Goal: Task Accomplishment & Management: Manage account settings

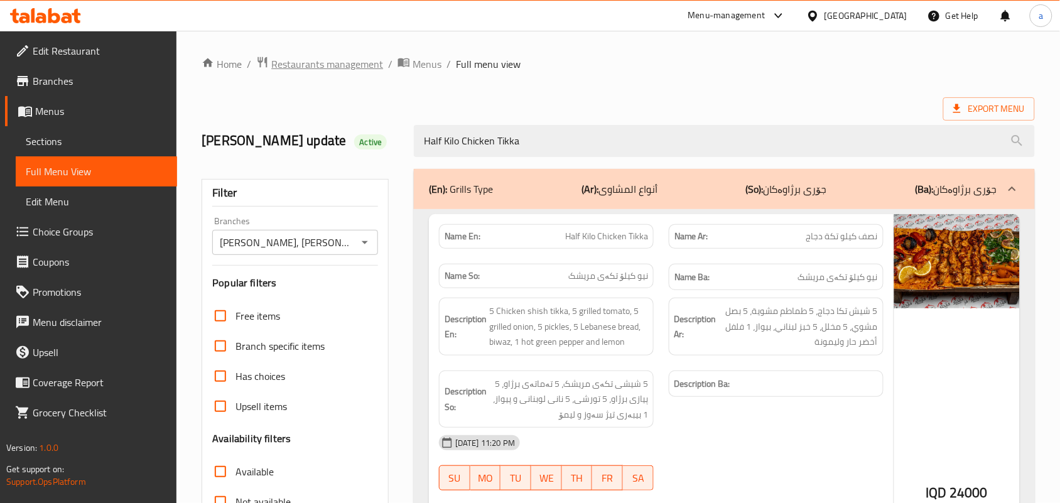
click at [360, 57] on span "Restaurants management" at bounding box center [327, 64] width 112 height 15
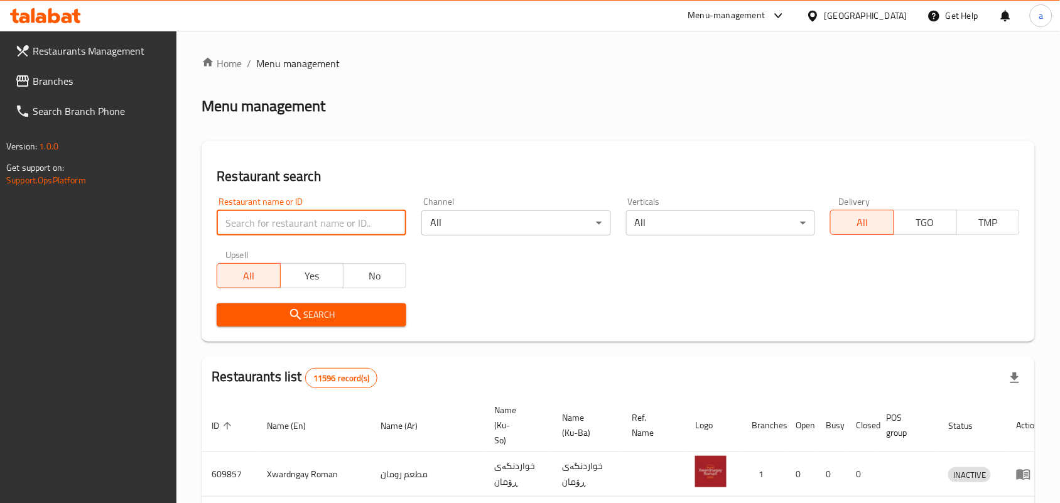
click at [287, 231] on input "search" at bounding box center [312, 222] width 190 height 25
paste input "Harem Sweets"
type input "Harem Sweets"
click button "Search" at bounding box center [312, 314] width 190 height 23
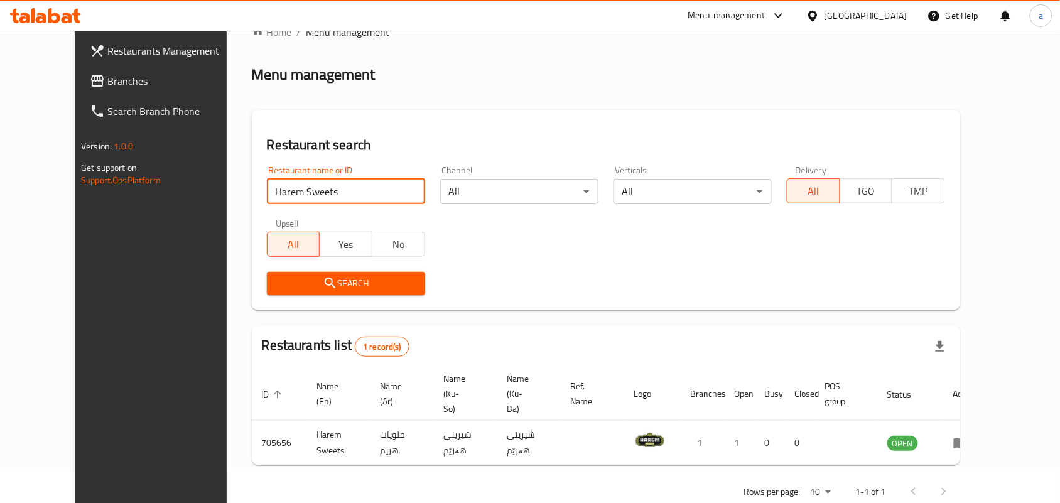
scroll to position [57, 0]
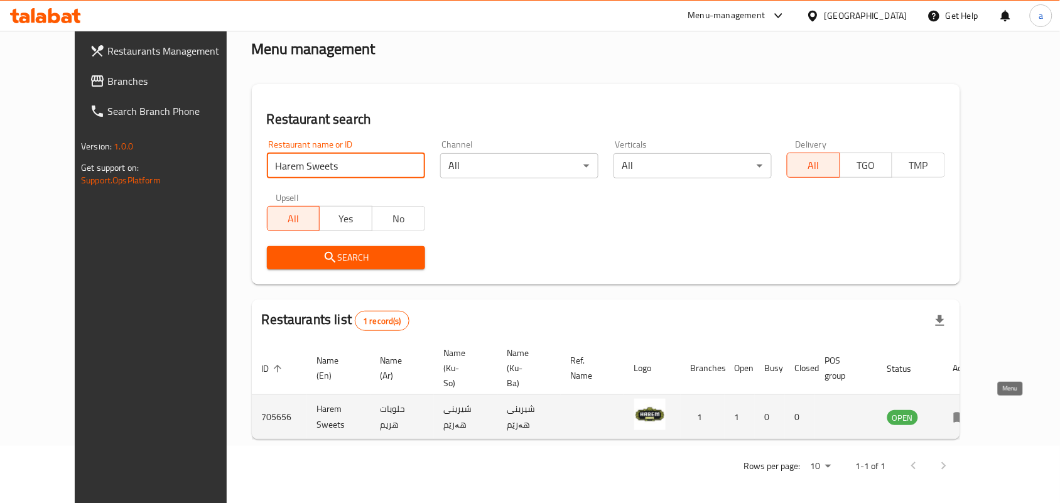
click at [968, 413] on icon "enhanced table" at bounding box center [961, 418] width 14 height 11
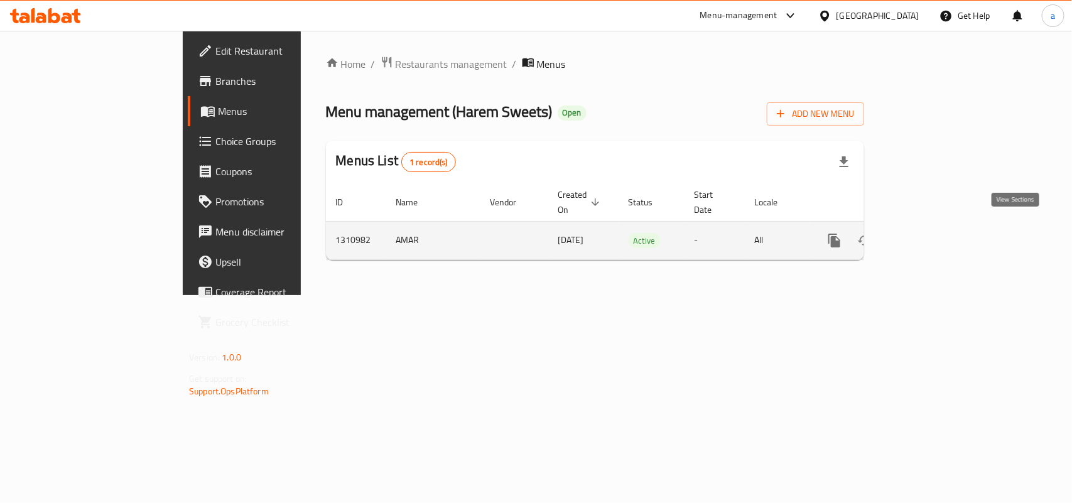
click at [933, 233] on icon "enhanced table" at bounding box center [925, 240] width 15 height 15
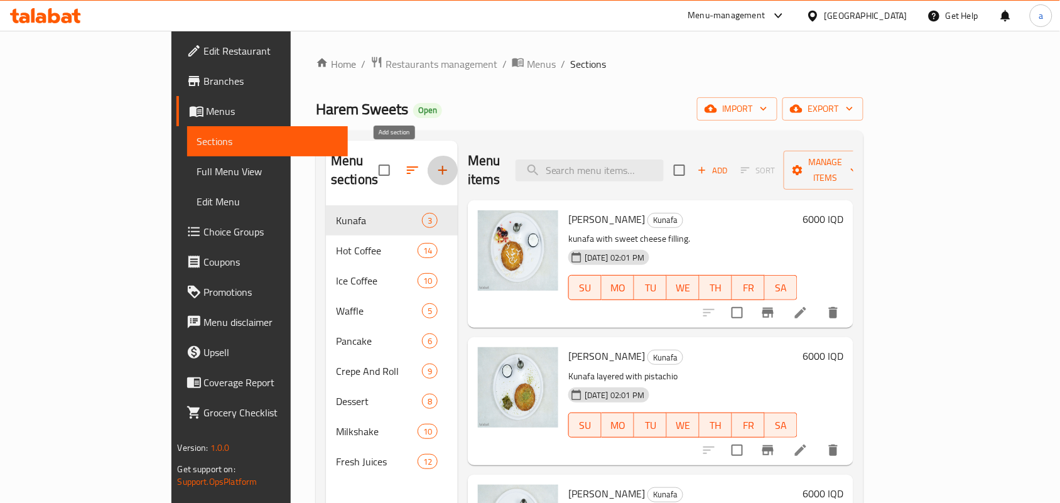
click at [428, 162] on button "button" at bounding box center [443, 170] width 30 height 30
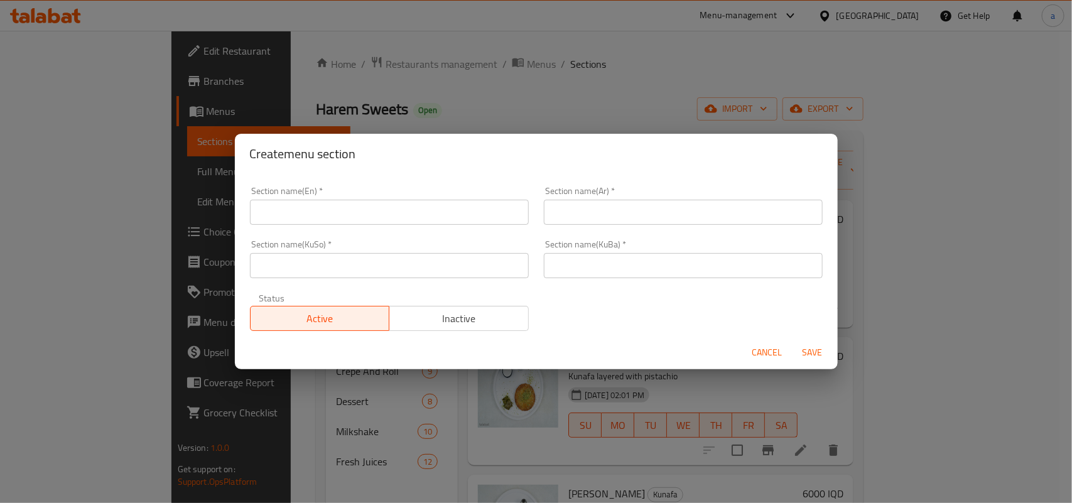
click at [344, 221] on input "text" at bounding box center [389, 212] width 279 height 25
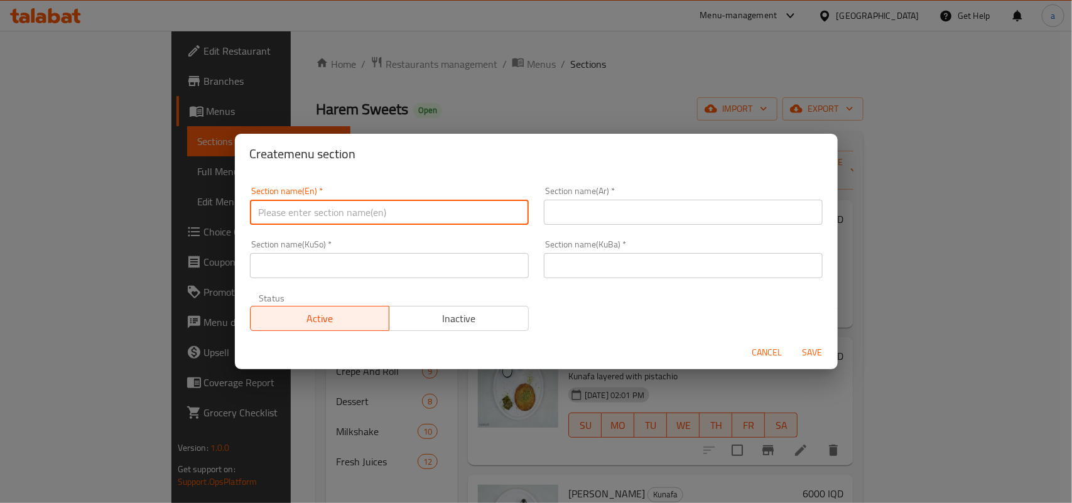
paste input "Juice Hero Device"
type input "Juice Hero Device"
drag, startPoint x: 619, startPoint y: 217, endPoint x: 629, endPoint y: 217, distance: 10.0
click at [619, 217] on input "text" at bounding box center [683, 212] width 279 height 25
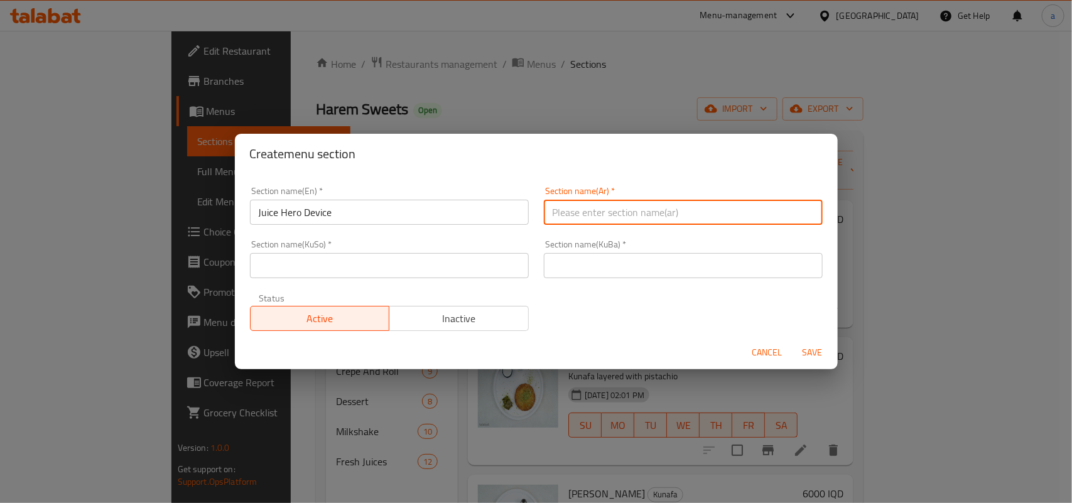
paste input "[GEOGRAPHIC_DATA][DEMOGRAPHIC_DATA]"
type input "[GEOGRAPHIC_DATA][DEMOGRAPHIC_DATA]"
click at [484, 270] on input "text" at bounding box center [389, 265] width 279 height 25
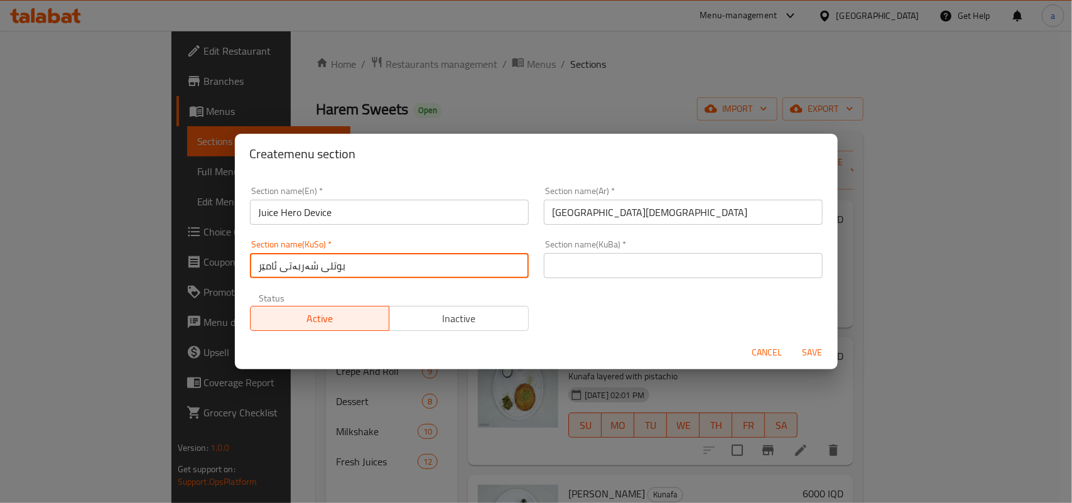
click at [318, 261] on input "بوتلی شەربەتی ئامێر" at bounding box center [389, 265] width 279 height 25
type input "بوتلی شەربەتی ئامێر"
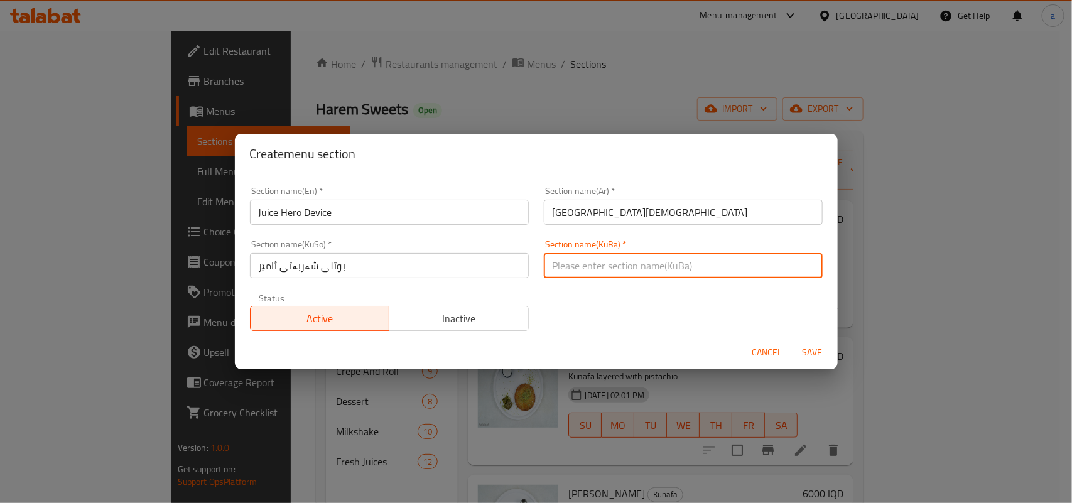
click at [585, 269] on input "text" at bounding box center [683, 265] width 279 height 25
paste input "بوتلی شەربەتی ئامێر"
type input "بوتلی شەربەتی ئامێر"
click at [286, 217] on input "Juice Hero Device" at bounding box center [389, 212] width 279 height 25
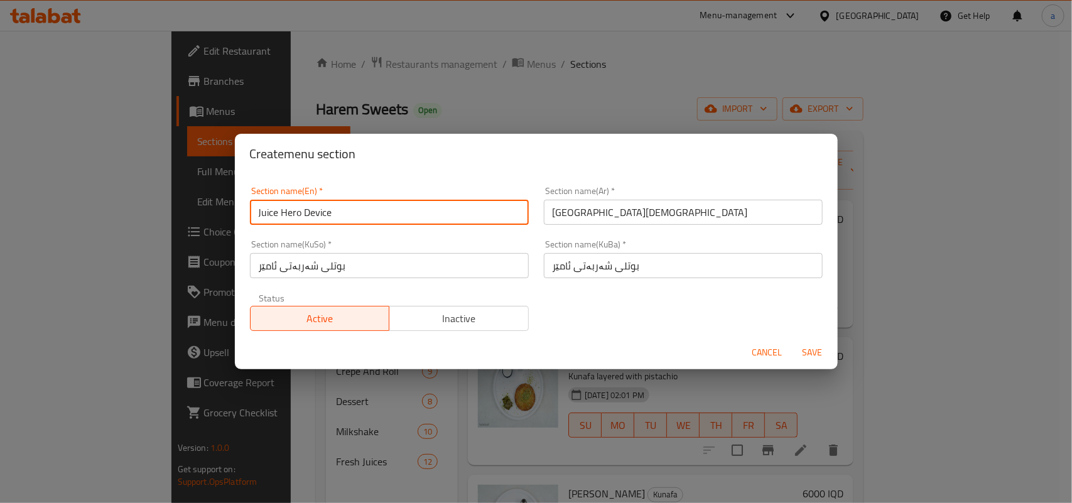
click at [286, 217] on input "Juice Hero Device" at bounding box center [389, 212] width 279 height 25
click at [335, 212] on input "[PERSON_NAME]" at bounding box center [389, 212] width 279 height 25
click at [297, 207] on input "[PERSON_NAME]" at bounding box center [389, 212] width 279 height 25
drag, startPoint x: 297, startPoint y: 207, endPoint x: 487, endPoint y: 220, distance: 190.1
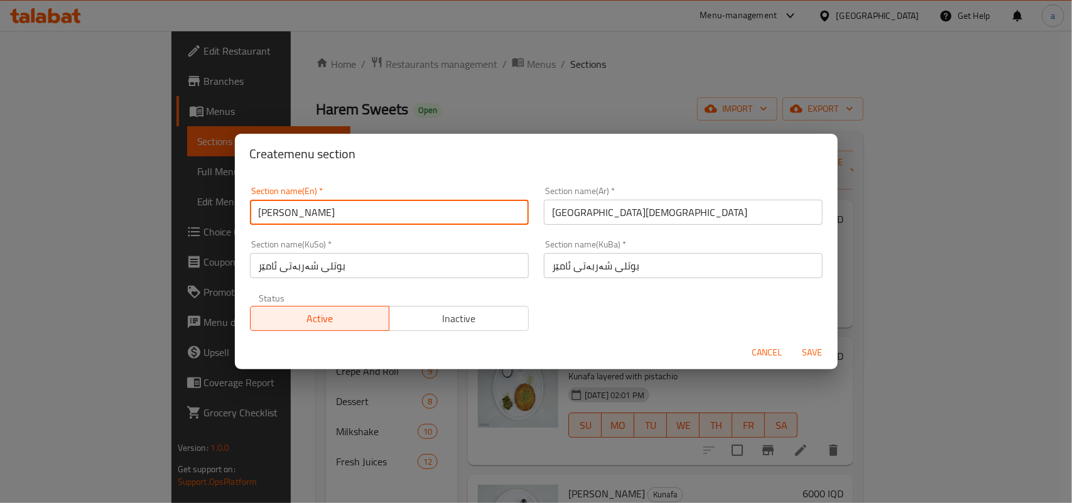
click at [298, 207] on input "[PERSON_NAME]" at bounding box center [389, 212] width 279 height 25
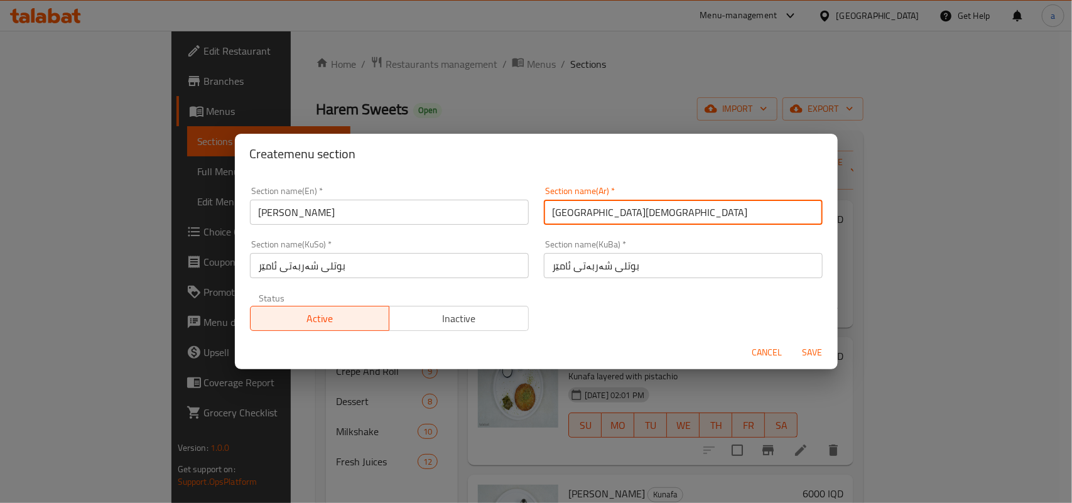
click at [579, 215] on input "[GEOGRAPHIC_DATA][DEMOGRAPHIC_DATA]" at bounding box center [683, 212] width 279 height 25
click at [350, 269] on input "بوتلی شەربەتی ئامێر" at bounding box center [389, 265] width 279 height 25
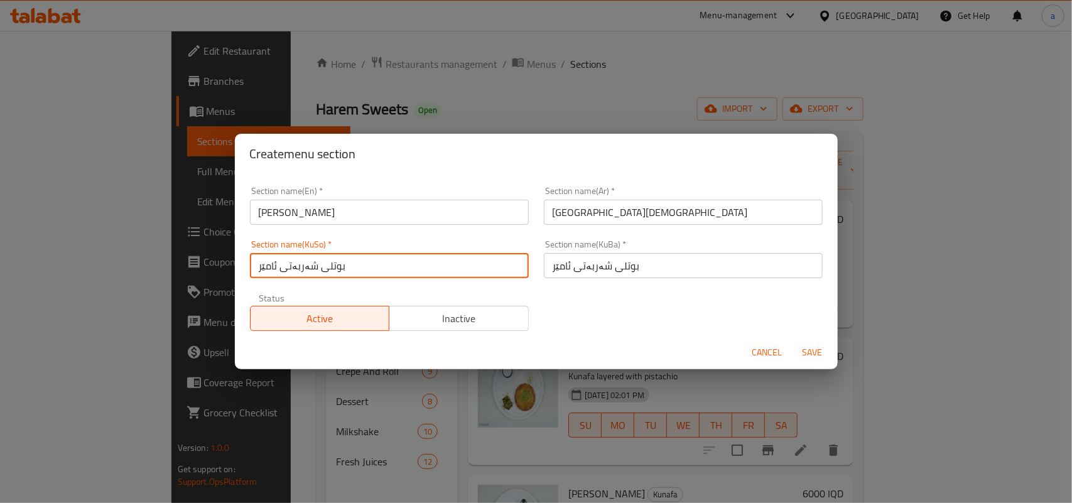
click at [350, 269] on input "بوتلی شەربەتی ئامێر" at bounding box center [389, 265] width 279 height 25
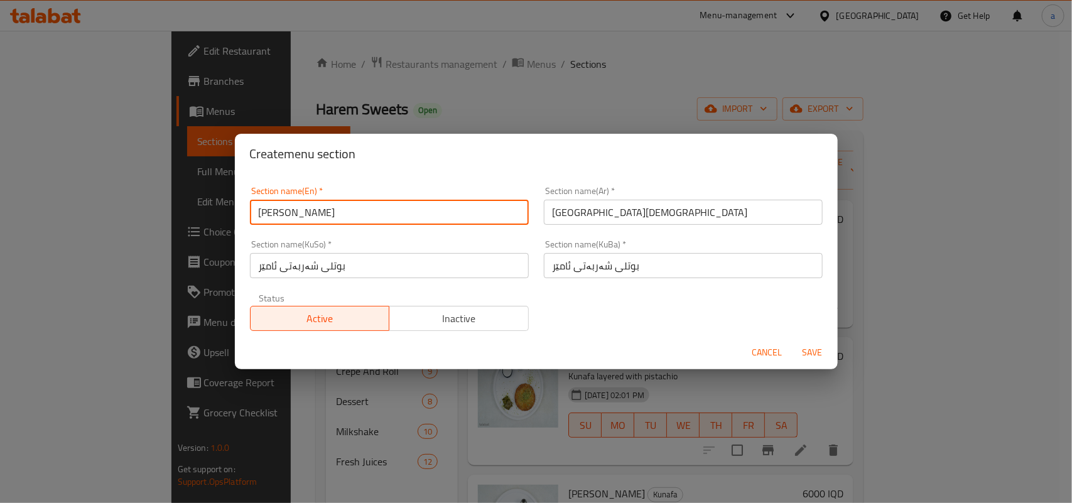
click at [347, 214] on input "[PERSON_NAME]" at bounding box center [389, 212] width 279 height 25
paste input "Bottle"
type input "Juice Device Bottle"
click at [814, 344] on button "Save" at bounding box center [813, 352] width 40 height 23
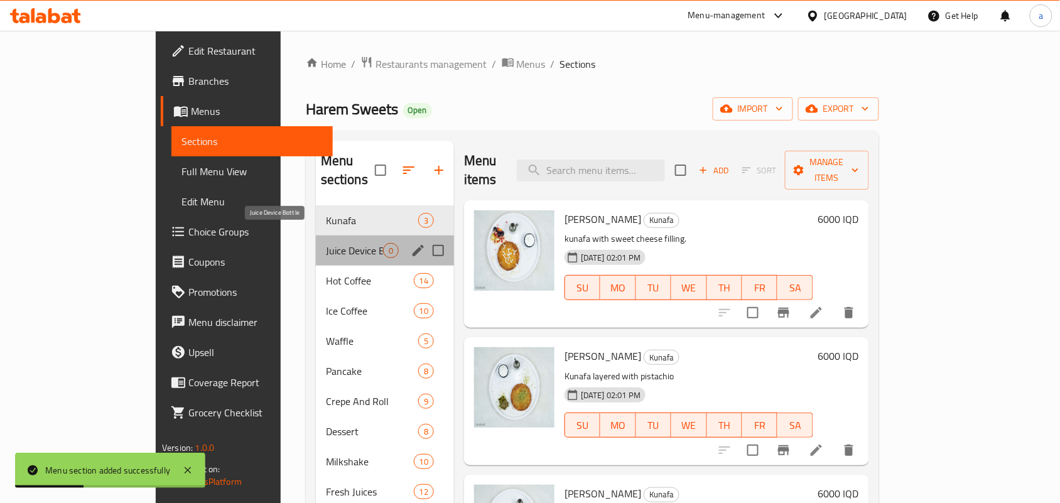
click at [326, 243] on span "Juice Device Bottle" at bounding box center [354, 250] width 57 height 15
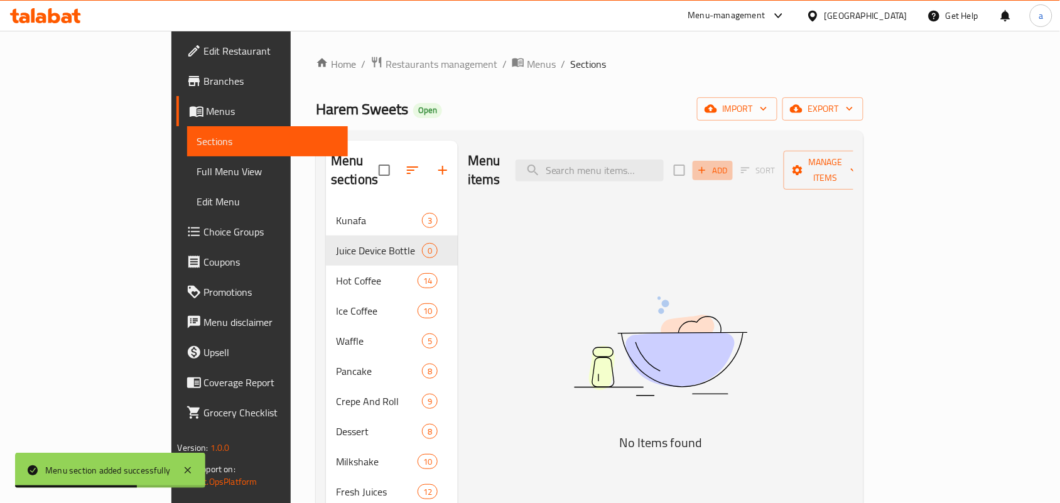
click at [733, 173] on button "Add" at bounding box center [713, 170] width 40 height 19
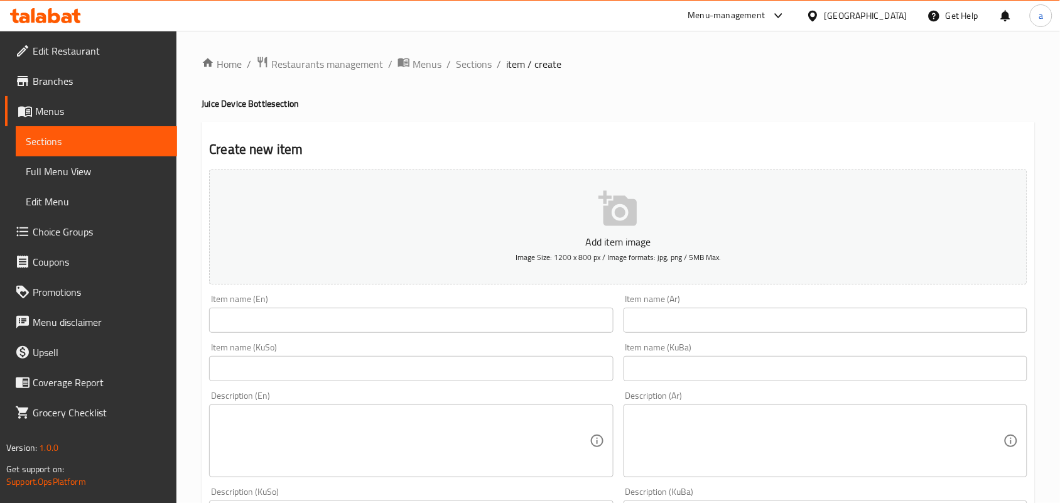
click at [314, 314] on div "Item name (En) Item name (En)" at bounding box center [411, 314] width 404 height 38
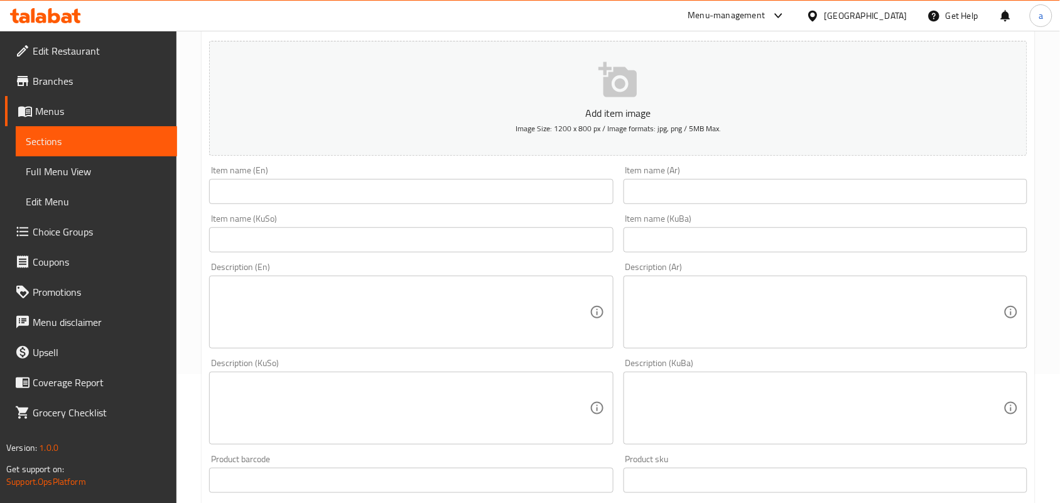
scroll to position [183, 0]
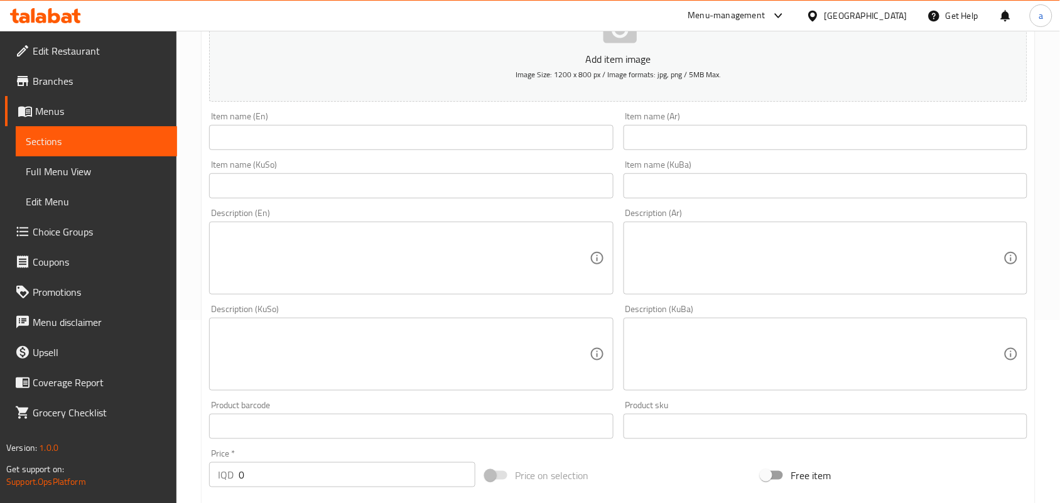
click at [330, 138] on input "text" at bounding box center [411, 137] width 404 height 25
paste input "Banana Juice Bottle"
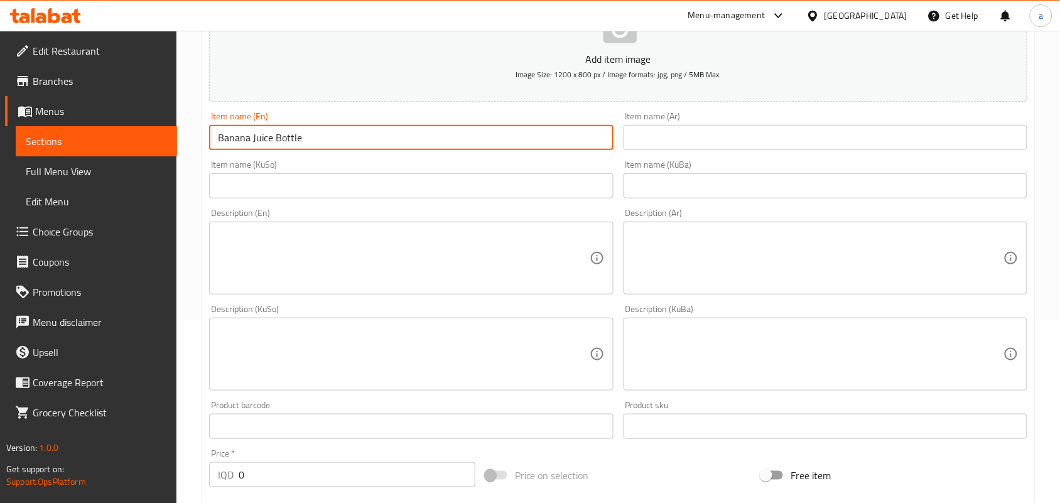
type input "Banana Juice Bottle"
click at [529, 214] on div "Description (En) Description (En)" at bounding box center [411, 251] width 414 height 96
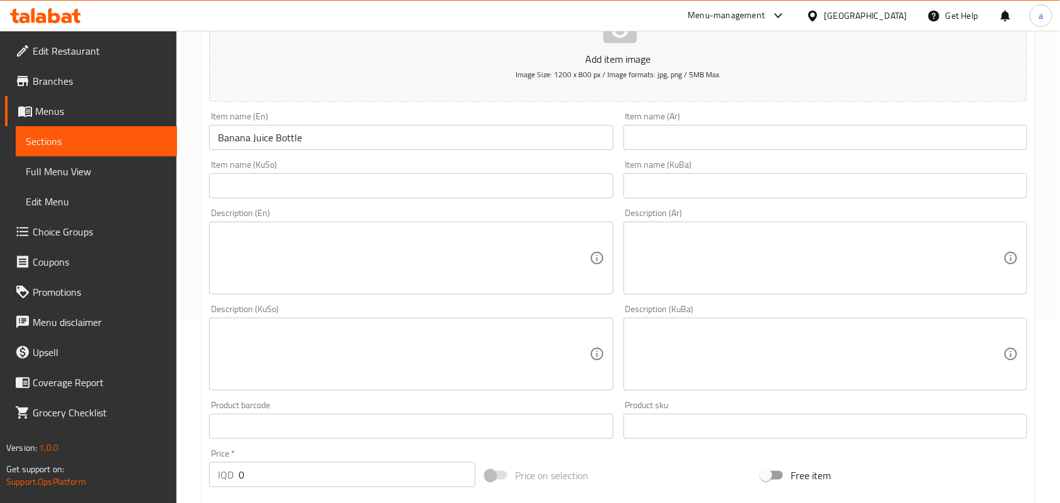
click at [533, 203] on div "Item name (KuSo) Item name (KuSo)" at bounding box center [411, 179] width 414 height 48
click at [545, 198] on input "text" at bounding box center [411, 185] width 404 height 25
paste input "بوتڵێ شەربەتی مۆز"
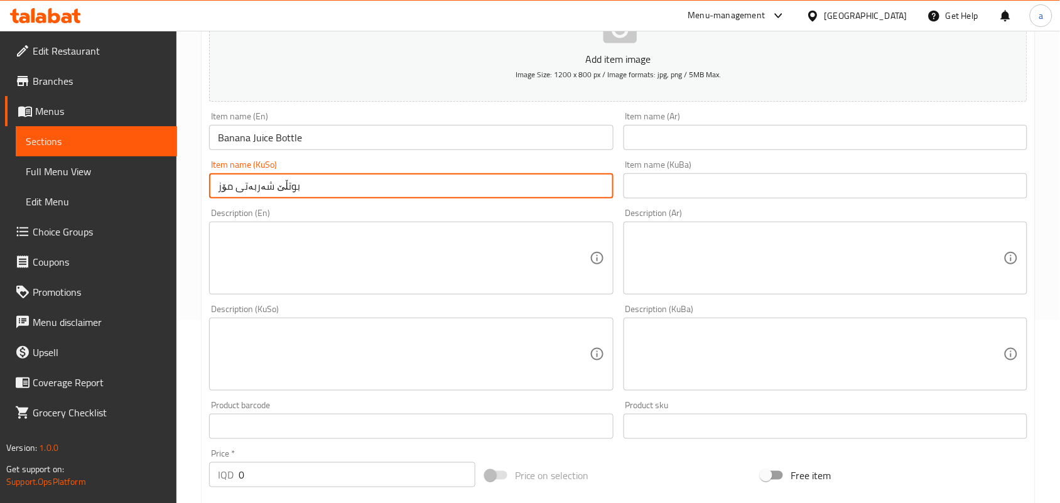
type input "بوتڵێ شەربەتی مۆز"
click at [698, 141] on input "text" at bounding box center [826, 137] width 404 height 25
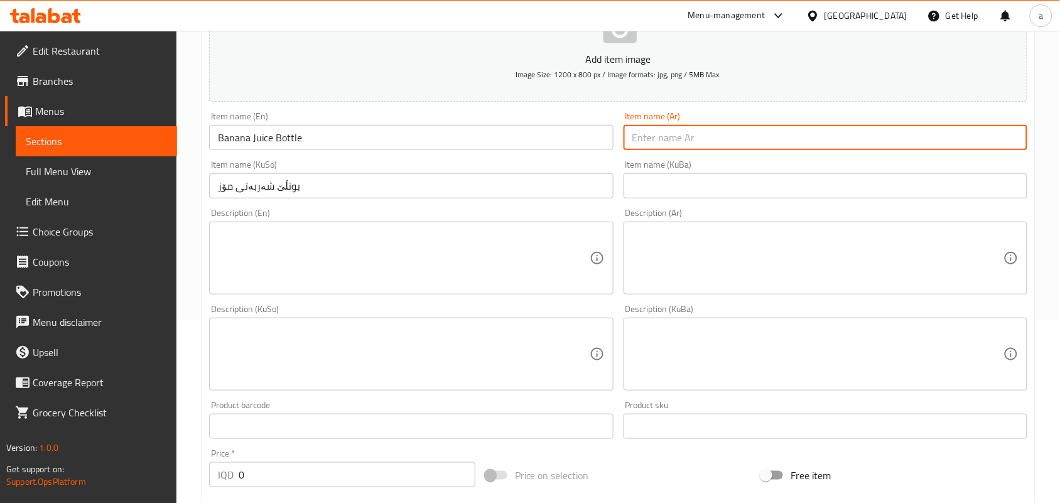
paste input "زجاجة عصير موز"
type input "زجاجة عصير موز"
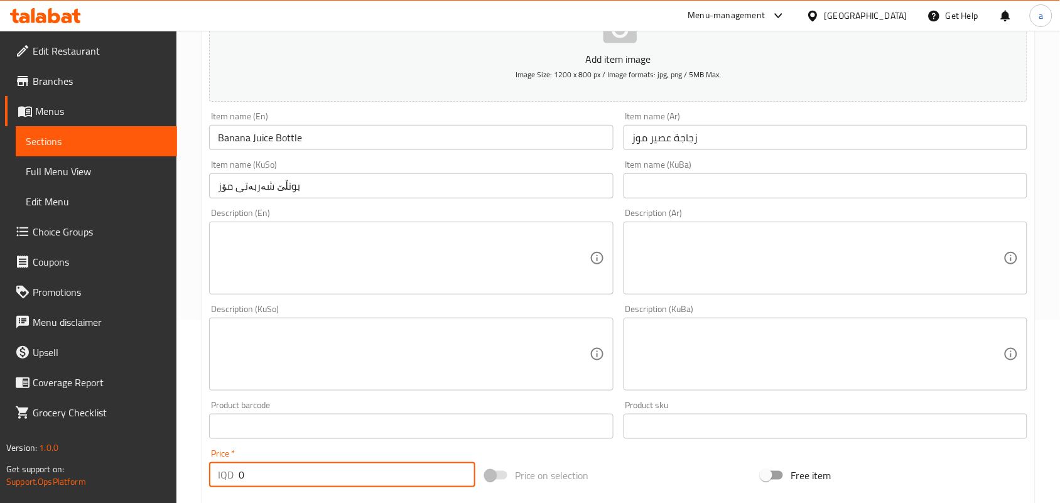
scroll to position [221, 0]
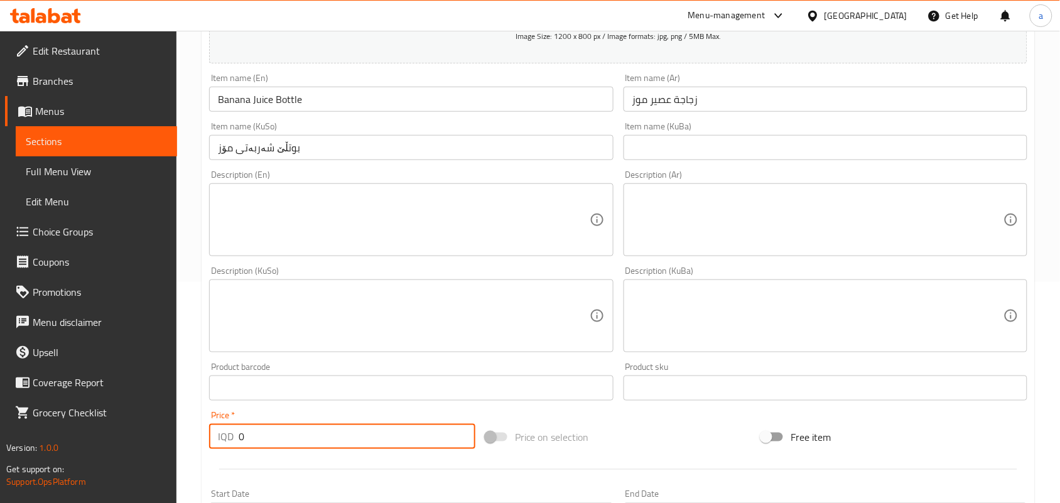
drag, startPoint x: 252, startPoint y: 496, endPoint x: 239, endPoint y: 479, distance: 21.9
click at [227, 490] on div "Add item image Image Size: 1200 x 800 px / Image formats: jpg, png / 5MB Max. I…" at bounding box center [618, 286] width 828 height 686
paste input "150"
type input "1500"
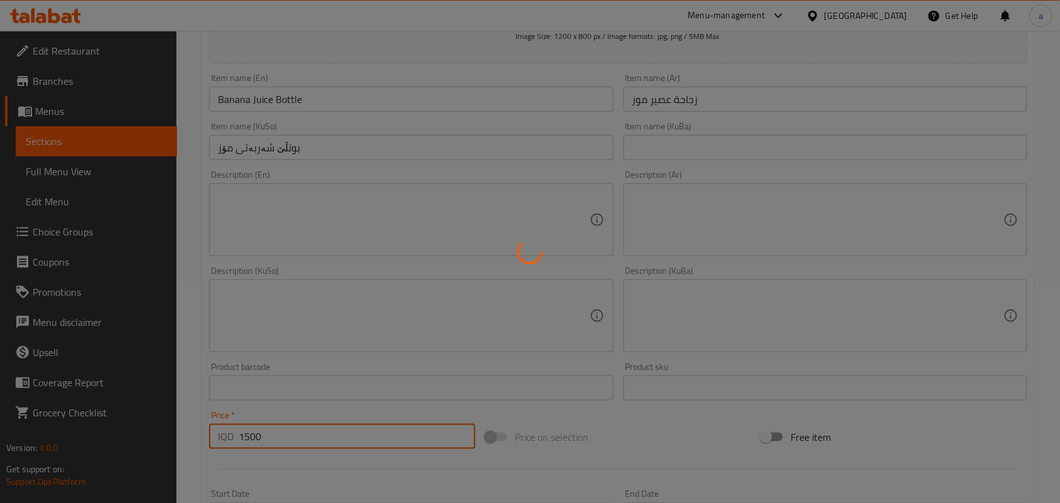
type input "0"
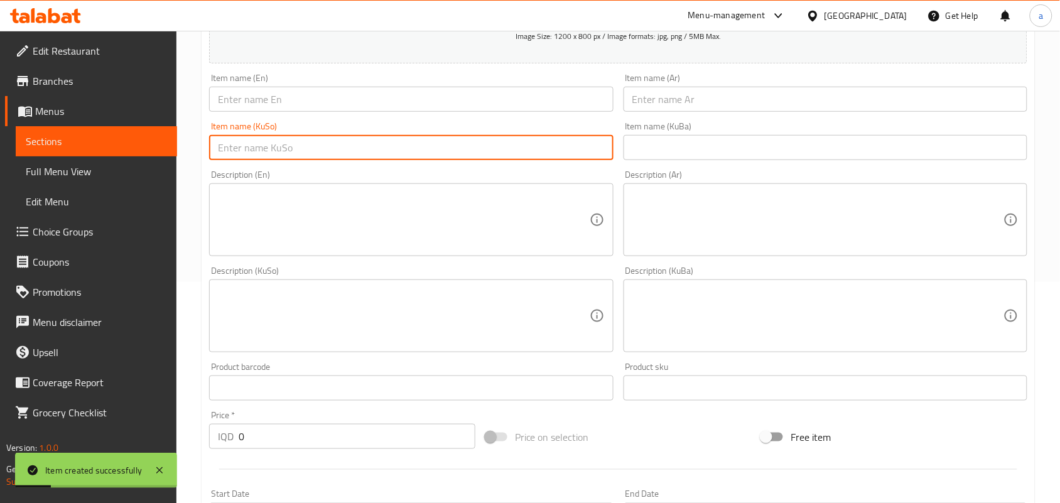
drag, startPoint x: 548, startPoint y: 154, endPoint x: 661, endPoint y: 108, distance: 122.8
click at [550, 154] on input "text" at bounding box center [411, 147] width 404 height 25
paste input "بوتڵێ شەربەتی لیمۆ"
type input "بوتڵێ شەربەتی لیمۆ"
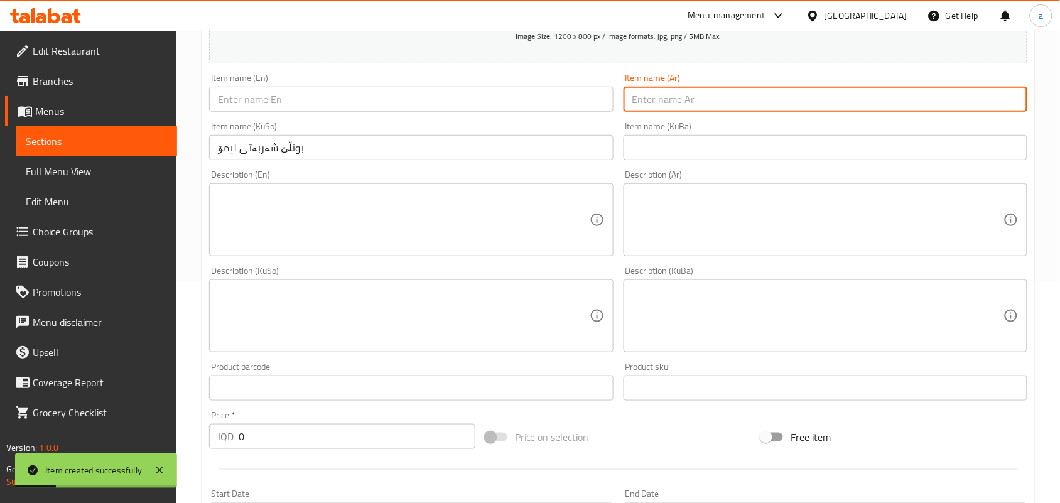
click at [661, 107] on input "text" at bounding box center [826, 99] width 404 height 25
paste input "زجاجة عصير ليمون"
type input "زجاجة عصير ليمون"
click at [518, 109] on input "text" at bounding box center [411, 99] width 404 height 25
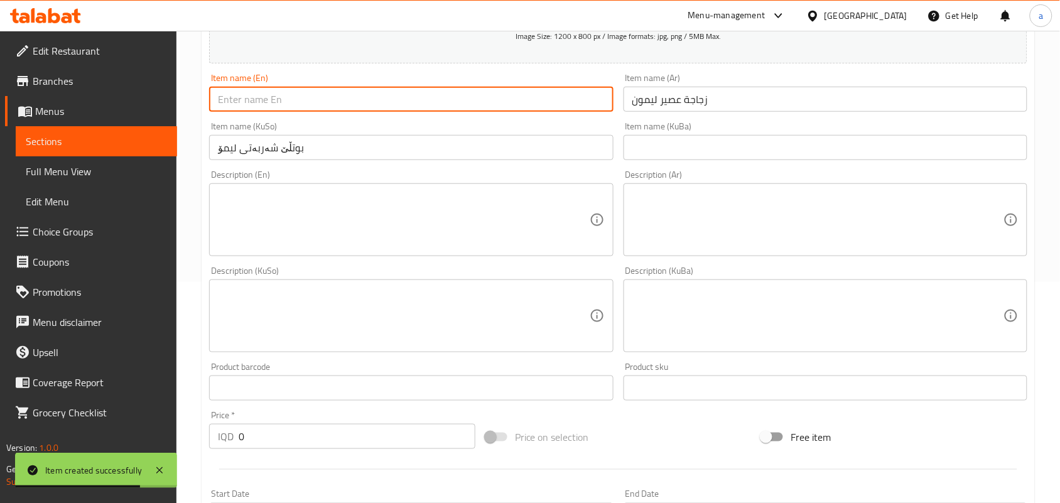
paste input "Lemon Juice Bottle"
type input "Lemon Juice Bottle"
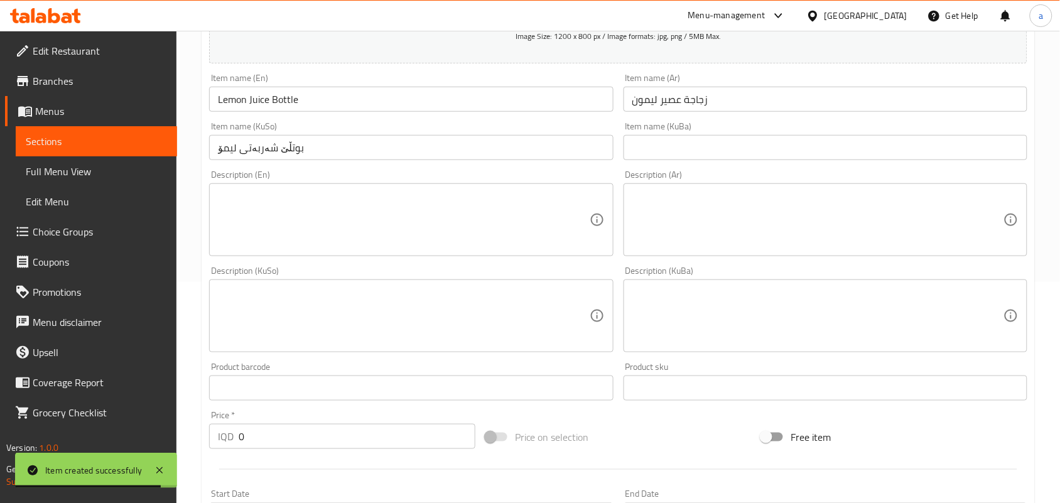
click at [249, 454] on div "Price   * IQD 0 Price *" at bounding box center [342, 430] width 276 height 48
click at [215, 449] on div "IQD 0 Price *" at bounding box center [342, 436] width 266 height 25
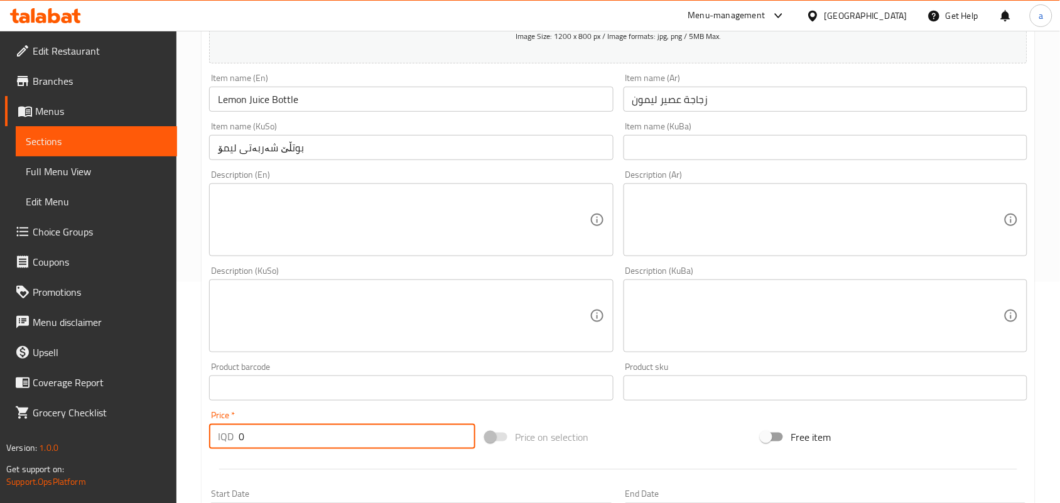
paste input "150"
type input "1500"
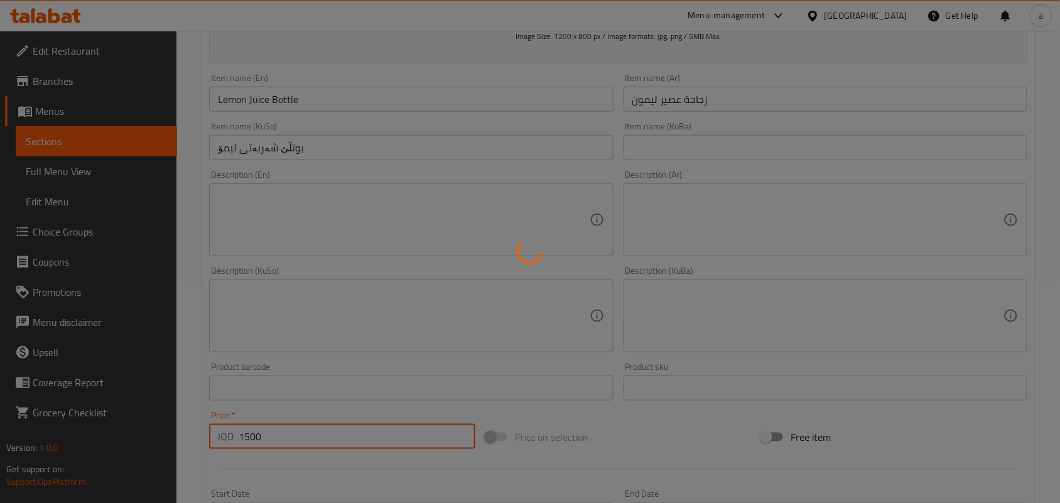
type input "0"
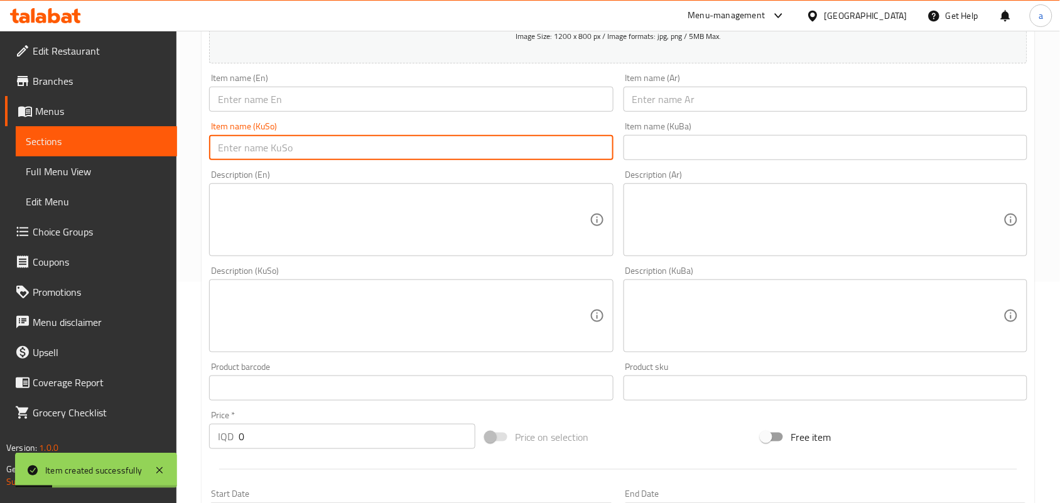
drag, startPoint x: 359, startPoint y: 151, endPoint x: 503, endPoint y: 151, distance: 144.4
click at [367, 153] on input "text" at bounding box center [411, 147] width 404 height 25
paste input "بوتڵێ شەربەتی پرتەقاڵ"
type input "بوتڵێ شەربەتی پرتەقاڵ"
click at [679, 117] on div "Item name (Ar) Item name (Ar)" at bounding box center [826, 92] width 414 height 48
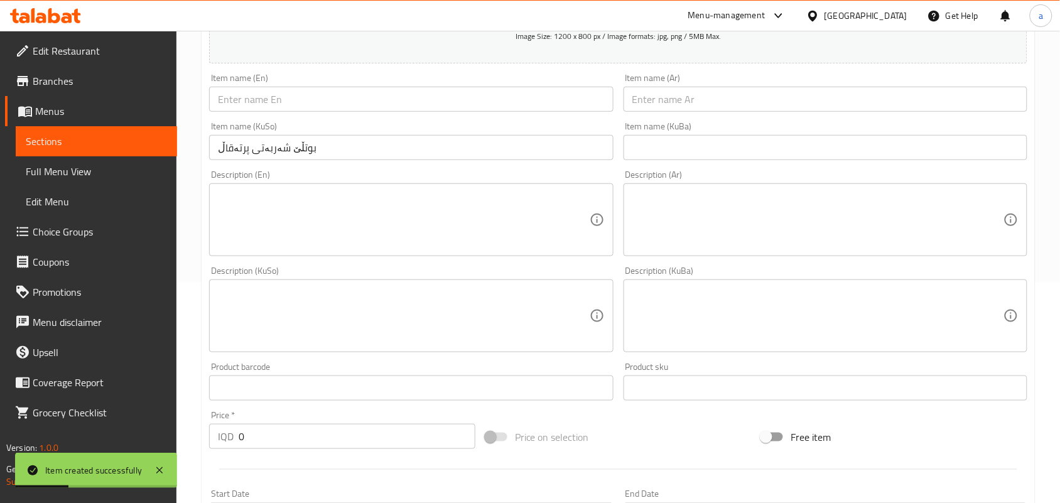
click at [680, 106] on input "text" at bounding box center [826, 99] width 404 height 25
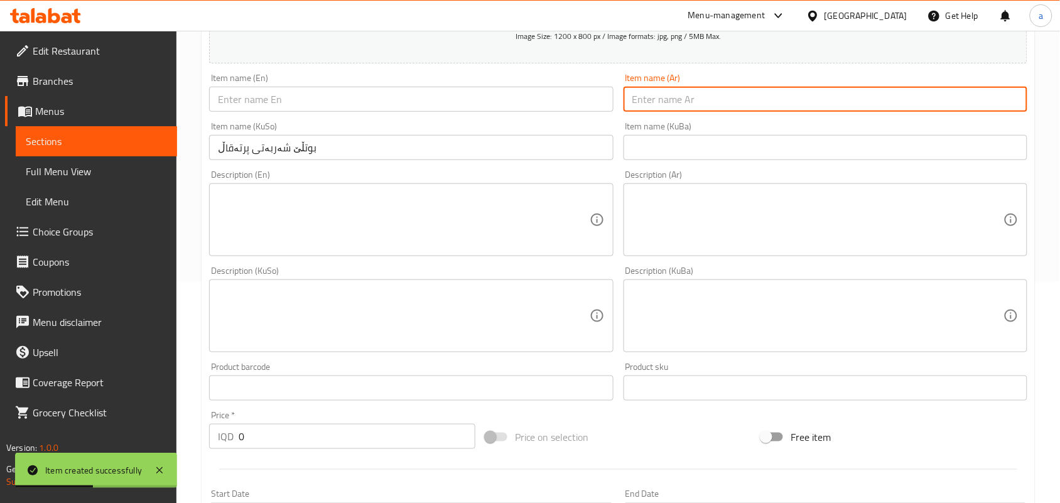
paste input "زجاجة عصير برتقال"
type input "زجاجة عصير برتقال"
click at [452, 104] on input "text" at bounding box center [411, 99] width 404 height 25
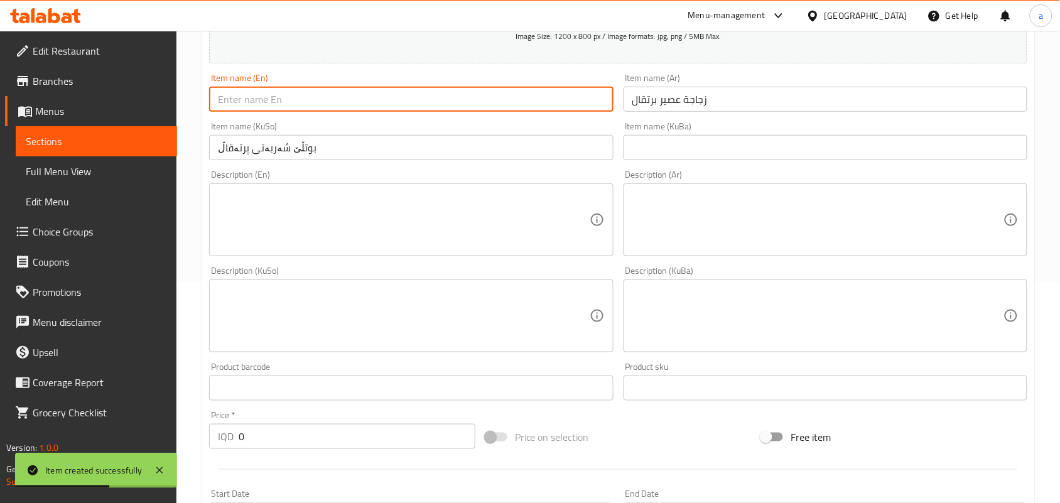
paste input "Orange Juice Bottle"
type input "Orange Juice Bottle"
drag, startPoint x: 258, startPoint y: 457, endPoint x: 175, endPoint y: 462, distance: 83.7
click at [175, 282] on body "Item created successfully ​ Menu-management [GEOGRAPHIC_DATA] Get Help a Edit R…" at bounding box center [530, 46] width 1060 height 472
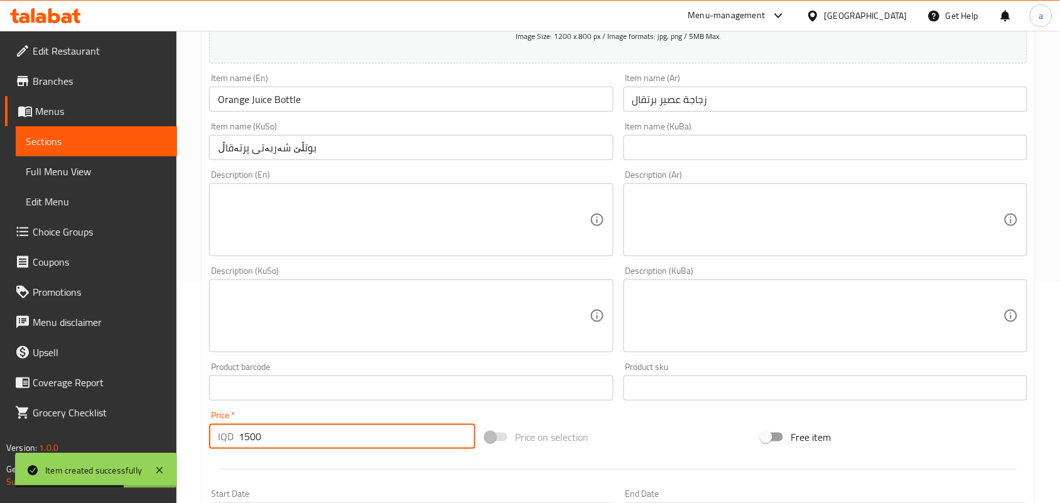
type input "1500"
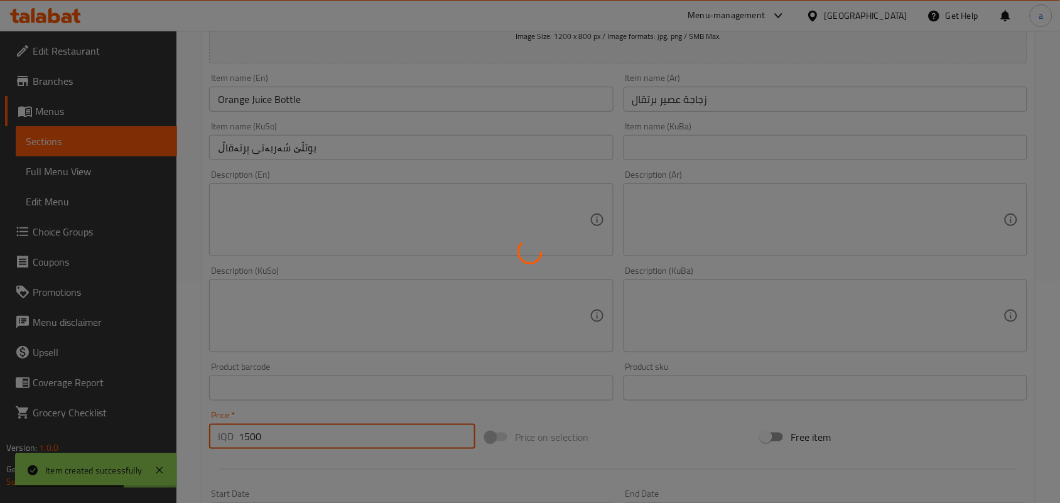
type input "0"
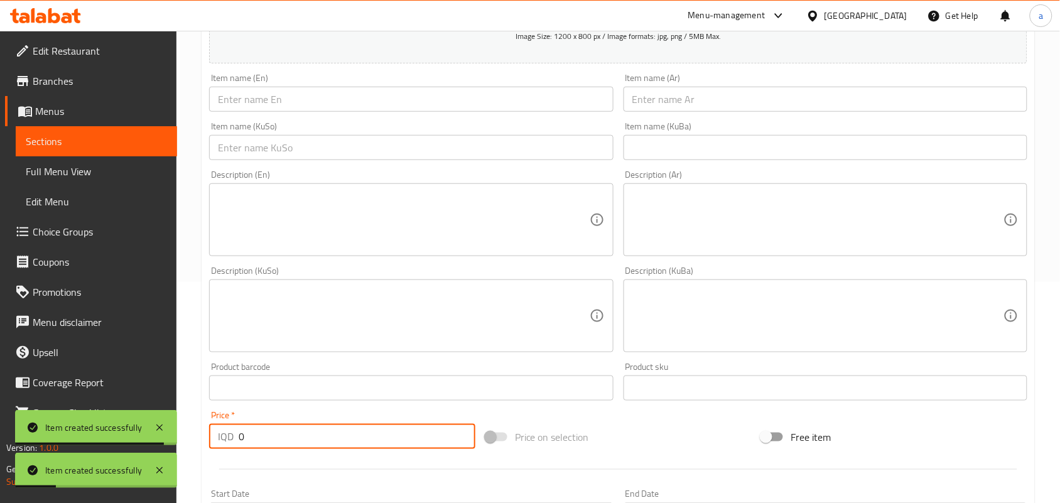
drag, startPoint x: 504, startPoint y: 151, endPoint x: 625, endPoint y: 134, distance: 123.0
click at [504, 149] on input "text" at bounding box center [411, 147] width 404 height 25
paste input "بوتڵێ شەربەتی مێوژ"
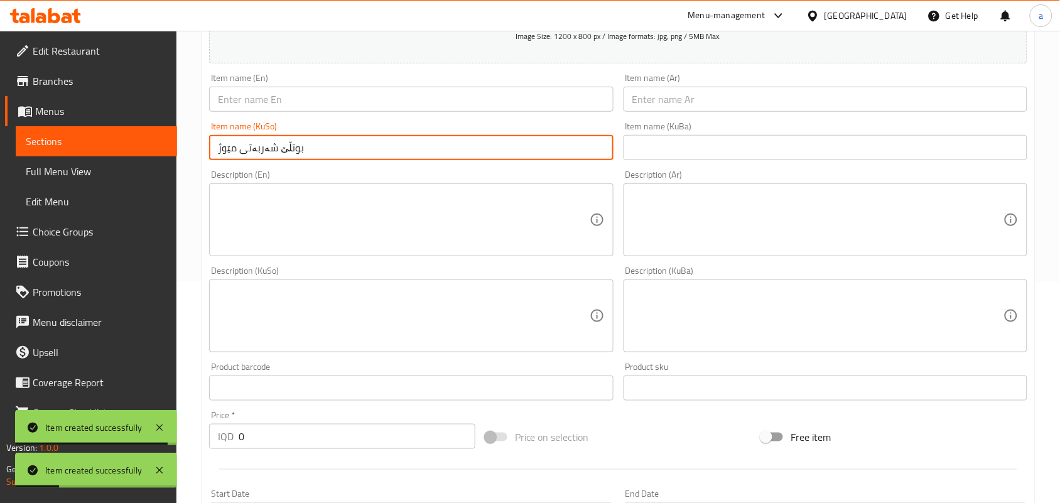
type input "بوتڵێ شەربەتی مێوژ"
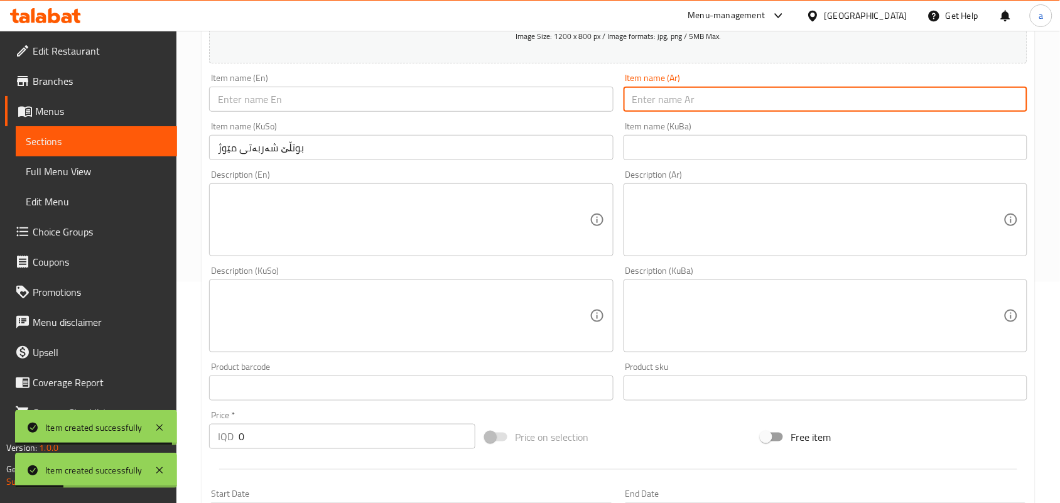
click at [698, 107] on input "text" at bounding box center [826, 99] width 404 height 25
paste input "زجاجة عصير زبيب"
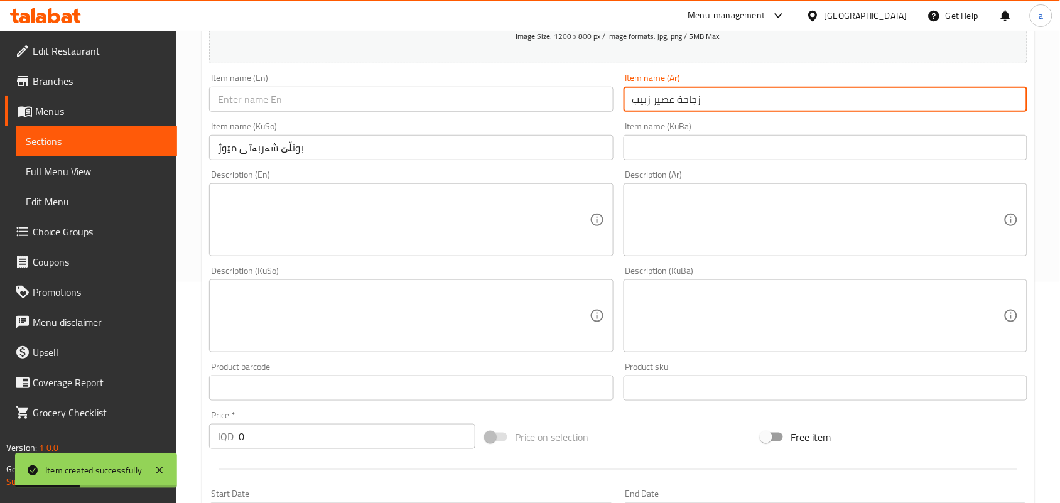
type input "زجاجة عصير زبيب"
click at [487, 109] on input "text" at bounding box center [411, 99] width 404 height 25
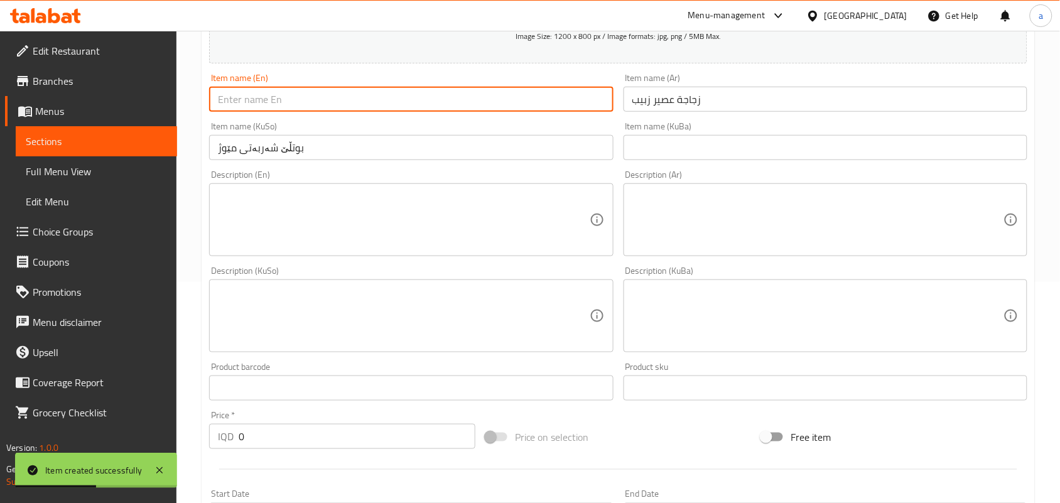
paste input "Raisin Juice Bottle"
type input "Raisin Juice Bottle"
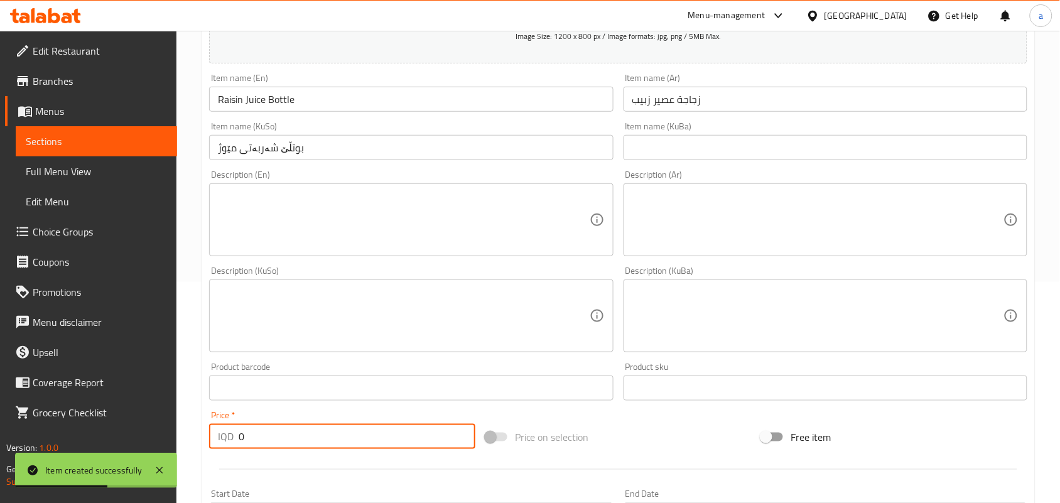
drag, startPoint x: 250, startPoint y: 462, endPoint x: 217, endPoint y: 455, distance: 34.0
click at [217, 449] on div "IQD 0 Price *" at bounding box center [342, 436] width 266 height 25
type input "1500"
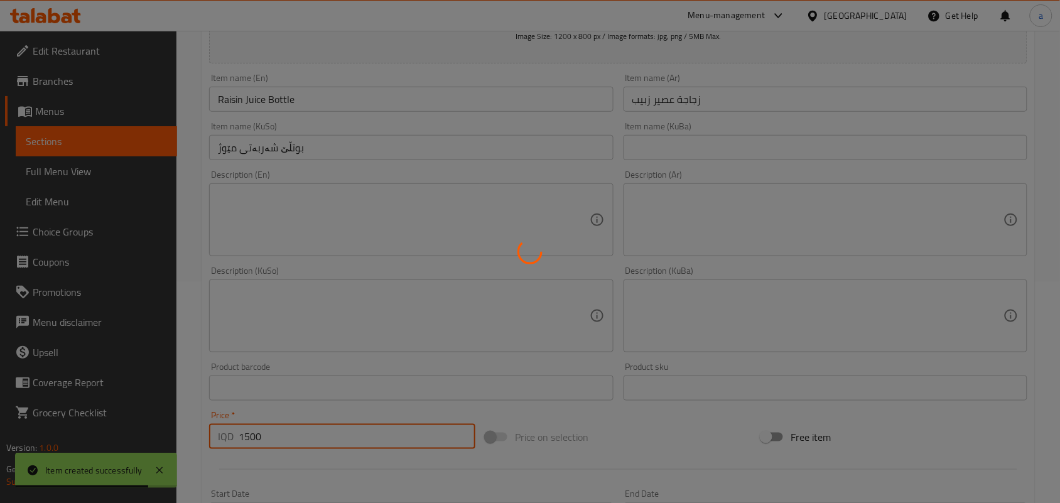
type input "0"
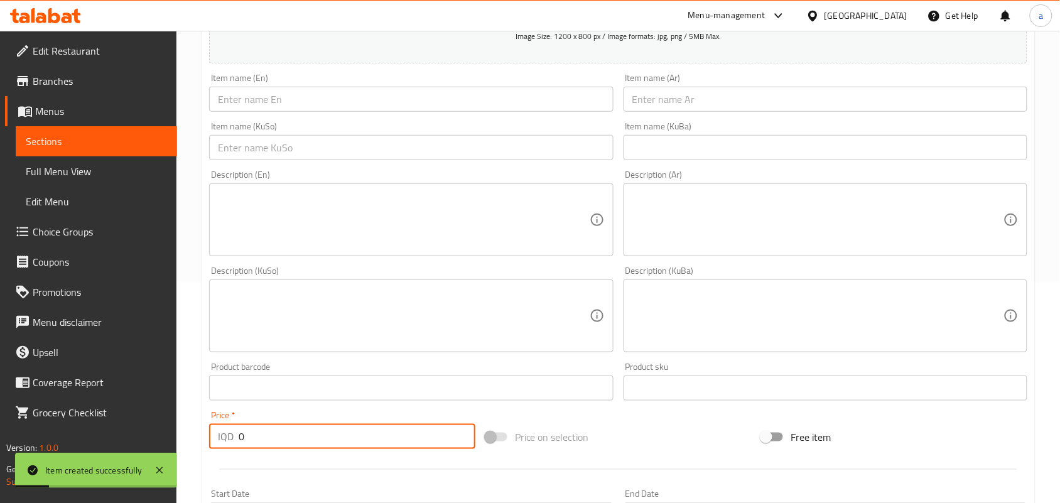
click at [448, 159] on input "text" at bounding box center [411, 147] width 404 height 25
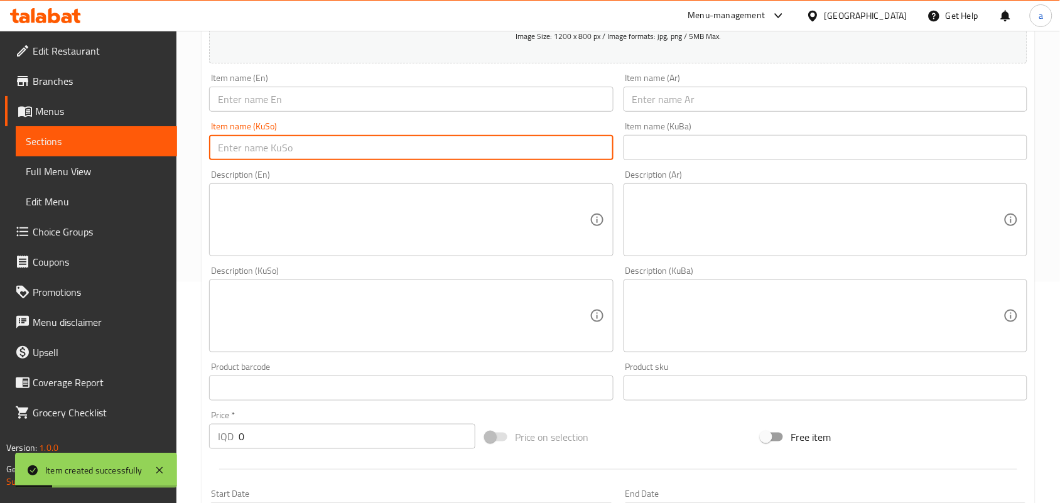
paste input "بوتڵێ شەربەتی هەنار"
type input "بوتڵێ شەربەتی هەنار"
click at [653, 98] on input "text" at bounding box center [826, 99] width 404 height 25
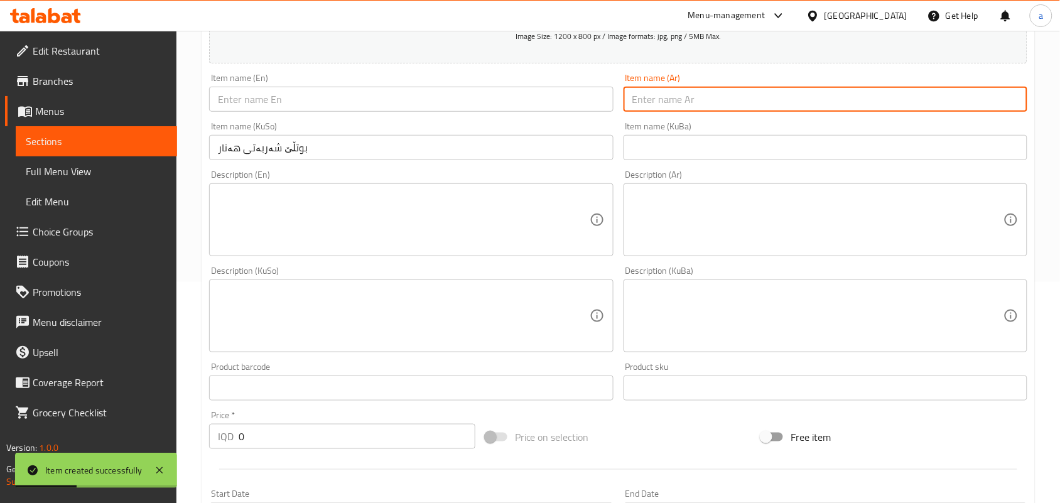
paste input "زجاجة عصير رمان"
type input "زجاجة عصير رمان"
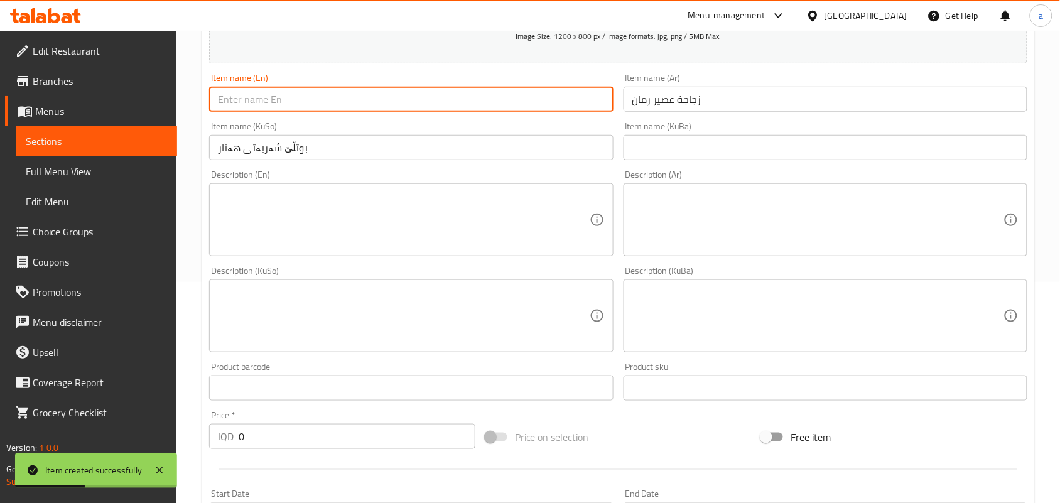
click at [510, 102] on input "text" at bounding box center [411, 99] width 404 height 25
paste input "Pomegranate juice Bottle"
type input "Pomegranate juice Bottle"
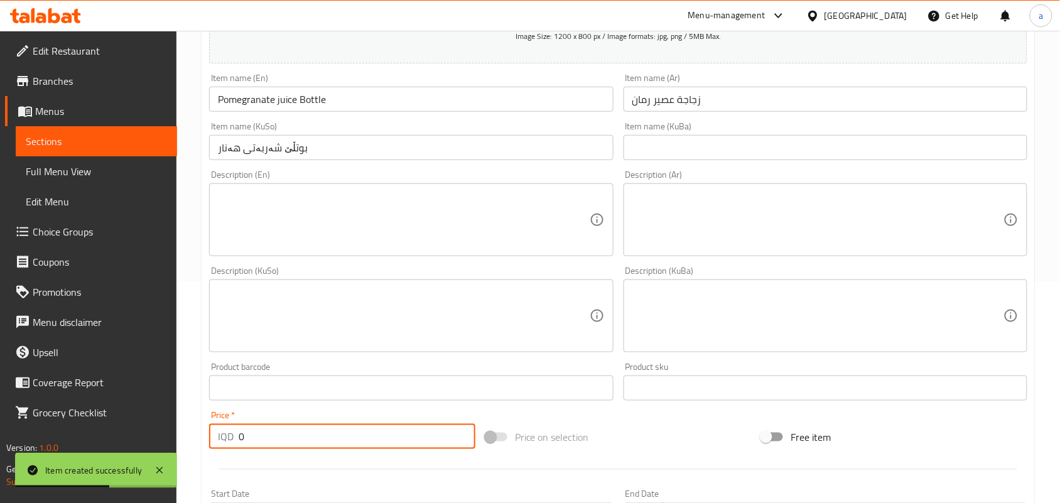
drag, startPoint x: 257, startPoint y: 453, endPoint x: 215, endPoint y: 456, distance: 42.2
click at [215, 449] on div "IQD 0 Price *" at bounding box center [342, 436] width 266 height 25
type input "1500"
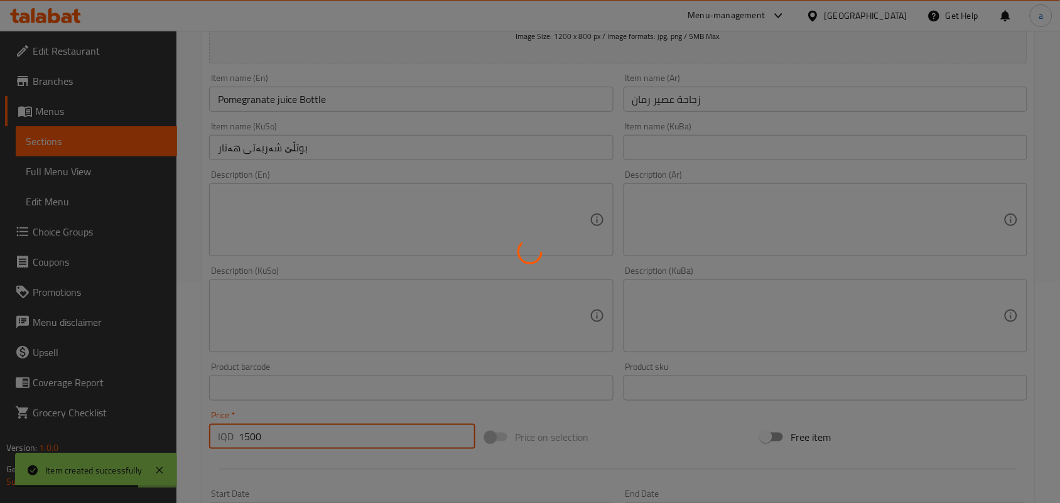
type input "0"
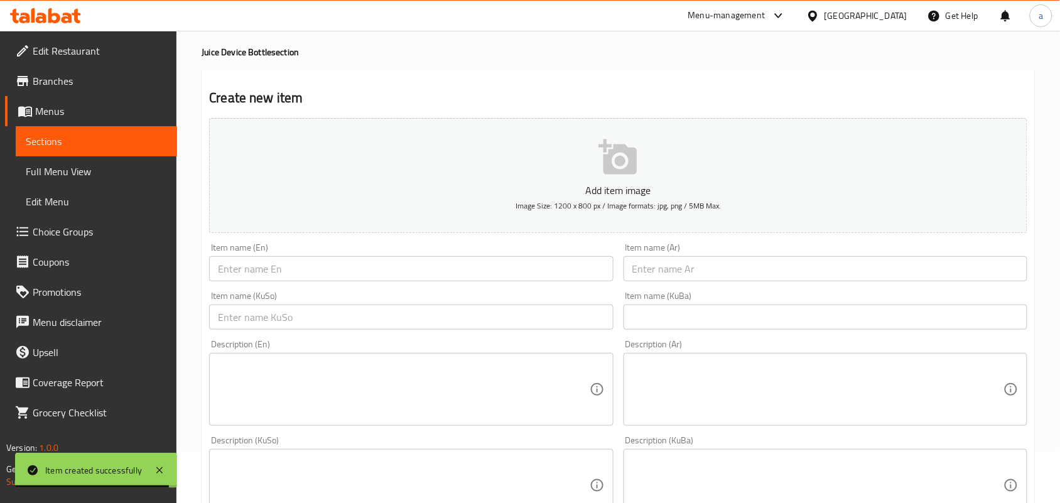
scroll to position [0, 0]
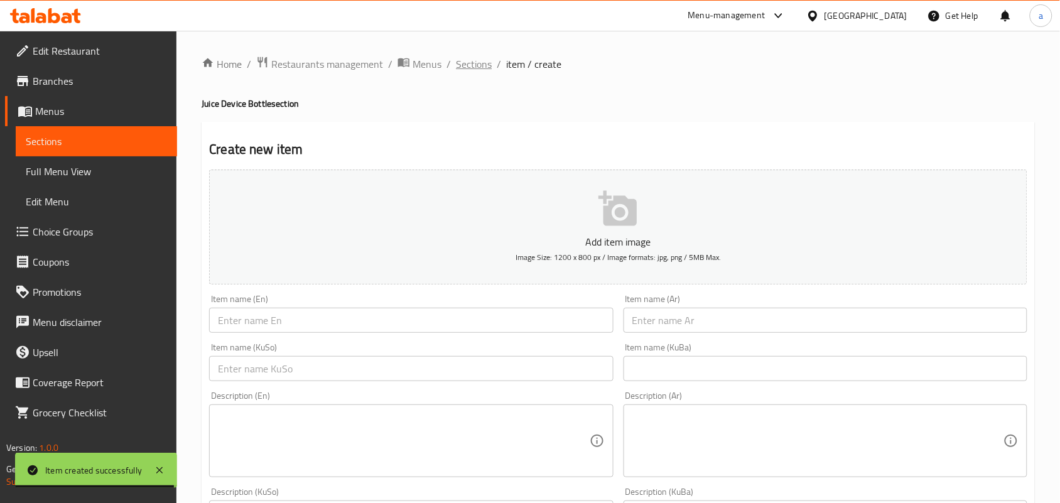
click at [472, 57] on span "Sections" at bounding box center [474, 64] width 36 height 15
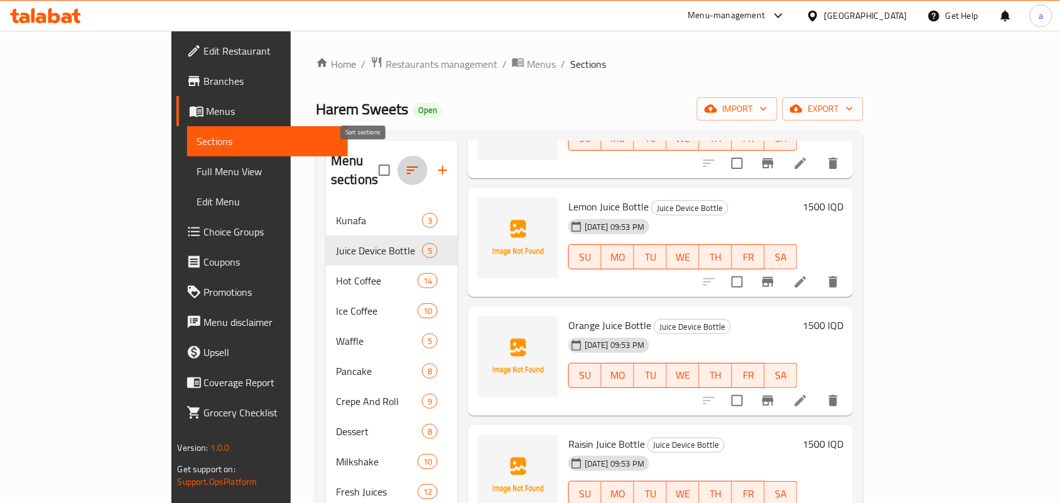
click at [405, 163] on icon "button" at bounding box center [412, 170] width 15 height 15
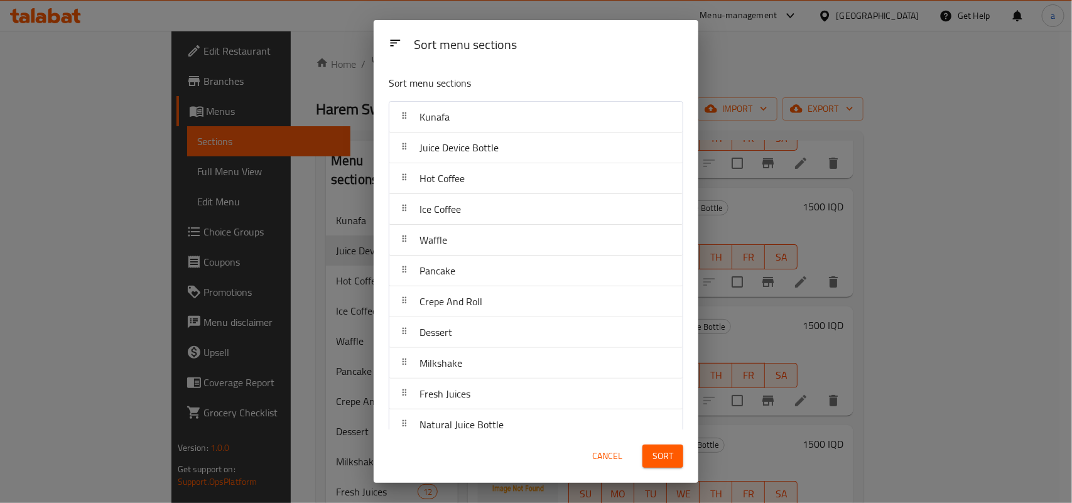
click at [620, 459] on span "Cancel" at bounding box center [607, 456] width 30 height 16
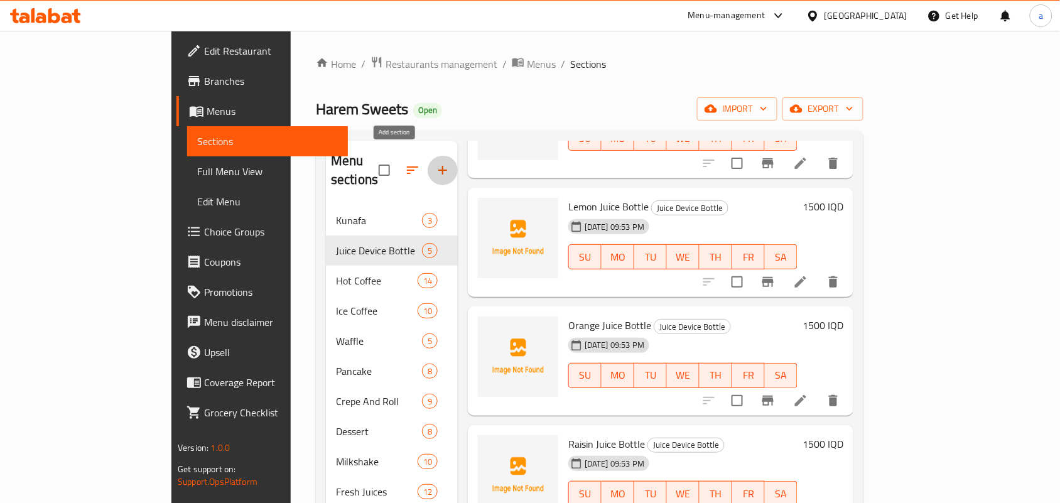
click at [435, 163] on icon "button" at bounding box center [442, 170] width 15 height 15
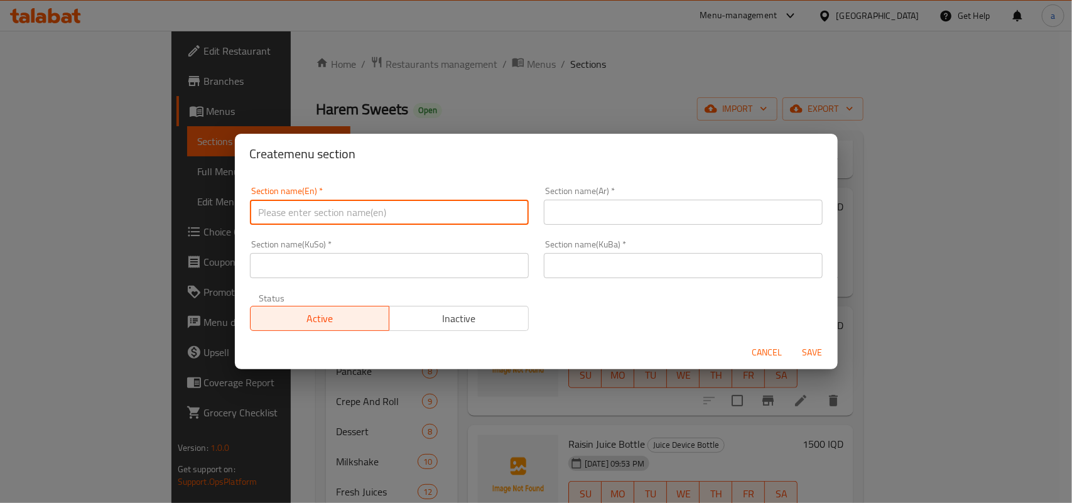
click at [344, 203] on input "text" at bounding box center [389, 212] width 279 height 25
paste input "Mojito"
type input "Mojito"
click at [571, 236] on div "Section name(KuBa)   * Section name(KuBa) *" at bounding box center [683, 258] width 294 height 53
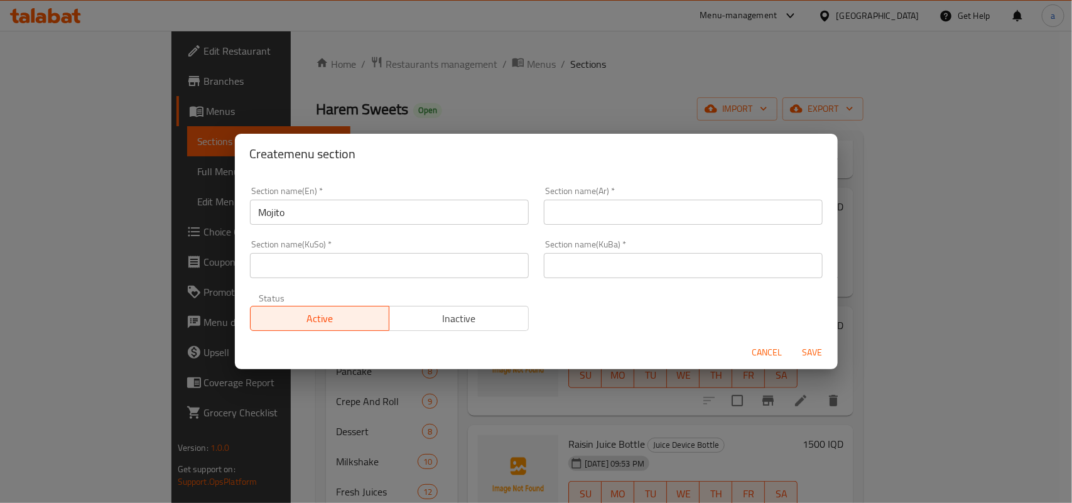
click at [624, 212] on input "text" at bounding box center [683, 212] width 279 height 25
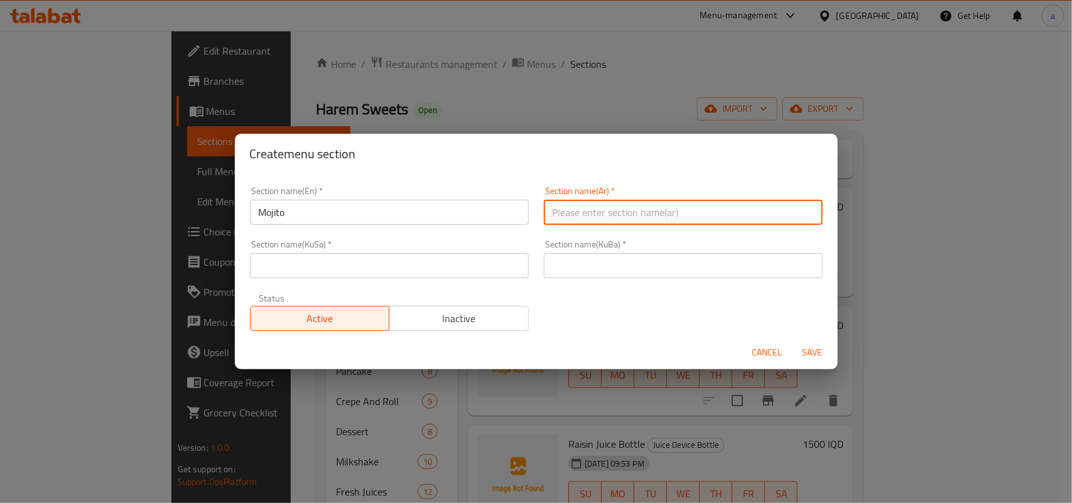
paste input "مۆهیتۆ"
drag, startPoint x: 601, startPoint y: 214, endPoint x: 430, endPoint y: 222, distance: 171.0
click at [382, 222] on div "Section name(En)   * Mojito Section name(En) * Section name(Ar)   * مۆهیتۆ Sect…" at bounding box center [536, 259] width 588 height 160
paste input "وهيتو"
click at [796, 214] on input "موهيتو" at bounding box center [683, 212] width 279 height 25
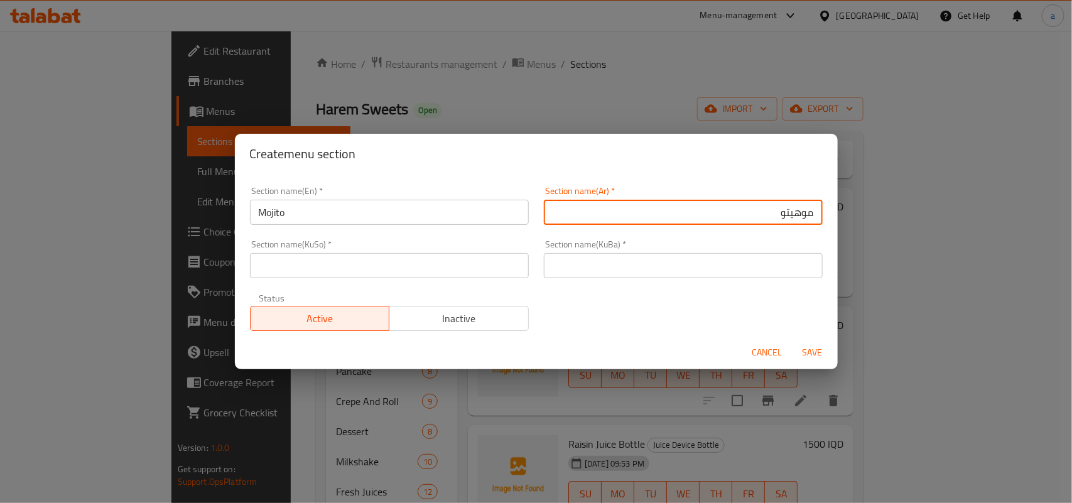
click at [801, 221] on input "موهيتو" at bounding box center [683, 212] width 279 height 25
type input "الموهيتو"
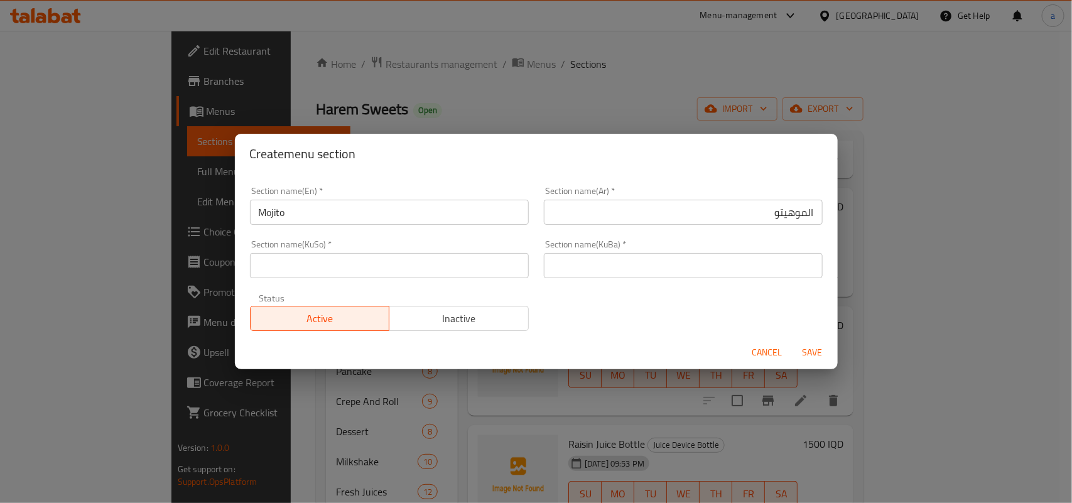
click at [496, 252] on div "Section name(KuSo)   * Section name(KuSo) *" at bounding box center [389, 259] width 279 height 38
click at [489, 261] on input "text" at bounding box center [389, 265] width 279 height 25
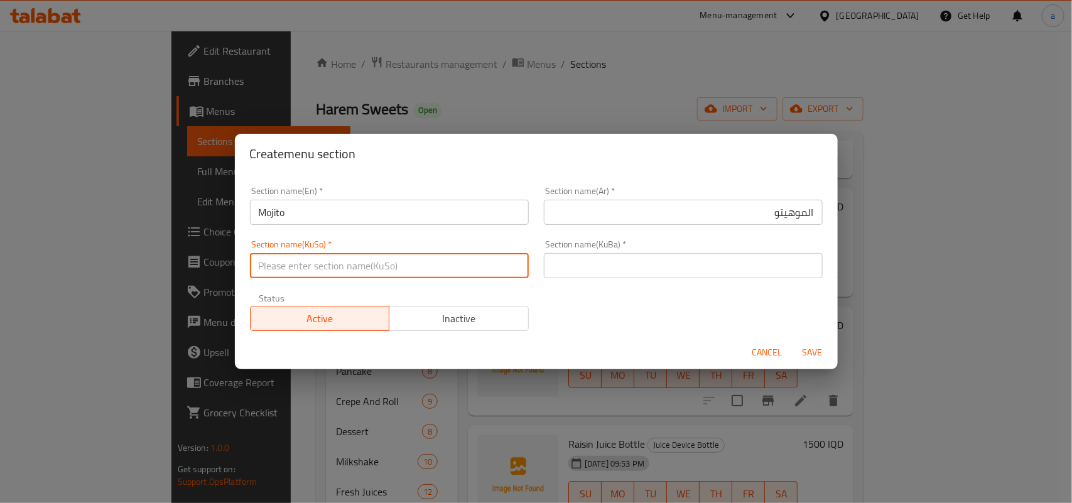
click at [625, 274] on input "text" at bounding box center [683, 265] width 279 height 25
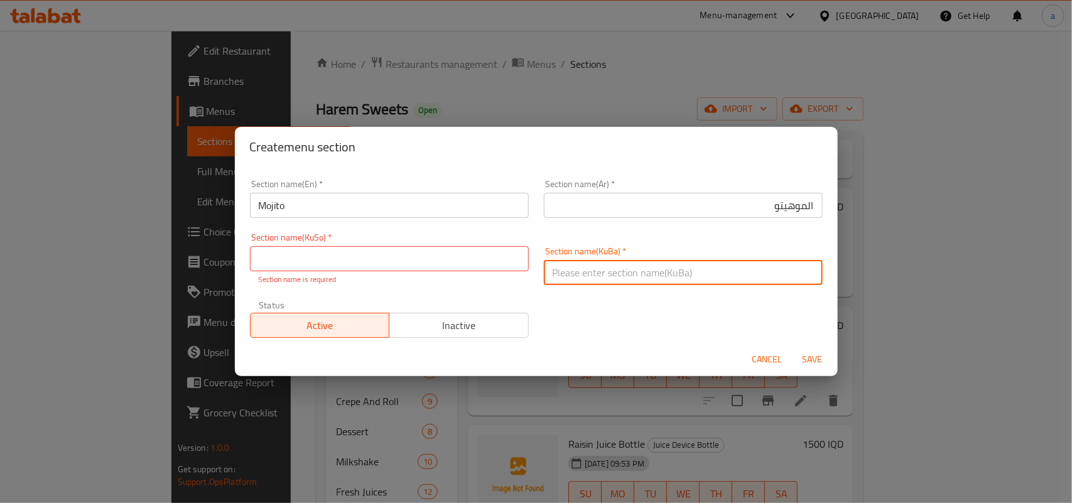
paste input "مۆهیتۆ"
type input "مۆهیتۆ"
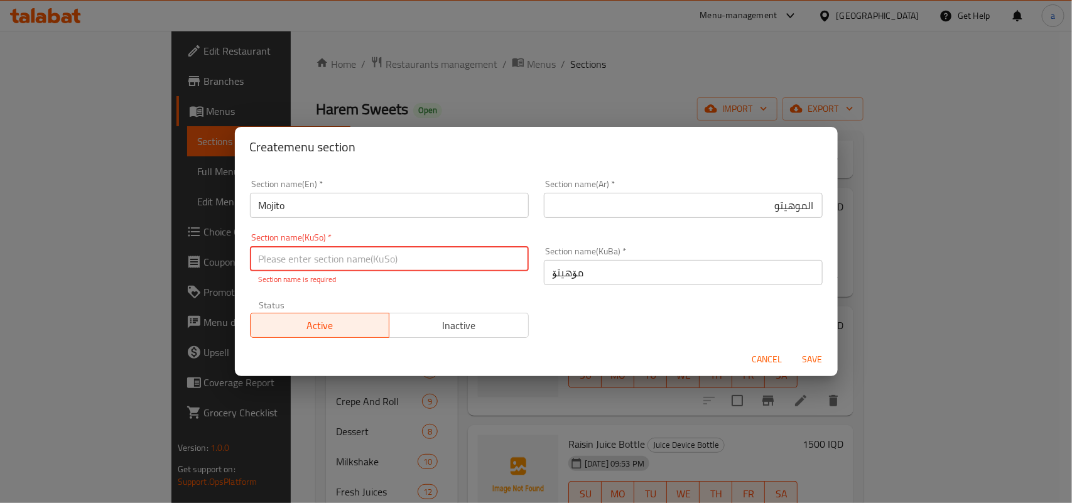
drag, startPoint x: 462, startPoint y: 267, endPoint x: 516, endPoint y: 267, distance: 54.0
click at [462, 267] on input "text" at bounding box center [389, 258] width 279 height 25
paste input "مۆهیتۆ"
type input "مۆهیتۆ"
click at [804, 355] on span "Save" at bounding box center [813, 360] width 30 height 16
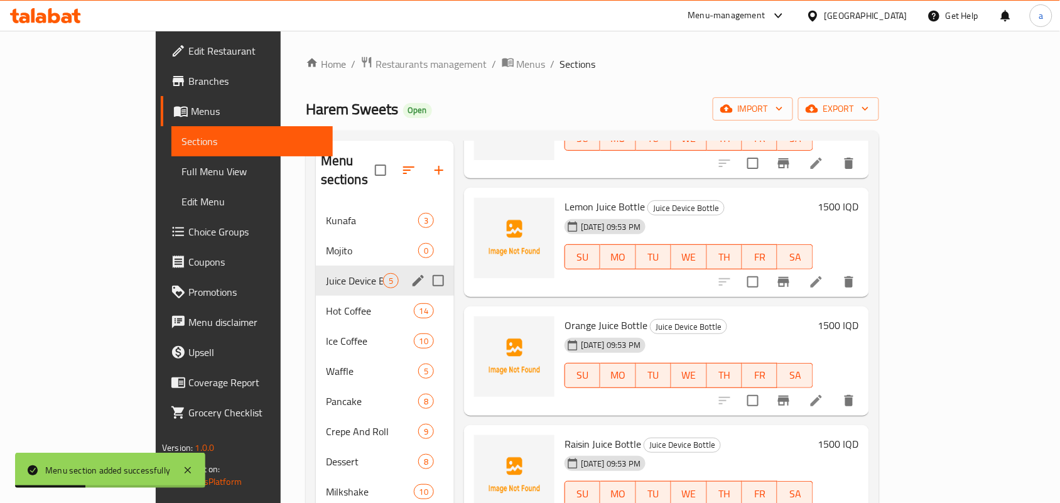
click at [326, 243] on span "Mojito" at bounding box center [372, 250] width 92 height 15
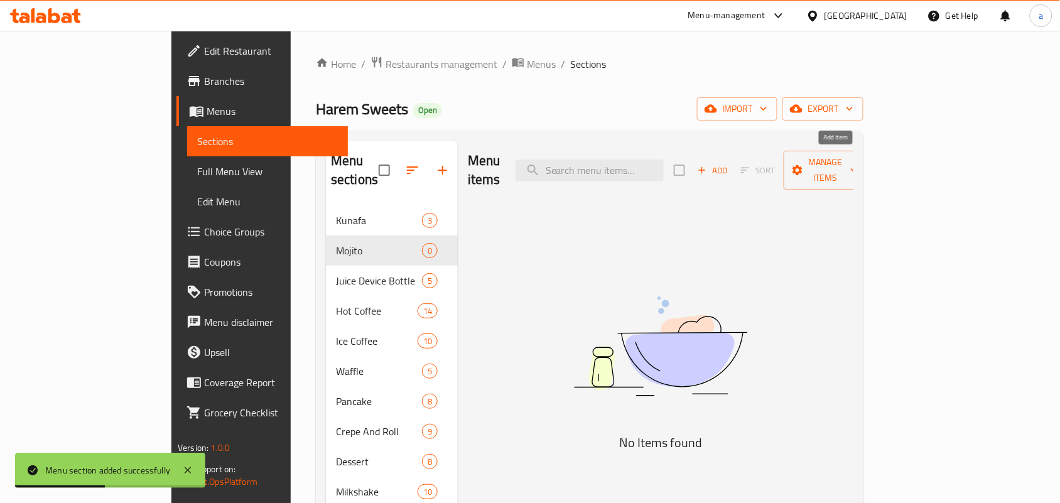
click at [730, 165] on span "Add" at bounding box center [713, 170] width 34 height 14
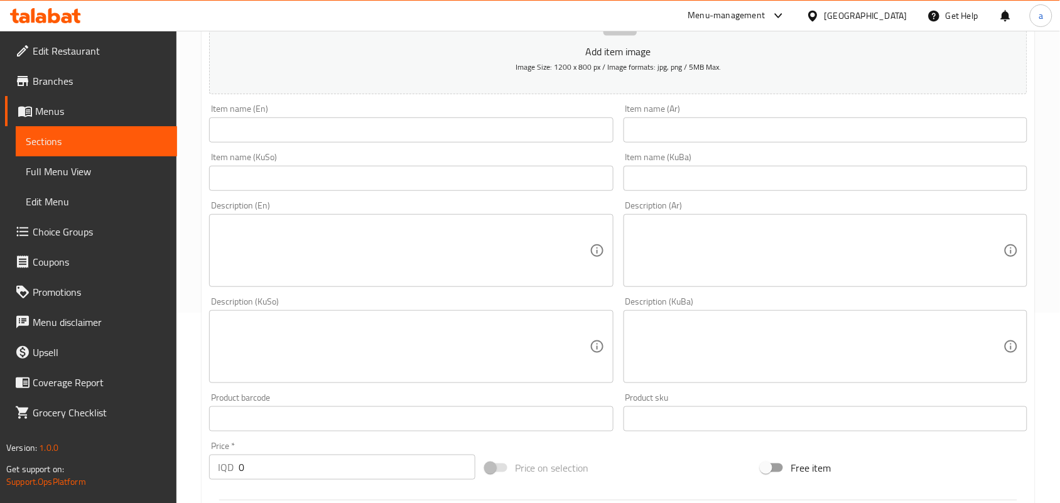
scroll to position [198, 0]
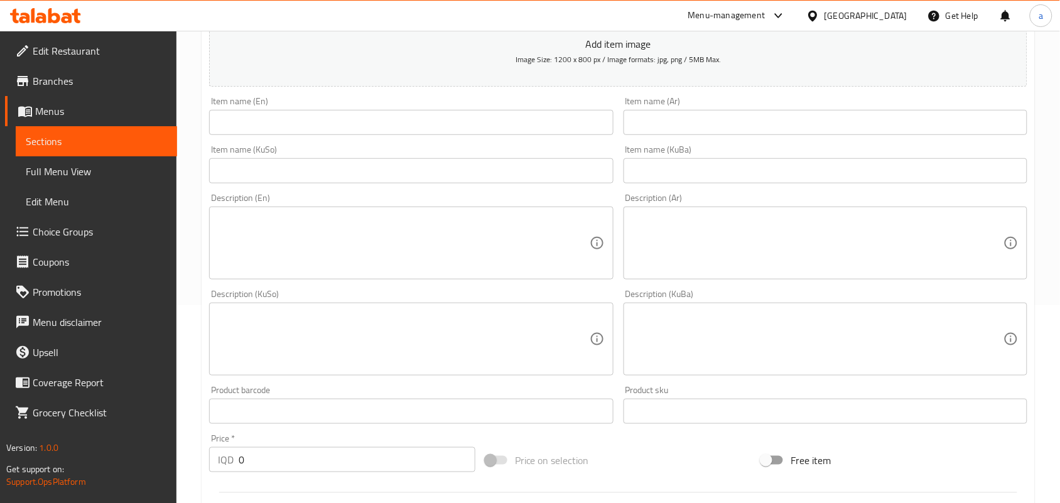
click at [568, 182] on input "text" at bounding box center [411, 170] width 404 height 25
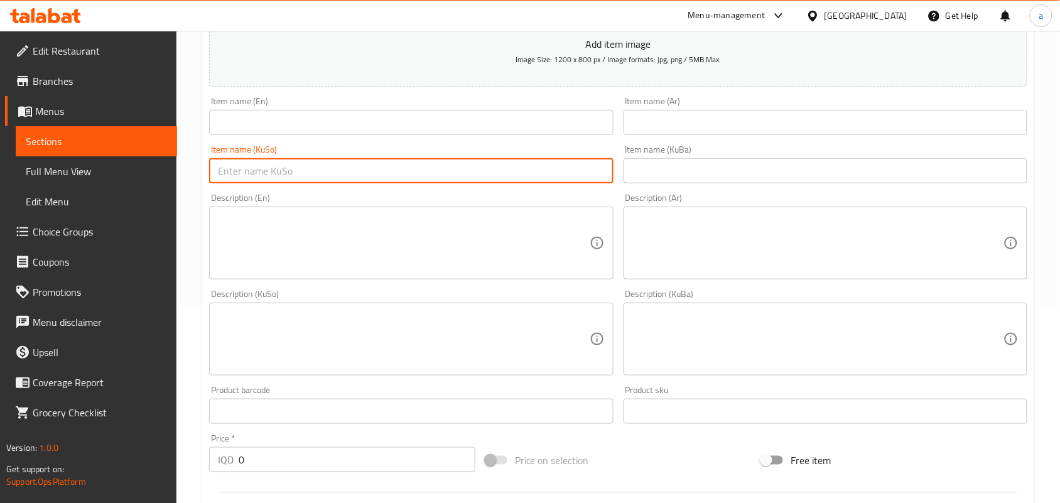
paste input "مۆهیتۆی لیمۆ بە نەعنا"
type input "مۆهیتۆی لیمۆ بە نەعنا"
click at [698, 132] on input "text" at bounding box center [826, 122] width 404 height 25
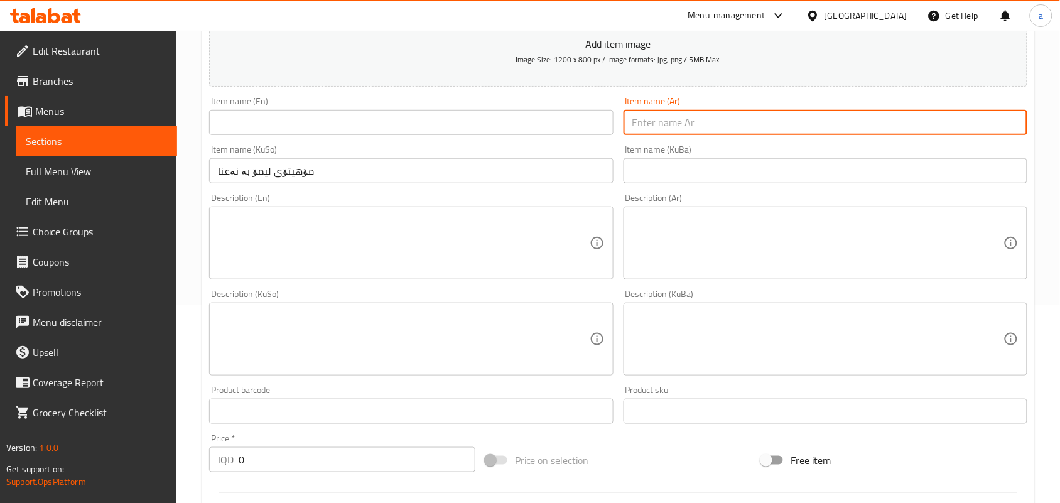
paste input "موهيتو ليمون بالنعناع"
type input "موهيتو ليمون بالنعناع"
click at [475, 135] on input "text" at bounding box center [411, 122] width 404 height 25
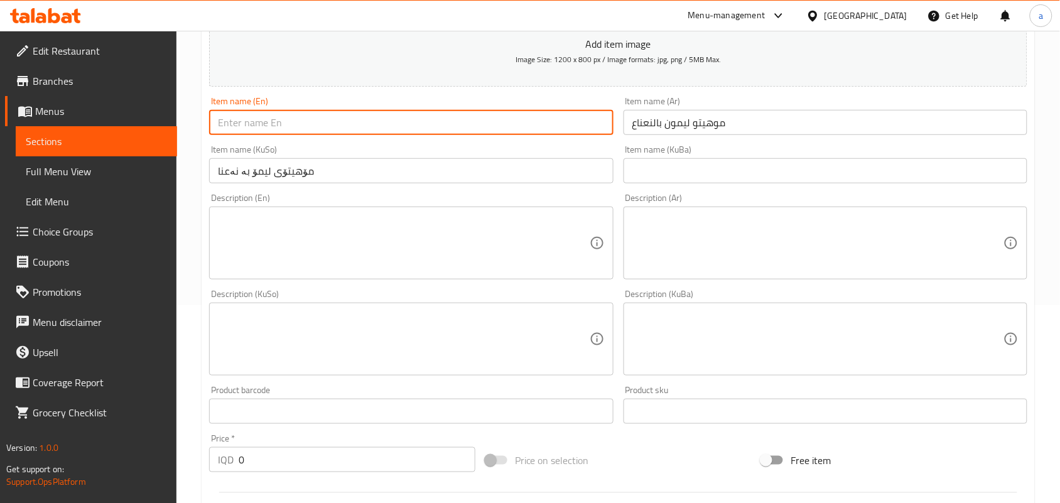
paste input "موهيتو ليمون بالنعناع"
drag, startPoint x: 337, startPoint y: 129, endPoint x: 154, endPoint y: 148, distance: 183.7
click at [154, 148] on div "Edit Restaurant Branches Menus Sections Full Menu View Edit Menu Choice Groups …" at bounding box center [530, 333] width 1060 height 1001
paste input "Mojito lemon mint"
type input "Mojito lemon mint"
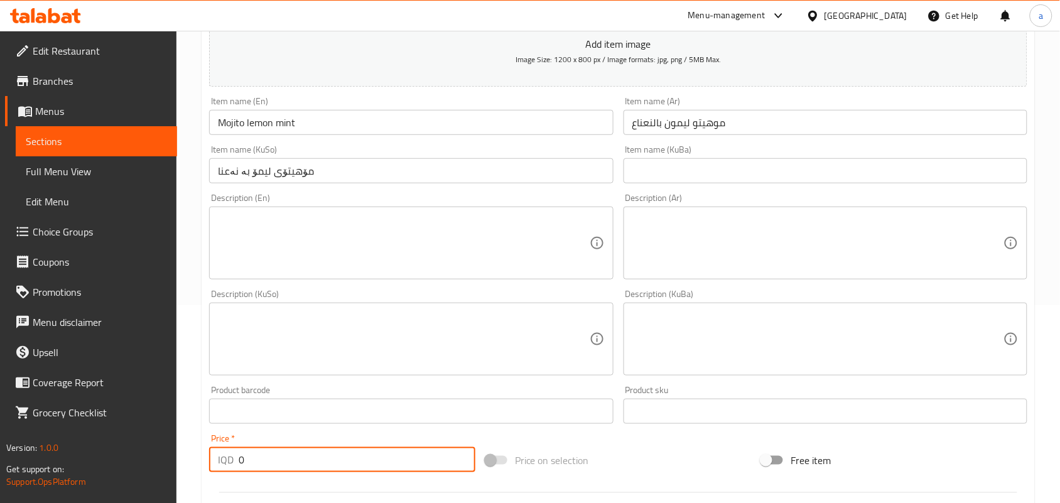
drag, startPoint x: 266, startPoint y: 473, endPoint x: 227, endPoint y: 454, distance: 43.3
click at [206, 471] on div "Price   * IQD 0 Price *" at bounding box center [342, 453] width 276 height 48
paste input "500"
type input "5000"
click at [340, 263] on textarea at bounding box center [403, 244] width 371 height 60
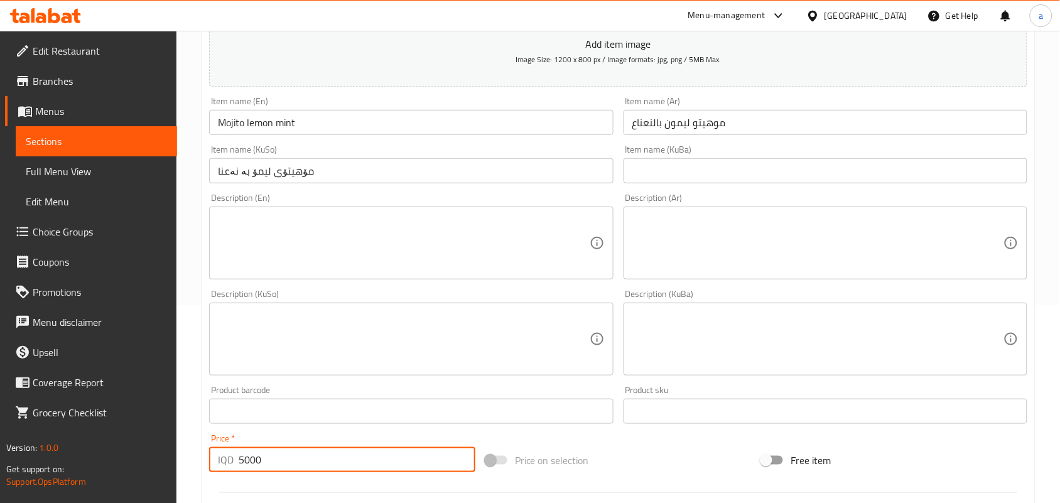
paste textarea "1 cup"
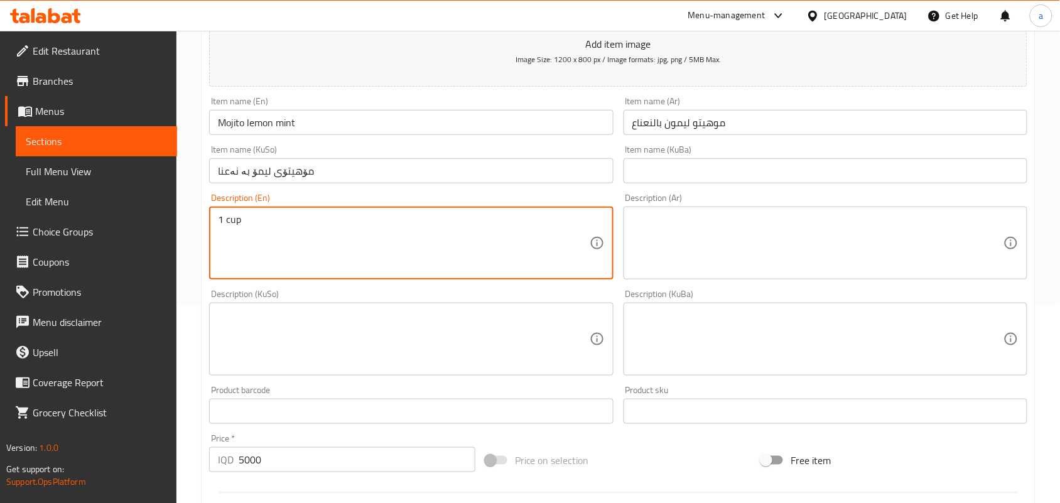
click at [230, 237] on textarea "1 cup" at bounding box center [403, 244] width 371 height 60
type textarea "1 Cup"
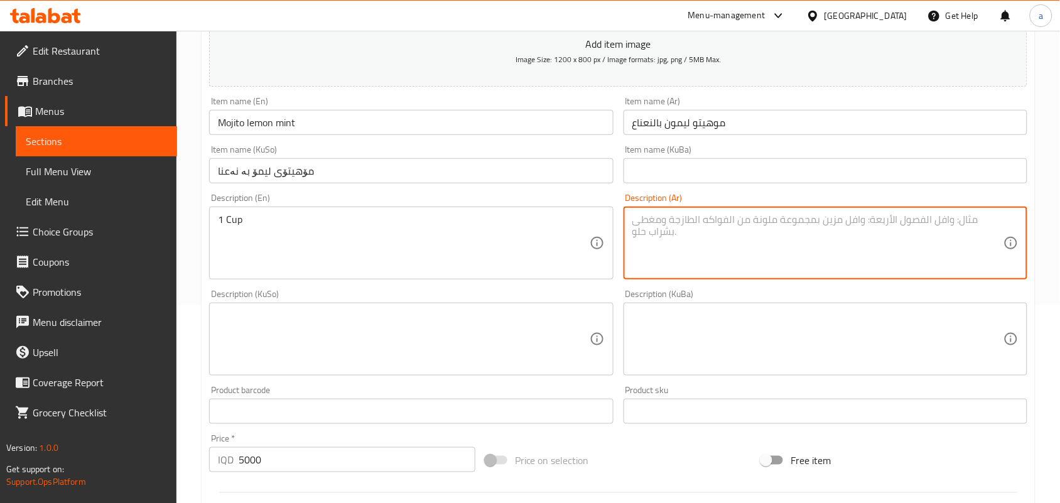
click at [730, 265] on textarea at bounding box center [817, 244] width 371 height 60
type textarea "1 كوب"
click at [541, 358] on textarea at bounding box center [403, 340] width 371 height 60
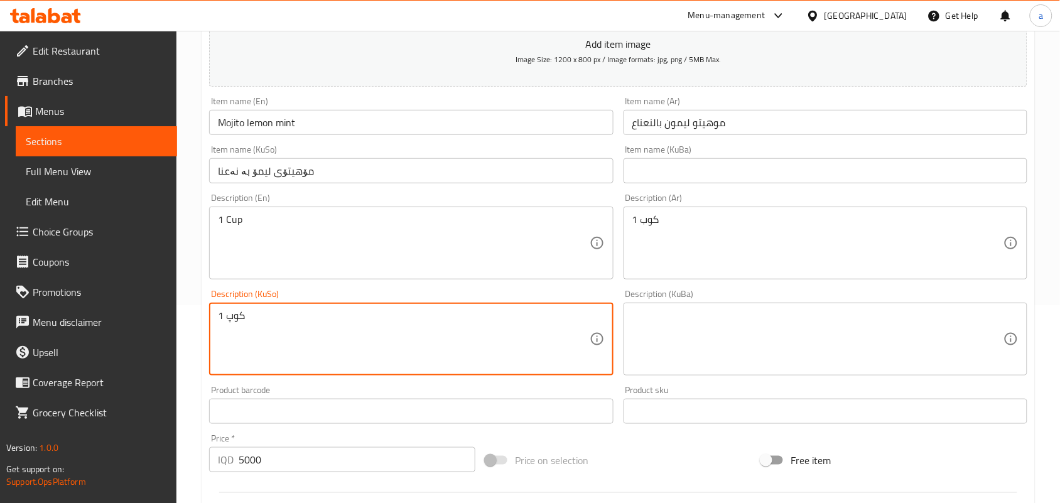
type textarea "1 کوپ"
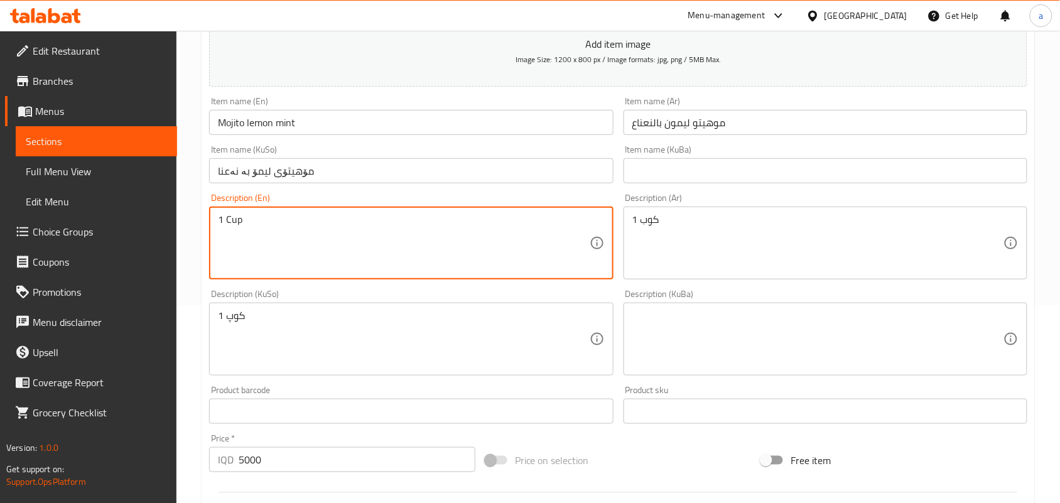
drag, startPoint x: 270, startPoint y: 241, endPoint x: 144, endPoint y: 240, distance: 125.6
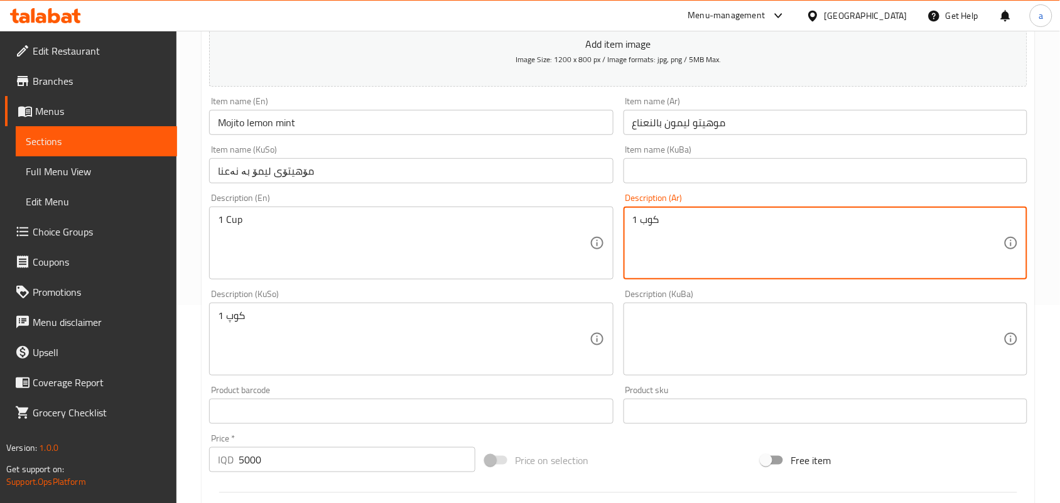
drag, startPoint x: 723, startPoint y: 239, endPoint x: 534, endPoint y: 242, distance: 189.7
drag, startPoint x: 170, startPoint y: 328, endPoint x: 278, endPoint y: 320, distance: 107.7
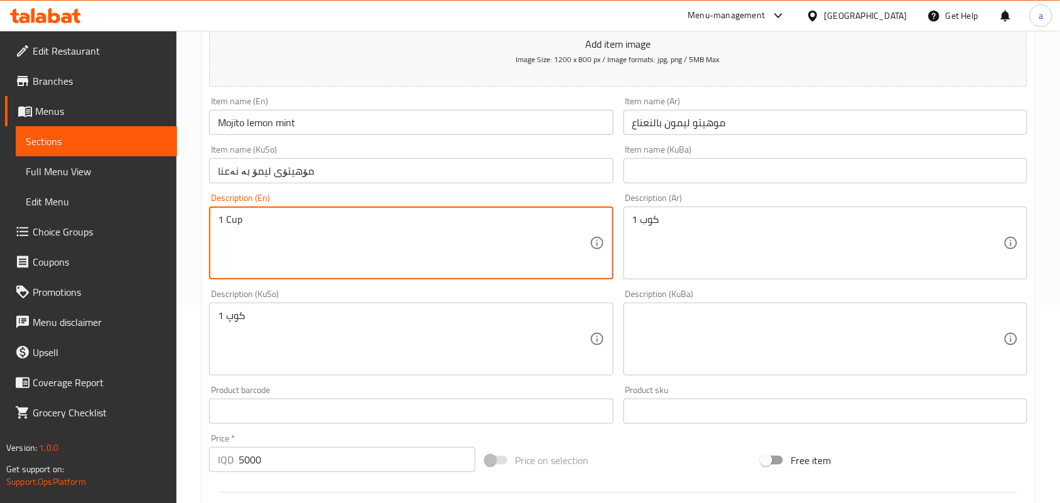
click at [358, 134] on input "Mojito lemon mint" at bounding box center [411, 122] width 404 height 25
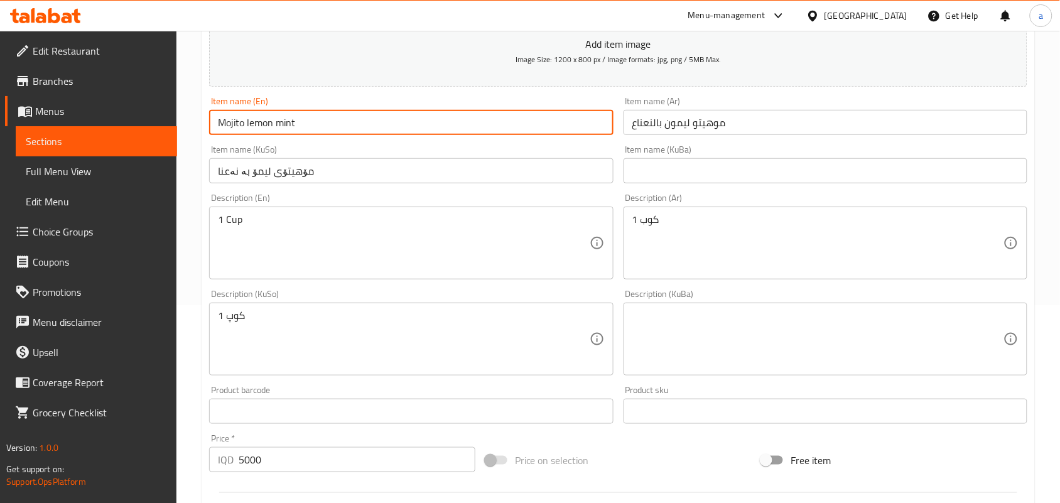
click at [280, 135] on input "Mojito lemon mint" at bounding box center [411, 122] width 404 height 25
type input "Mojito lemon With Mint"
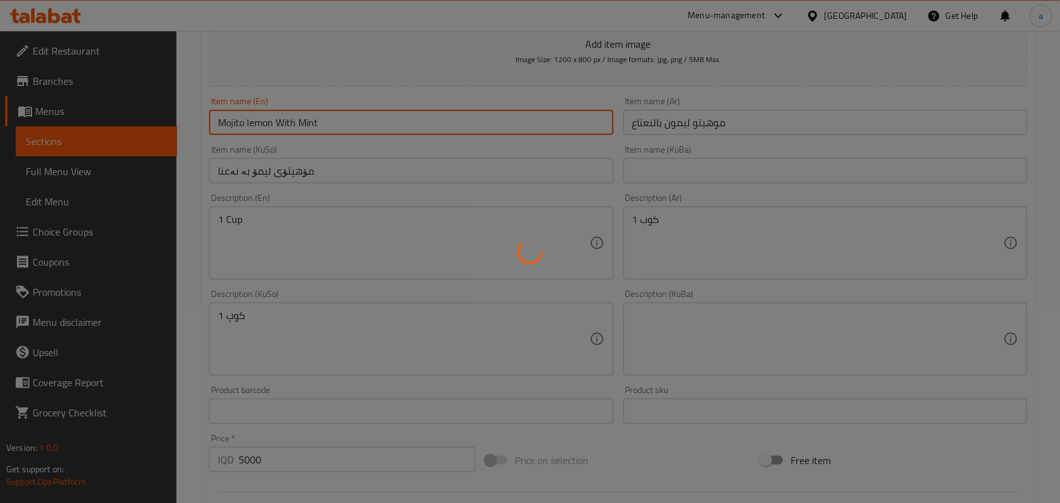
type input "0"
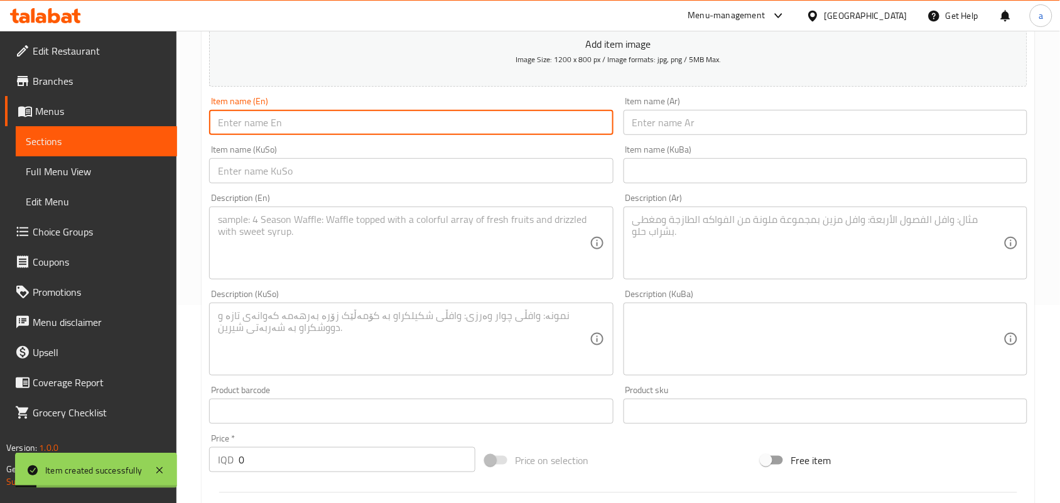
click at [563, 178] on input "text" at bounding box center [411, 170] width 404 height 25
paste input "مۆهیتۆی گێلاس"
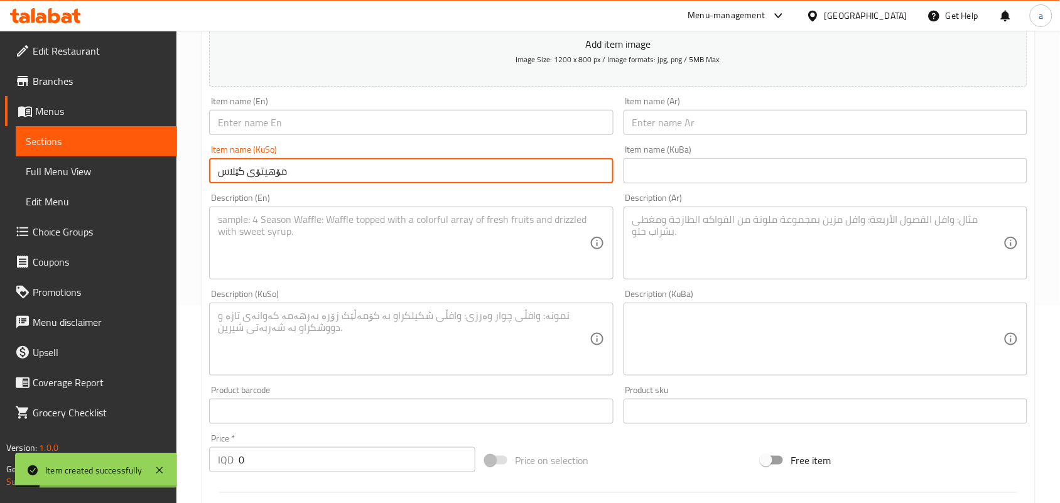
type input "مۆهیتۆی گێلاس"
click at [688, 129] on input "text" at bounding box center [826, 122] width 404 height 25
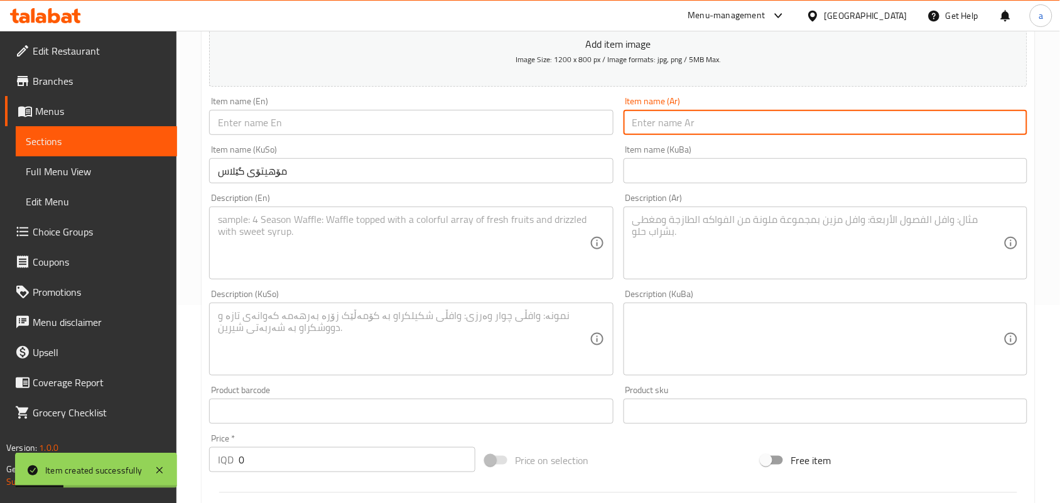
paste input "موهيتو كرز"
type input "موهيتو كرز"
click at [485, 135] on input "text" at bounding box center [411, 122] width 404 height 25
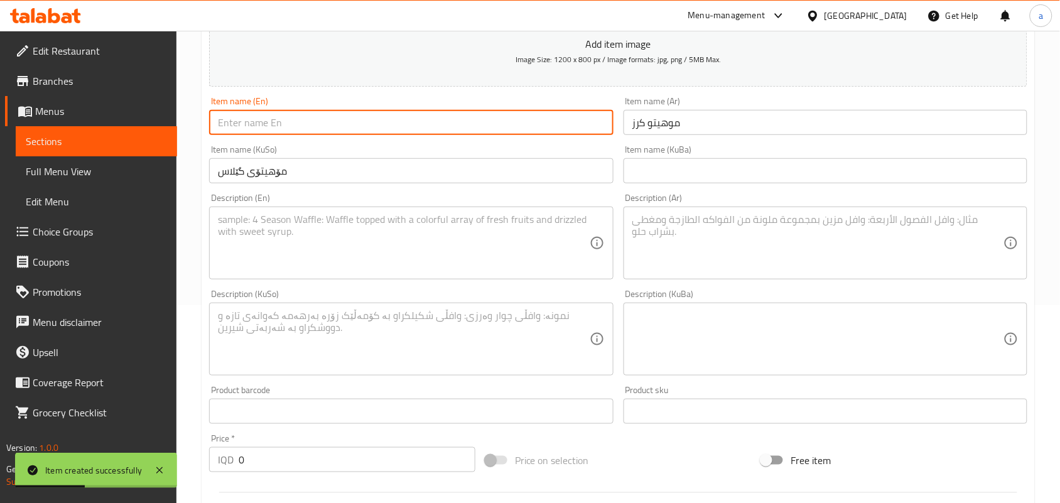
paste input "Monito Cherry"
type input "Monito Cherry"
click at [463, 255] on textarea at bounding box center [403, 244] width 371 height 60
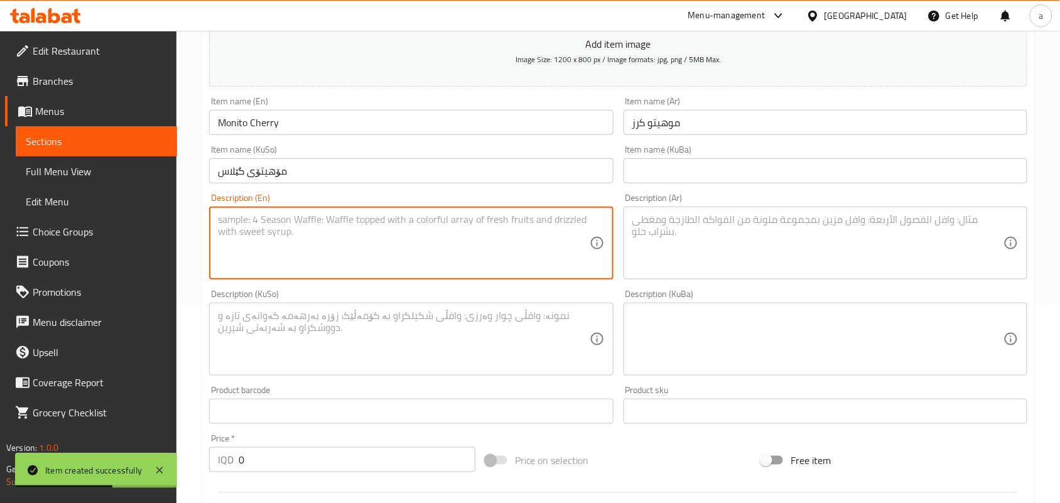
paste textarea "1 Cup"
type textarea "1 Cup"
click at [700, 237] on textarea at bounding box center [817, 244] width 371 height 60
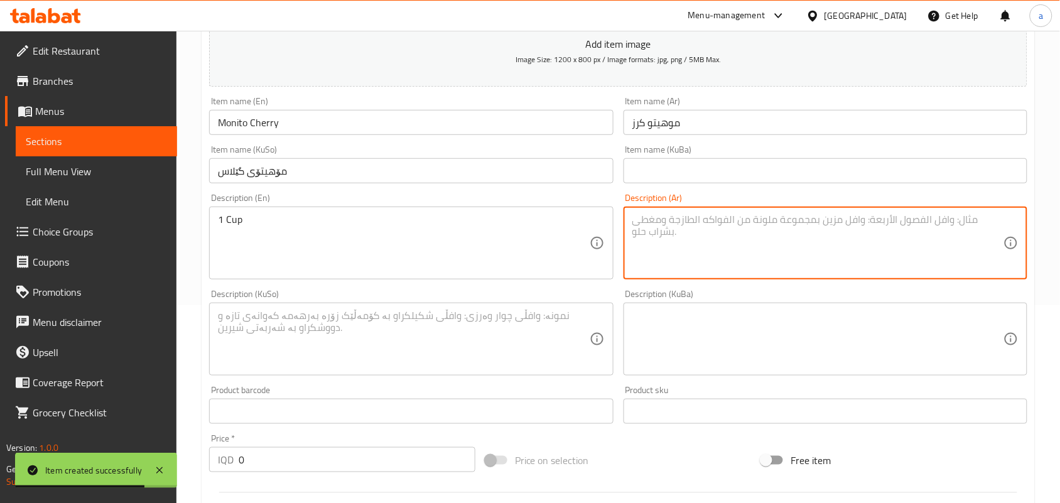
paste textarea "1 كوب"
type textarea "1 كوب"
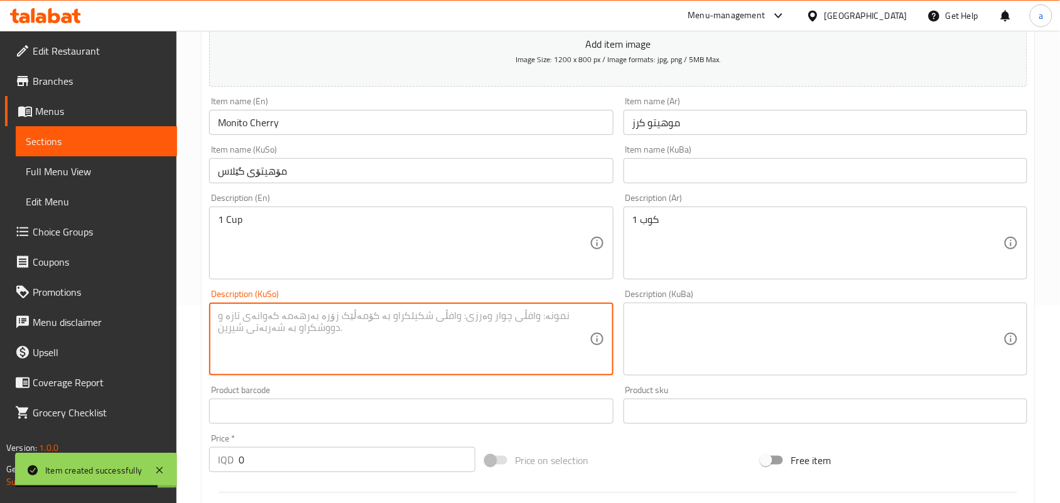
click at [485, 347] on textarea at bounding box center [403, 340] width 371 height 60
paste textarea "1 کوپ"
type textarea "1 کوپ"
drag, startPoint x: 252, startPoint y: 475, endPoint x: 209, endPoint y: 462, distance: 45.5
click at [210, 468] on div "IQD 0 Price *" at bounding box center [342, 459] width 266 height 25
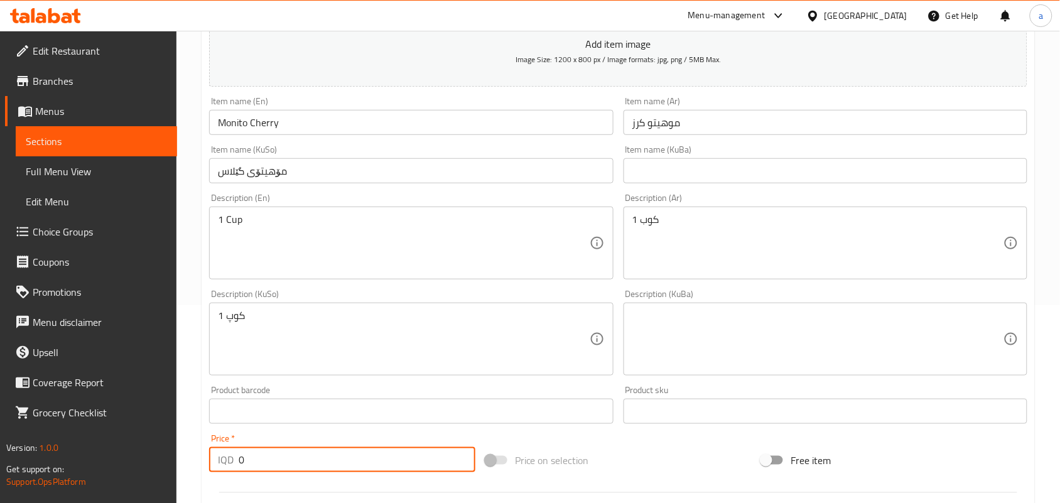
paste input "500"
drag, startPoint x: 271, startPoint y: 472, endPoint x: 212, endPoint y: 471, distance: 59.0
click at [203, 475] on div "Create new item Add item image Image Size: 1200 x 800 px / Image formats: jpg, …" at bounding box center [618, 361] width 833 height 875
type input "5000"
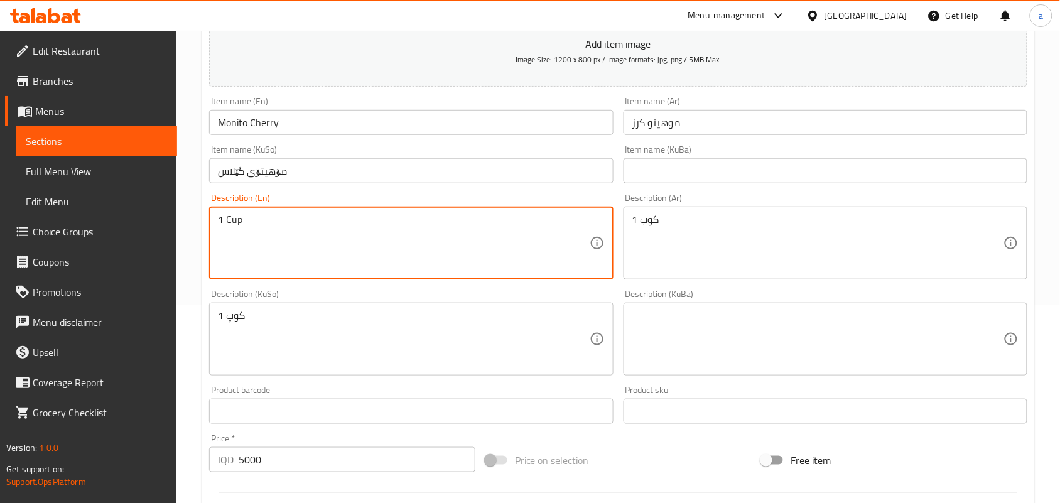
drag, startPoint x: 247, startPoint y: 237, endPoint x: 254, endPoint y: 234, distance: 7.9
drag, startPoint x: 519, startPoint y: 236, endPoint x: 497, endPoint y: 244, distance: 22.6
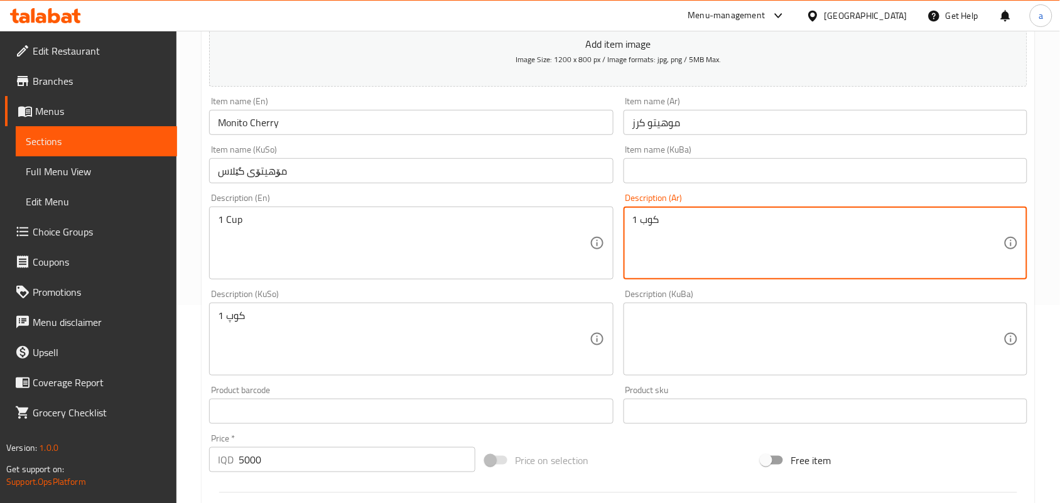
drag, startPoint x: 173, startPoint y: 325, endPoint x: 170, endPoint y: 311, distance: 13.6
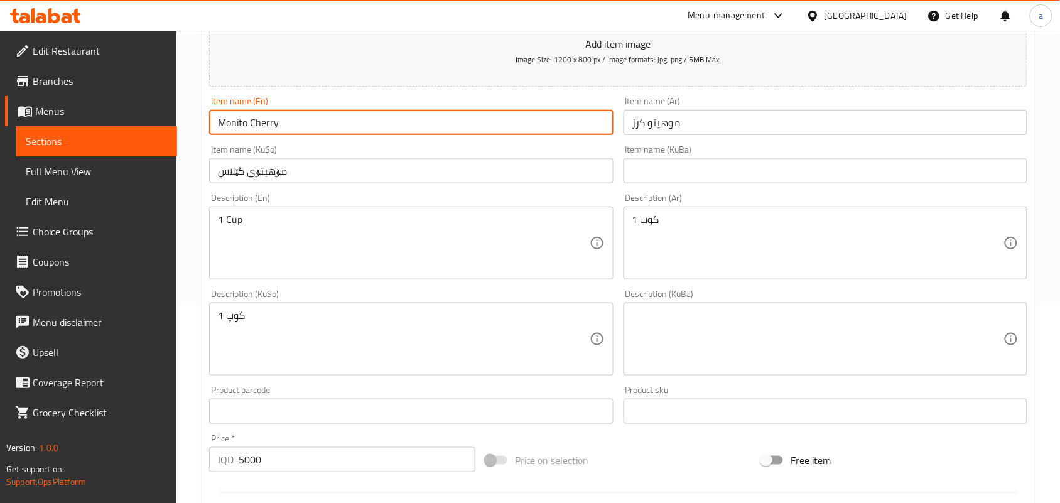
drag, startPoint x: 365, startPoint y: 130, endPoint x: 363, endPoint y: 87, distance: 43.4
click at [357, 127] on input "Monito Cherry" at bounding box center [411, 122] width 404 height 25
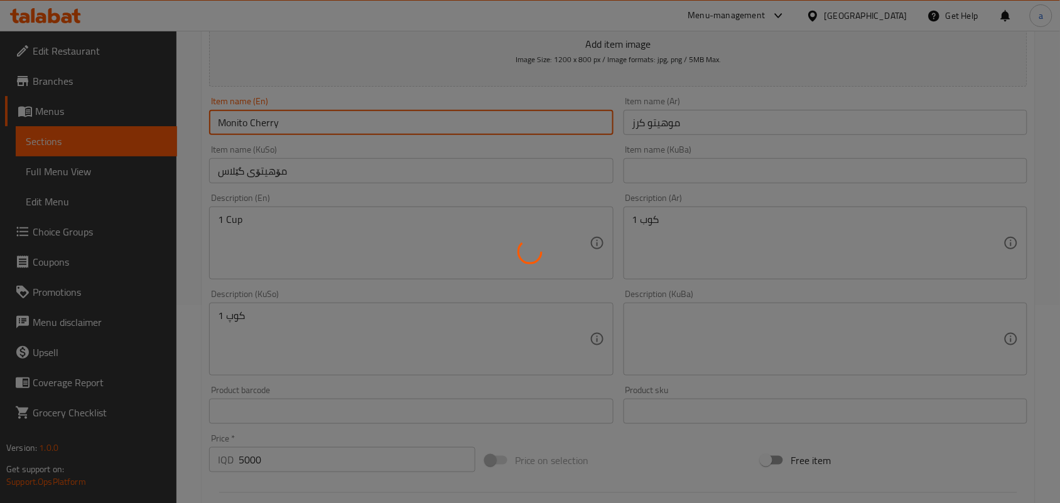
type input "0"
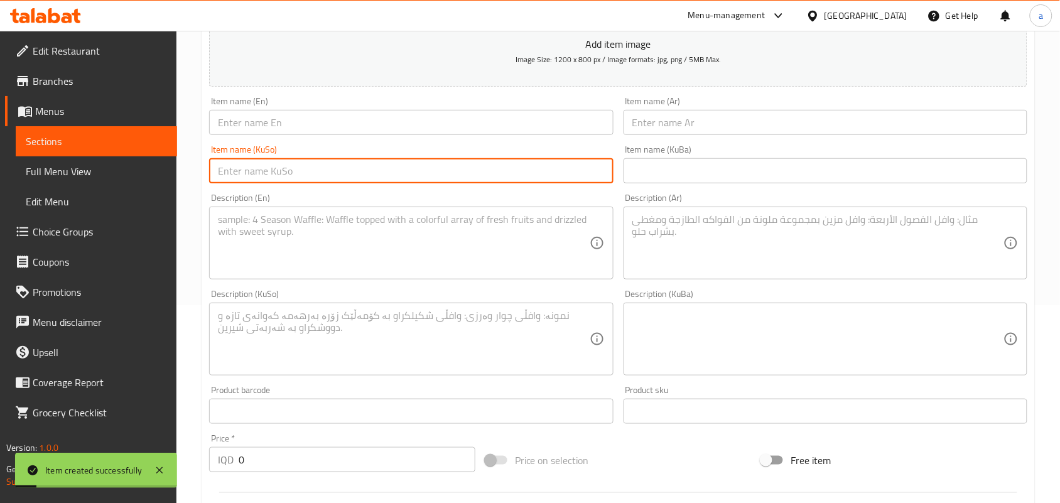
drag, startPoint x: 510, startPoint y: 187, endPoint x: 538, endPoint y: 180, distance: 29.1
click at [510, 183] on input "text" at bounding box center [411, 170] width 404 height 25
paste input "مۆهیتۆی فەراولە"
type input "مۆهیتۆی فەراولە"
click at [688, 135] on input "text" at bounding box center [826, 122] width 404 height 25
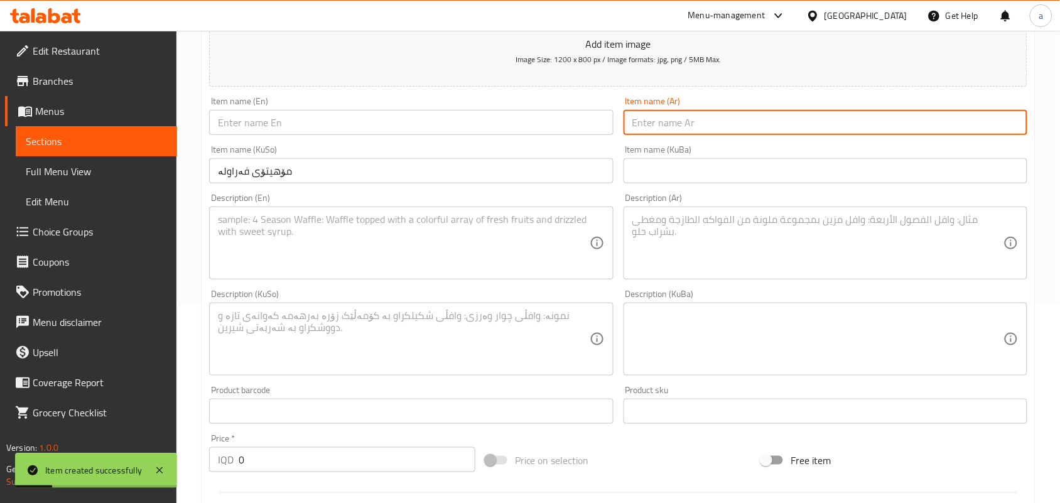
paste input "موهيتو فراولة"
type input "موهيتو فراولة"
click at [393, 119] on input "text" at bounding box center [411, 122] width 404 height 25
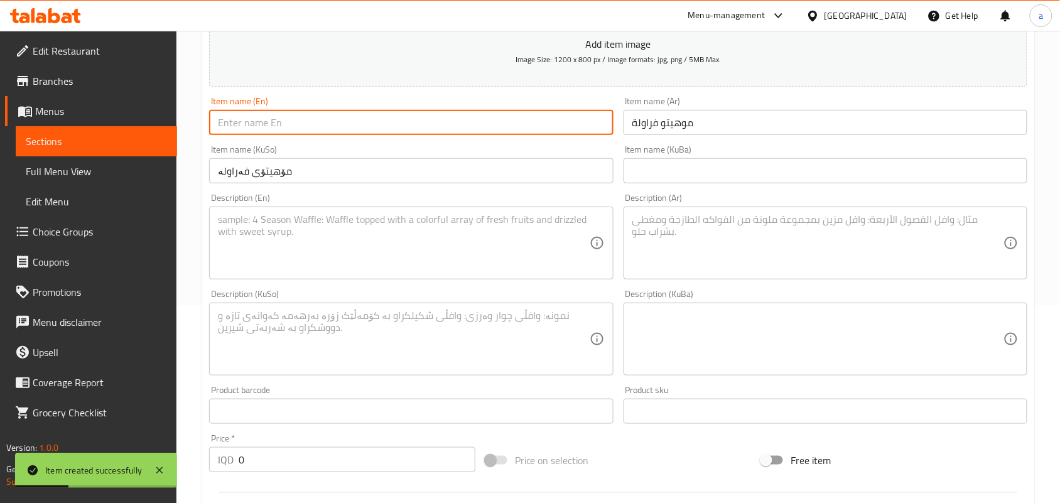
paste input "Mojito Strawberry"
type input "Mojito Strawberry"
click at [446, 248] on textarea at bounding box center [403, 244] width 371 height 60
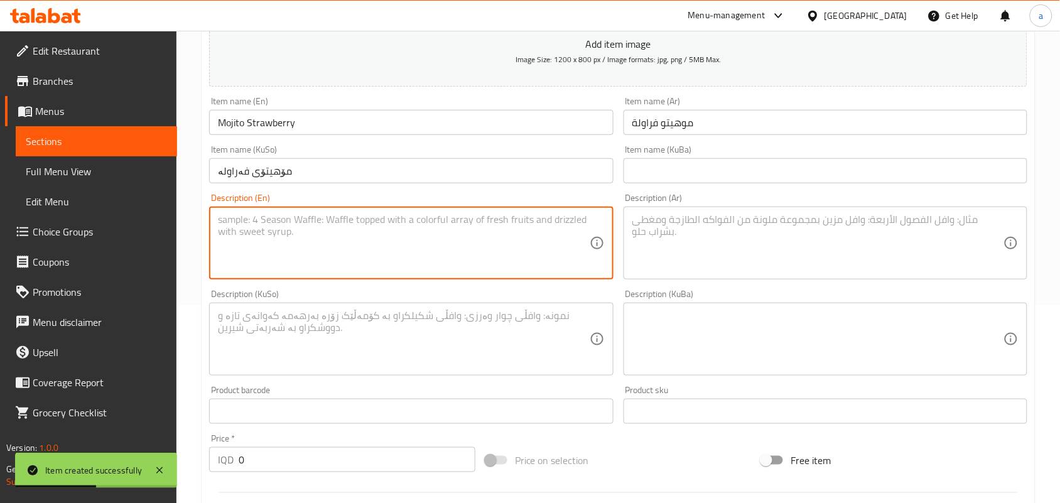
paste textarea "1 Cup"
type textarea "1 Cup"
click at [691, 253] on textarea at bounding box center [817, 244] width 371 height 60
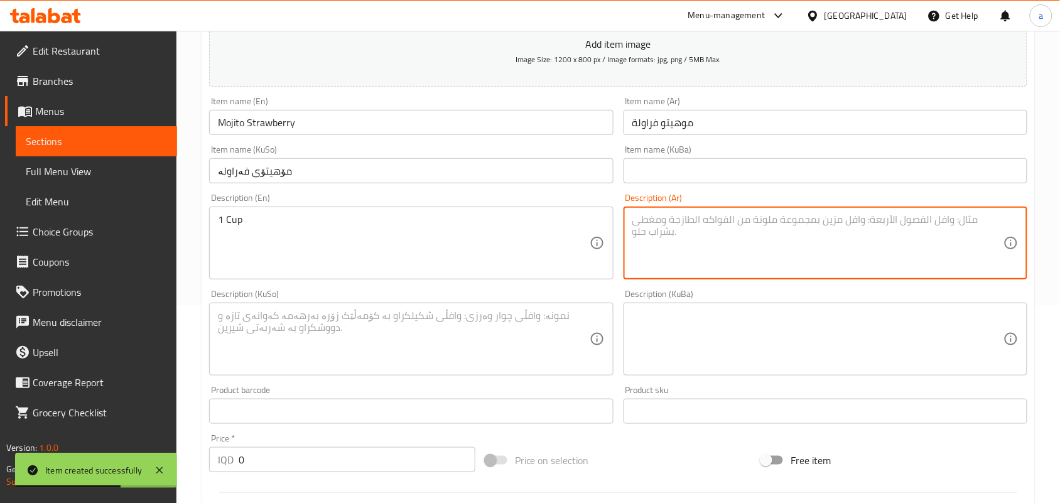
paste textarea "1 كوب"
type textarea "1 كوب"
click at [521, 339] on textarea at bounding box center [403, 340] width 371 height 60
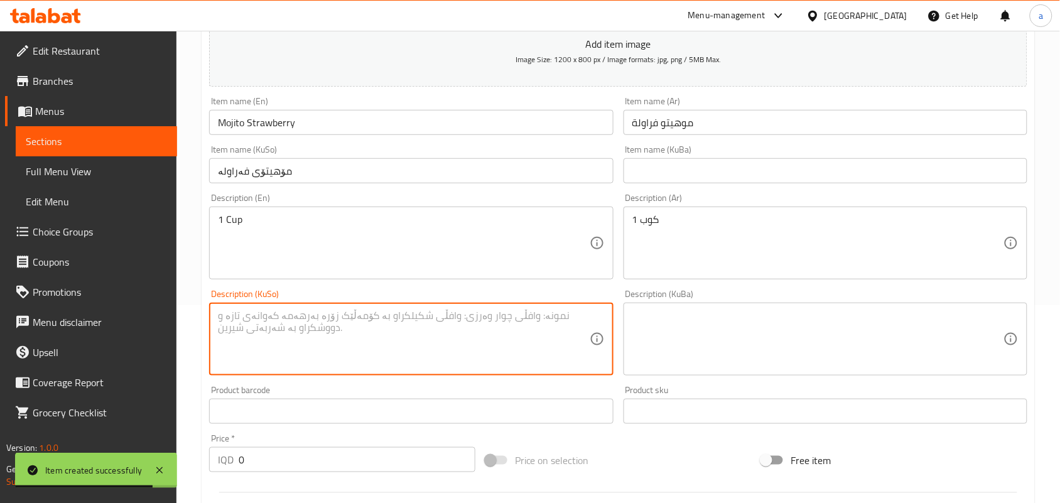
paste textarea "1 کوپ"
type textarea "1 کوپ"
drag, startPoint x: 189, startPoint y: 474, endPoint x: 224, endPoint y: 426, distance: 59.8
click at [188, 471] on div "Home / Restaurants management / Menus / Sections / item / create Mojito section…" at bounding box center [618, 333] width 884 height 1001
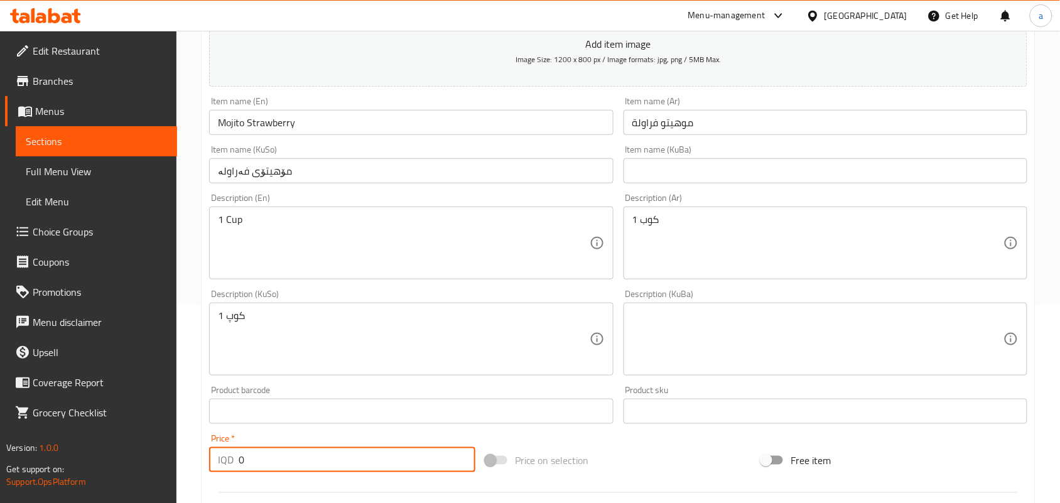
paste input "500"
drag, startPoint x: 270, startPoint y: 479, endPoint x: 227, endPoint y: 468, distance: 44.6
click at [223, 472] on div "IQD 5000 Price *" at bounding box center [342, 459] width 266 height 25
type input "5000"
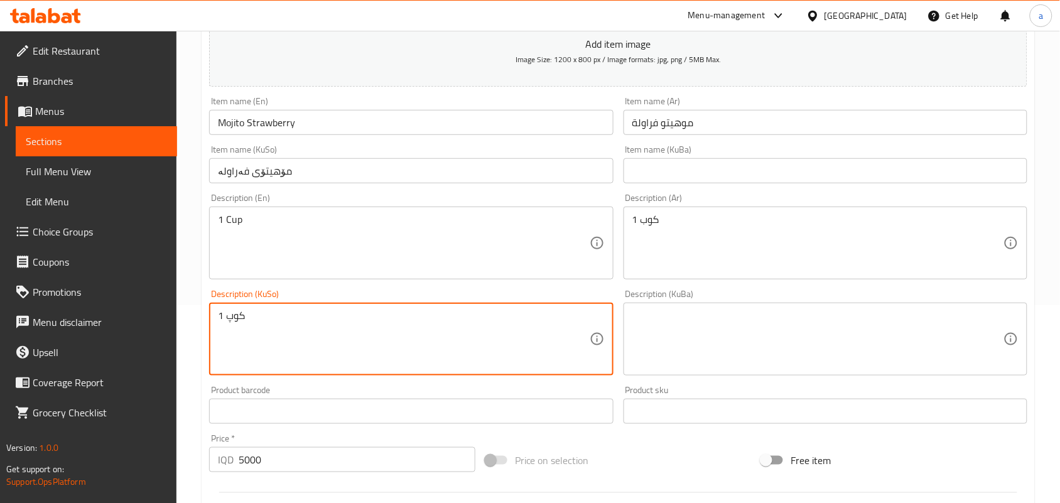
drag, startPoint x: 266, startPoint y: 334, endPoint x: 223, endPoint y: 328, distance: 43.1
drag, startPoint x: 683, startPoint y: 239, endPoint x: 580, endPoint y: 230, distance: 103.4
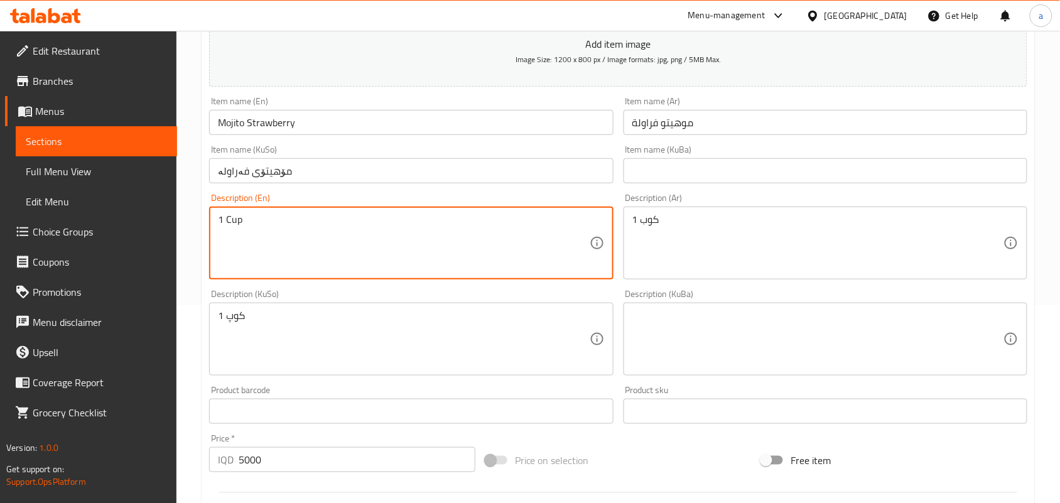
drag, startPoint x: 268, startPoint y: 248, endPoint x: 151, endPoint y: 239, distance: 117.8
drag, startPoint x: 334, startPoint y: 133, endPoint x: 341, endPoint y: 161, distance: 29.1
click at [330, 133] on input "Mojito Strawberry" at bounding box center [411, 122] width 404 height 25
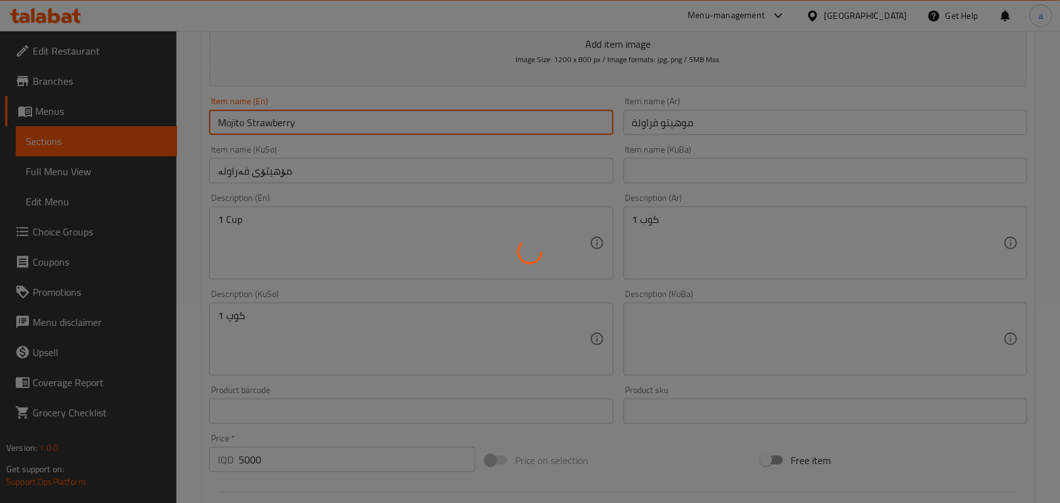
type input "0"
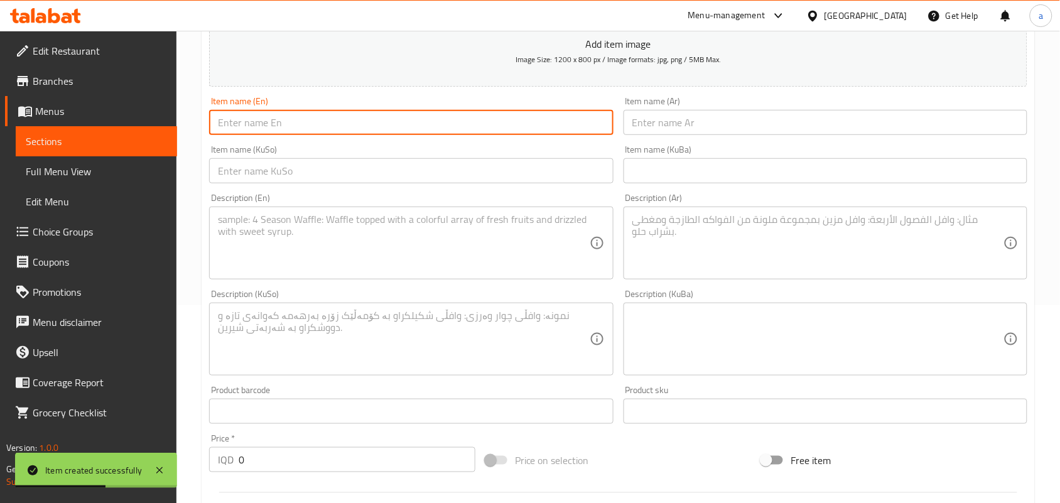
click at [399, 336] on textarea at bounding box center [403, 340] width 371 height 60
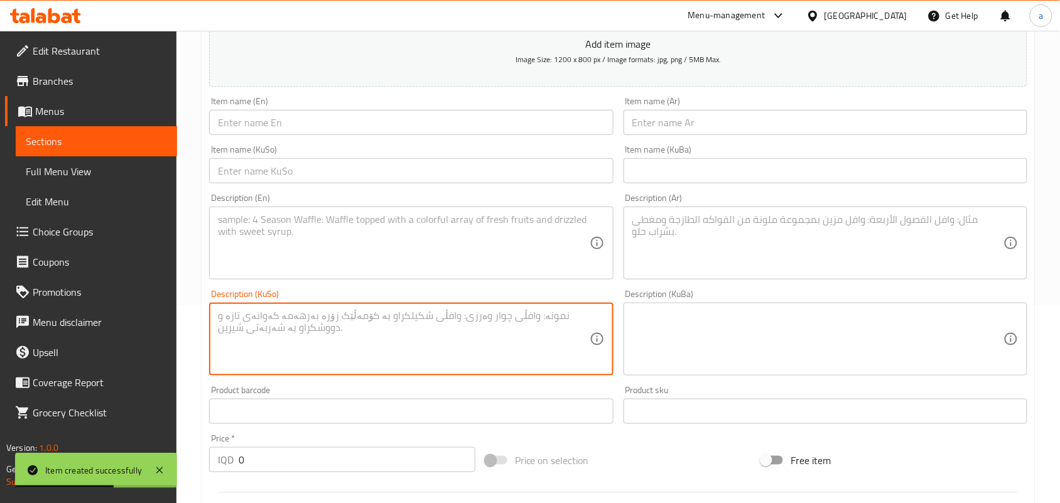
drag, startPoint x: 484, startPoint y: 173, endPoint x: 600, endPoint y: 175, distance: 115.6
click at [484, 173] on input "text" at bounding box center [411, 170] width 404 height 25
paste input "مۆهیتۆی پاشن فروت"
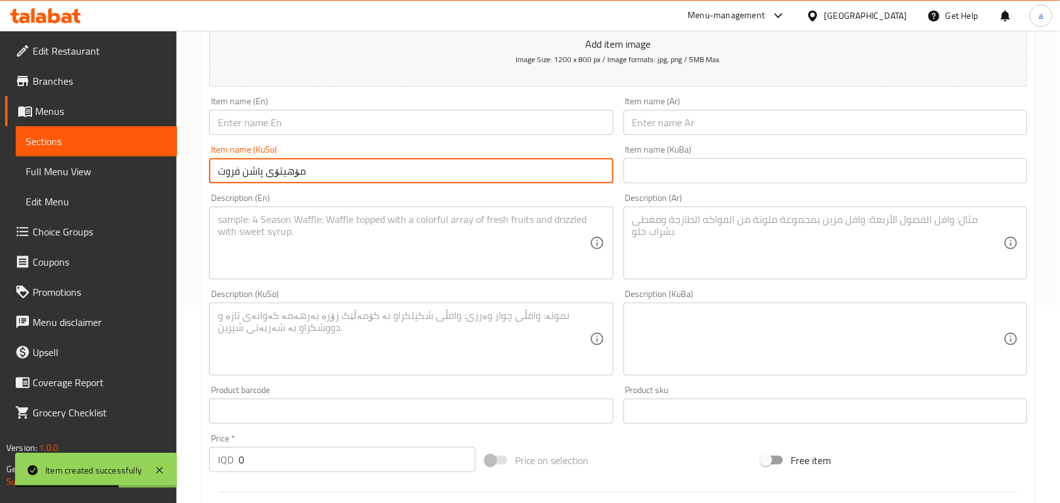
type input "مۆهیتۆی پاشن فروت"
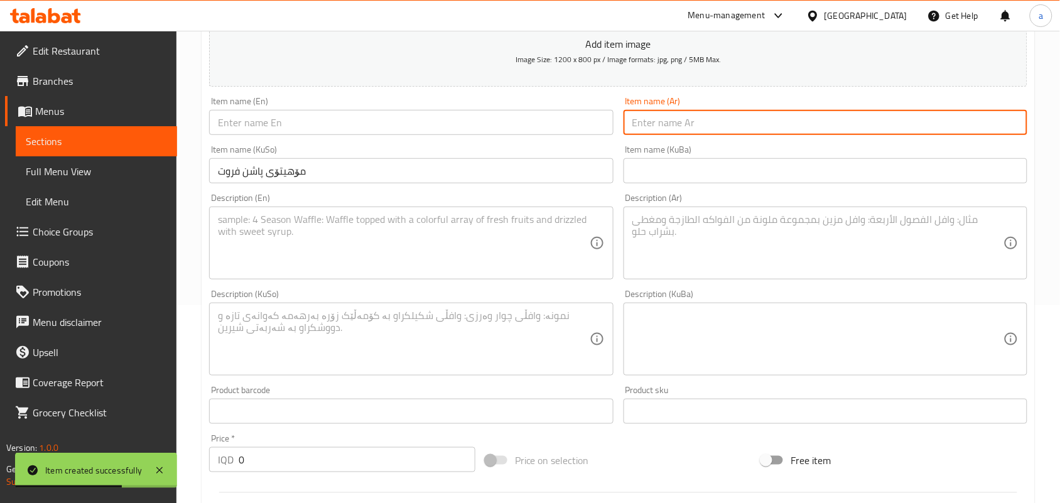
click at [698, 132] on input "text" at bounding box center [826, 122] width 404 height 25
paste input "موهيتو باشن فروت"
type input "موهيتو باشن فروت"
click at [453, 135] on input "text" at bounding box center [411, 122] width 404 height 25
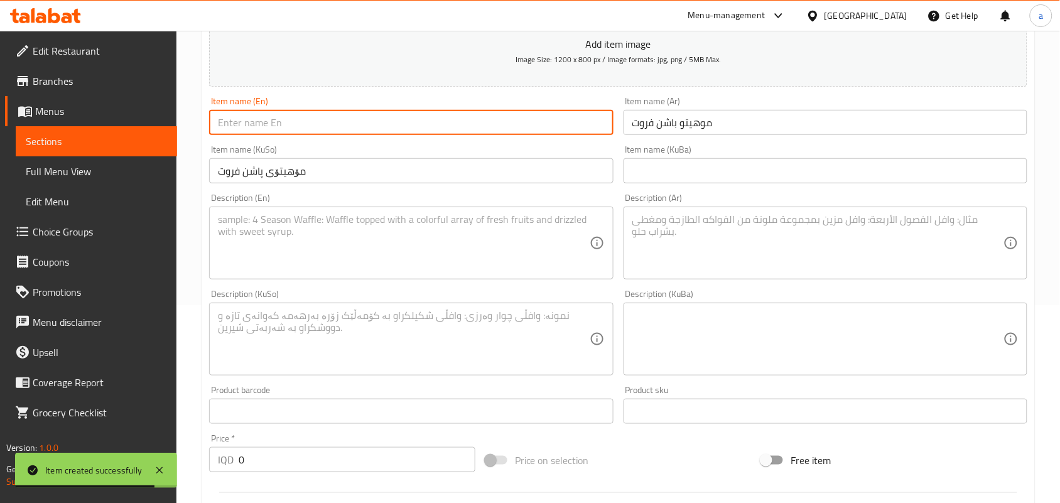
paste input "Mojito Passion Fruit"
paste input "1 Cup"
type input "Mojito Passion Fruit1 Cup"
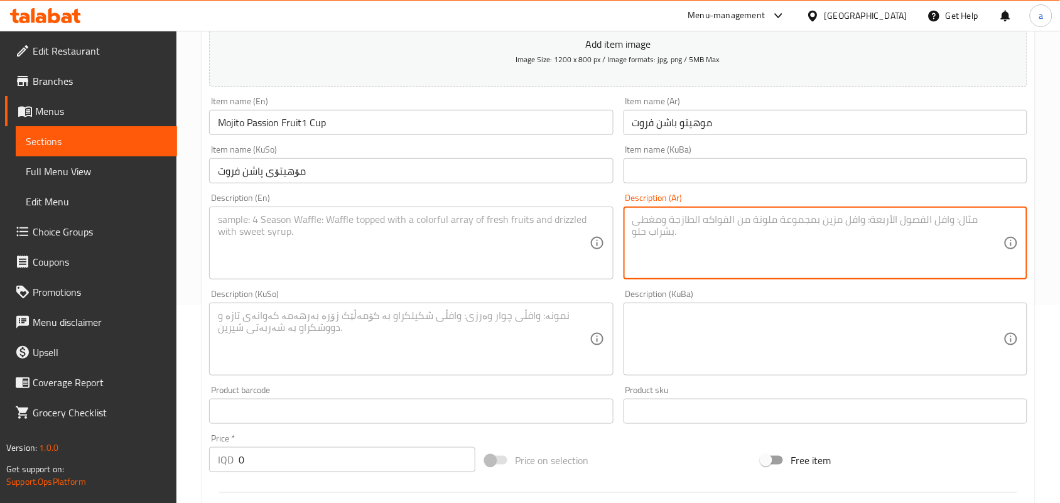
click at [724, 256] on textarea at bounding box center [817, 244] width 371 height 60
paste textarea "1 كوب"
type textarea "1 كوب"
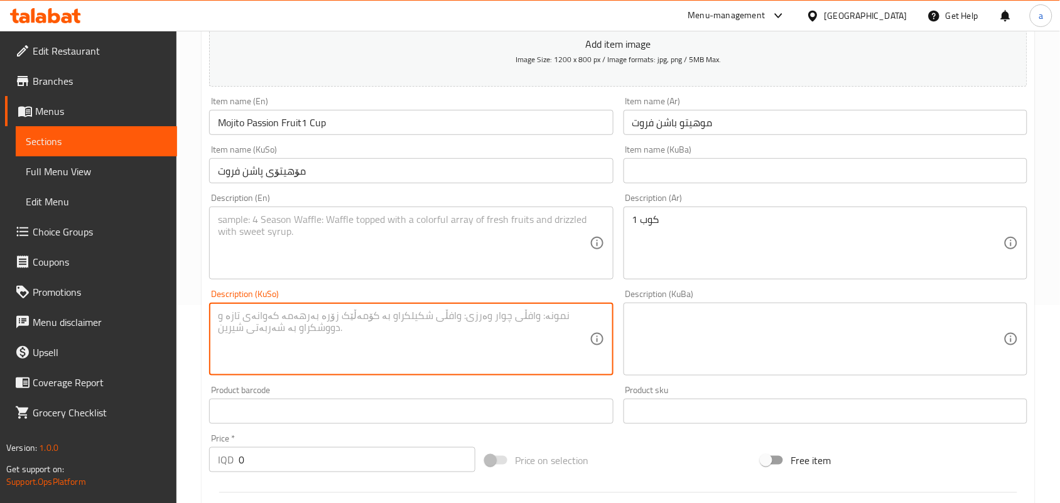
click at [499, 343] on textarea at bounding box center [403, 340] width 371 height 60
paste textarea "1 کوپ"
type textarea "1 کوپ"
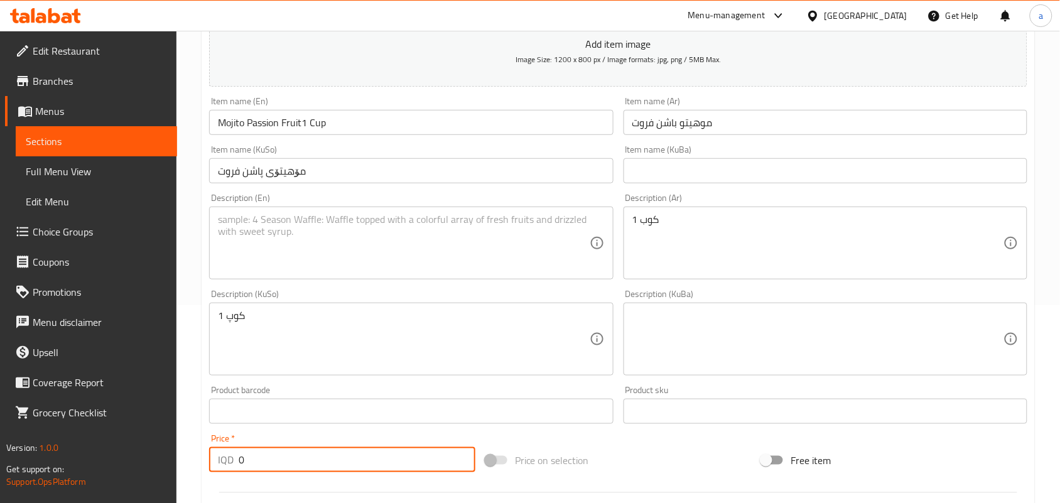
drag, startPoint x: 249, startPoint y: 472, endPoint x: 246, endPoint y: 450, distance: 22.2
click at [242, 466] on input "0" at bounding box center [357, 459] width 237 height 25
paste input "500"
drag, startPoint x: 253, startPoint y: 480, endPoint x: 225, endPoint y: 465, distance: 32.0
click at [209, 472] on div "IQD 5000 Price *" at bounding box center [342, 459] width 266 height 25
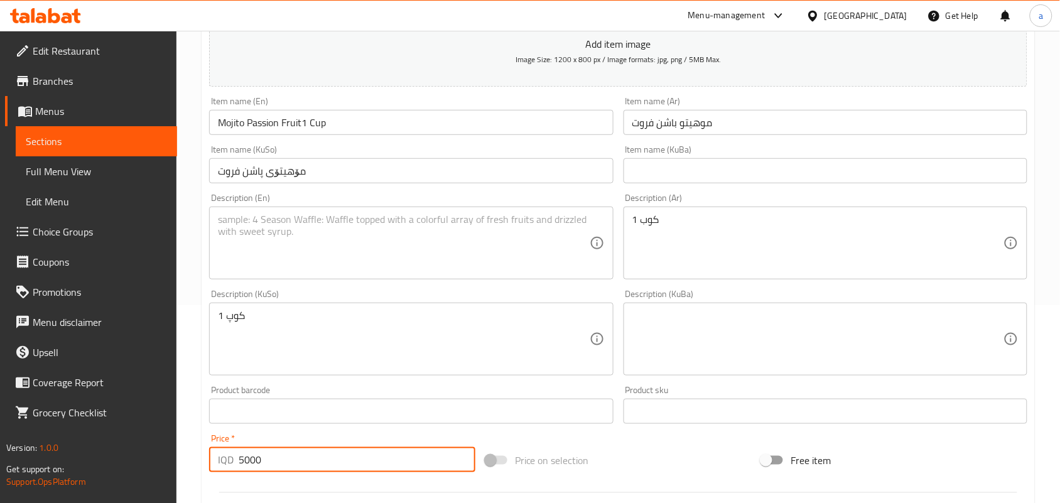
type input "5000"
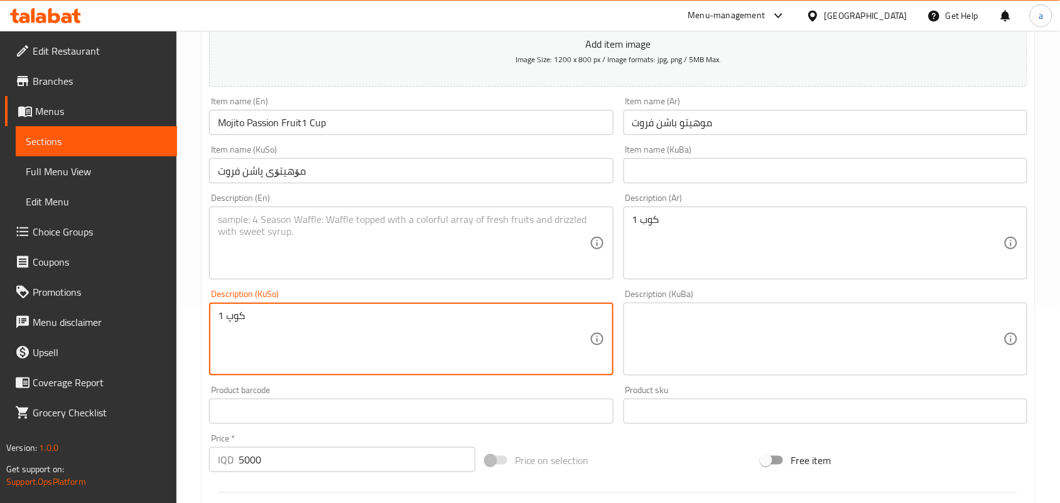
drag, startPoint x: 246, startPoint y: 325, endPoint x: 244, endPoint y: 309, distance: 15.9
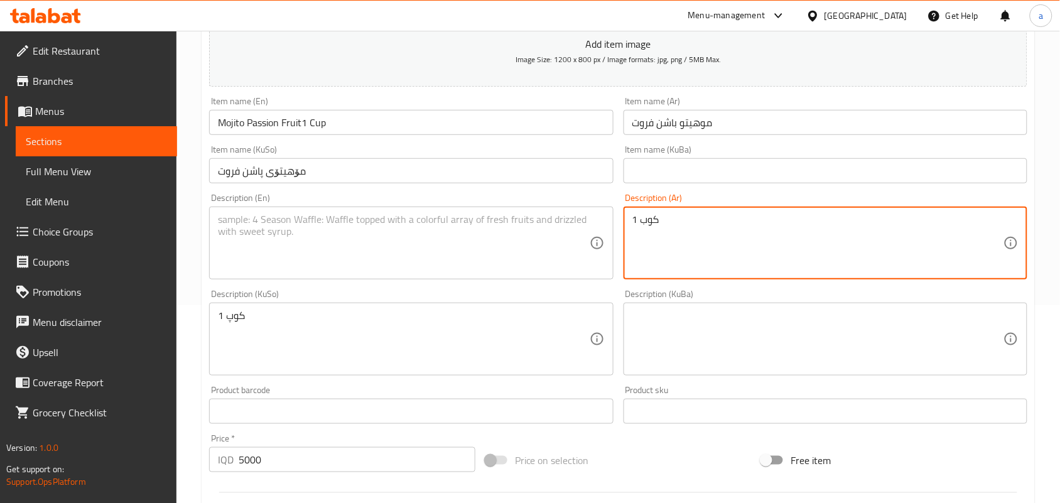
drag, startPoint x: 666, startPoint y: 237, endPoint x: 543, endPoint y: 237, distance: 122.5
click at [292, 244] on textarea at bounding box center [403, 244] width 371 height 60
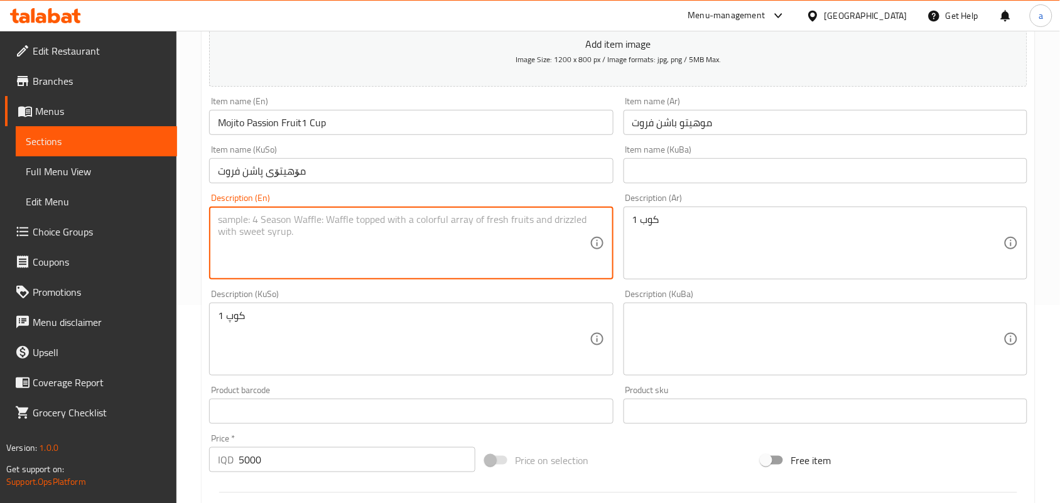
paste textarea "1 Cup"
drag, startPoint x: 264, startPoint y: 236, endPoint x: 154, endPoint y: 239, distance: 110.6
click at [154, 239] on div "Edit Restaurant Branches Menus Sections Full Menu View Edit Menu Choice Groups …" at bounding box center [530, 333] width 1060 height 1001
type textarea "1 Cup"
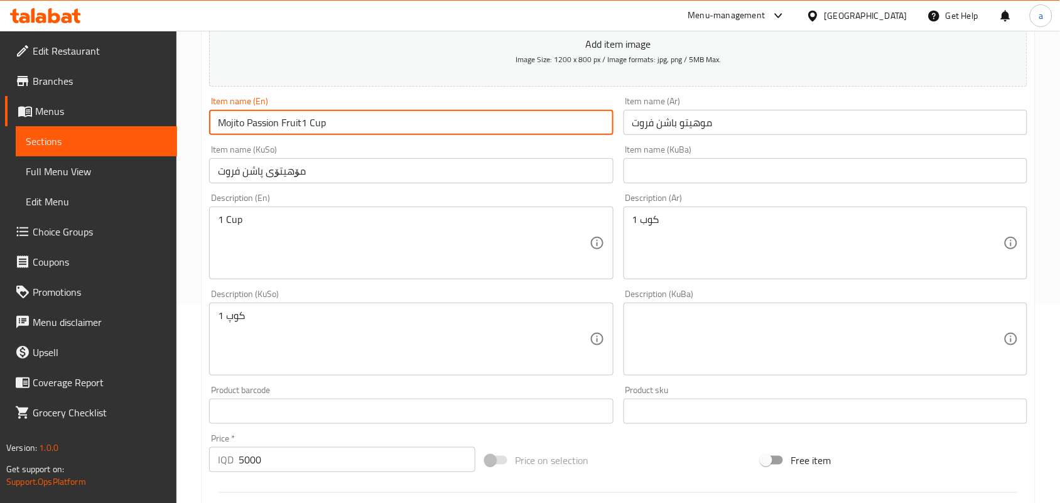
click at [361, 119] on input "Mojito Passion Fruit1 Cup" at bounding box center [411, 122] width 404 height 25
drag, startPoint x: 337, startPoint y: 139, endPoint x: 308, endPoint y: 139, distance: 28.9
click at [308, 135] on input "Mojito Passion Fruit1 Cup" at bounding box center [411, 122] width 404 height 25
type input "Mojito Passion Fruit"
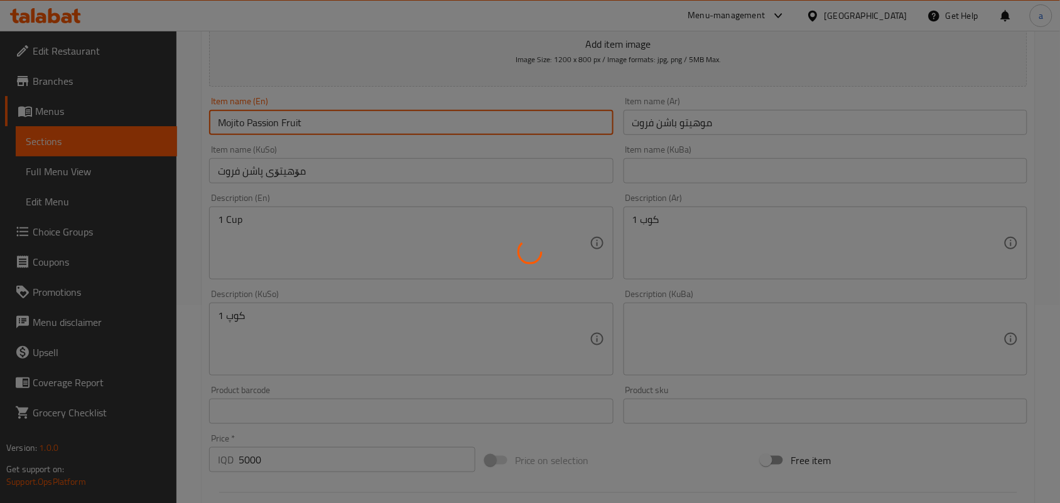
type input "0"
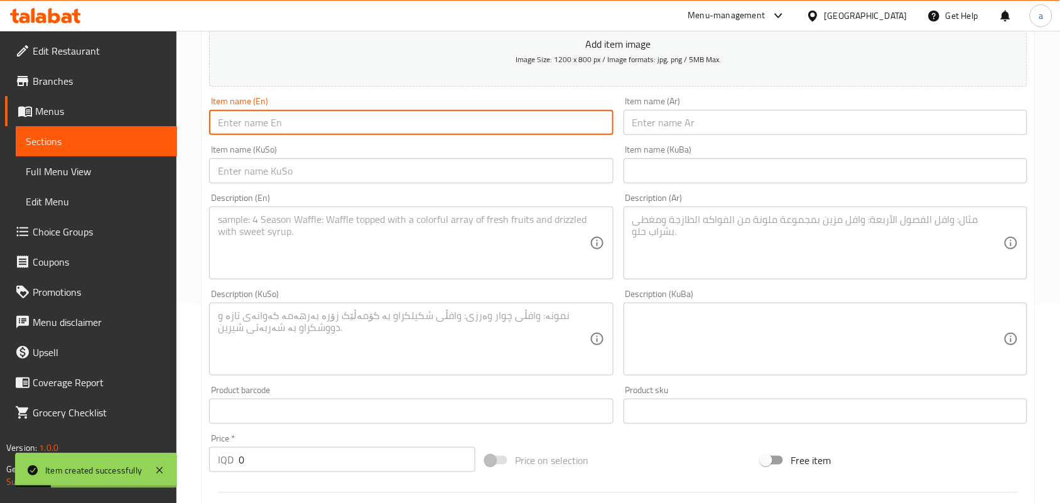
click at [484, 247] on textarea at bounding box center [403, 244] width 371 height 60
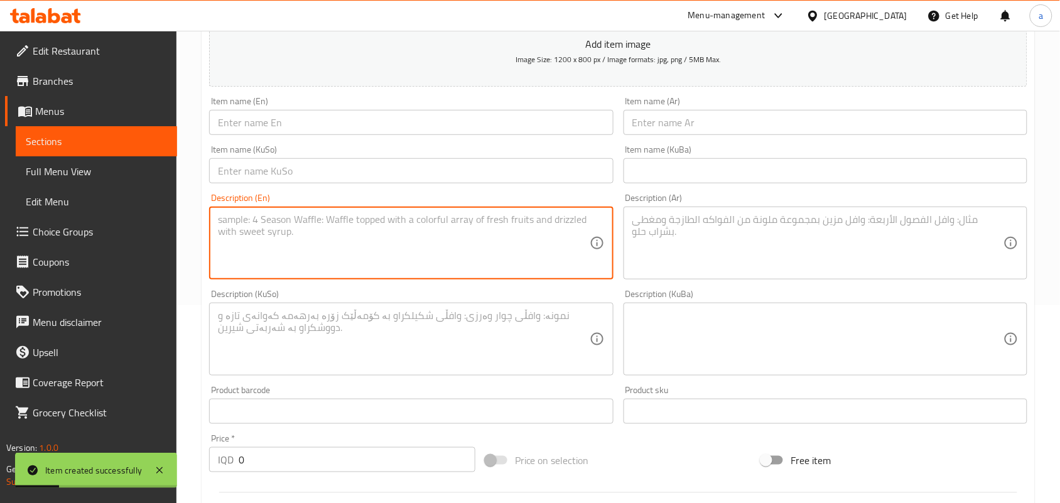
click at [529, 182] on input "text" at bounding box center [411, 170] width 404 height 25
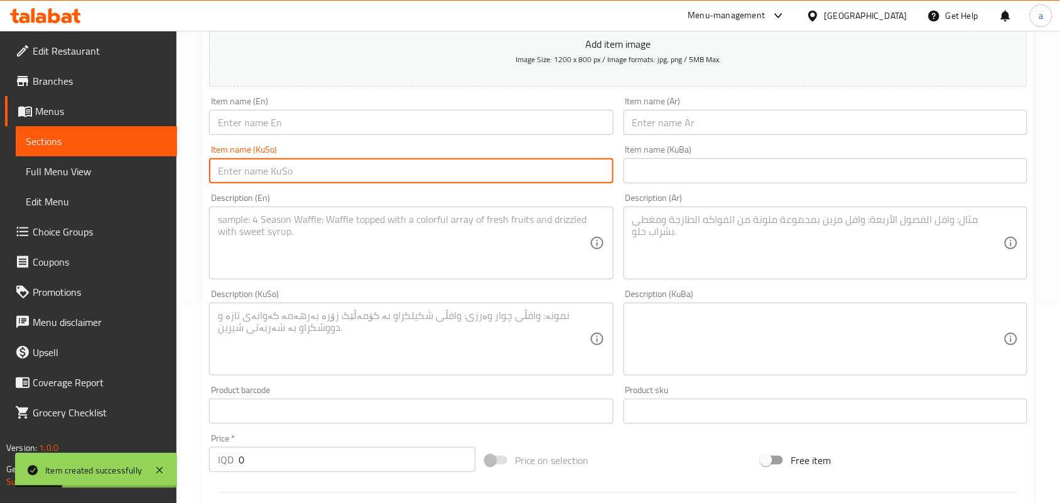
paste input "مۆهیتۆی [PERSON_NAME]"
type input "مۆهیتۆی [PERSON_NAME]"
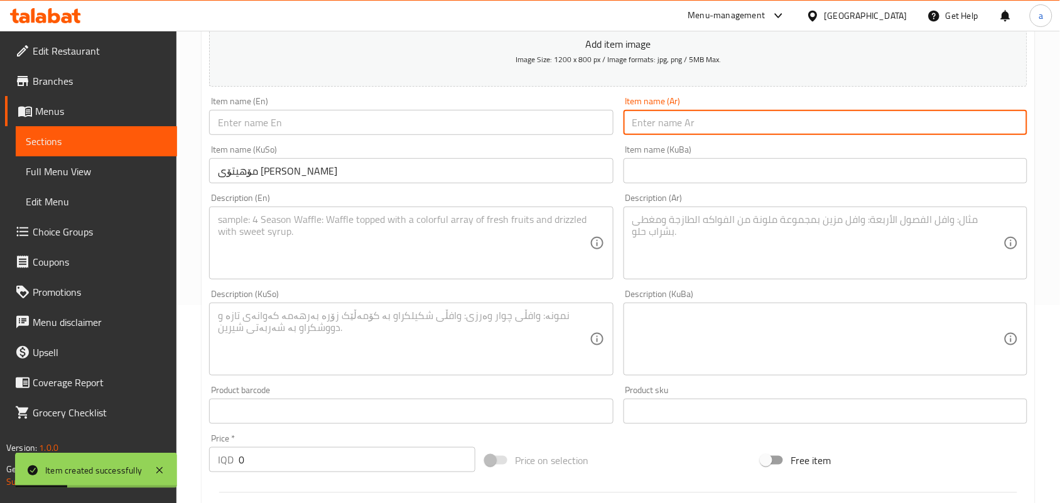
click at [711, 135] on input "text" at bounding box center [826, 122] width 404 height 25
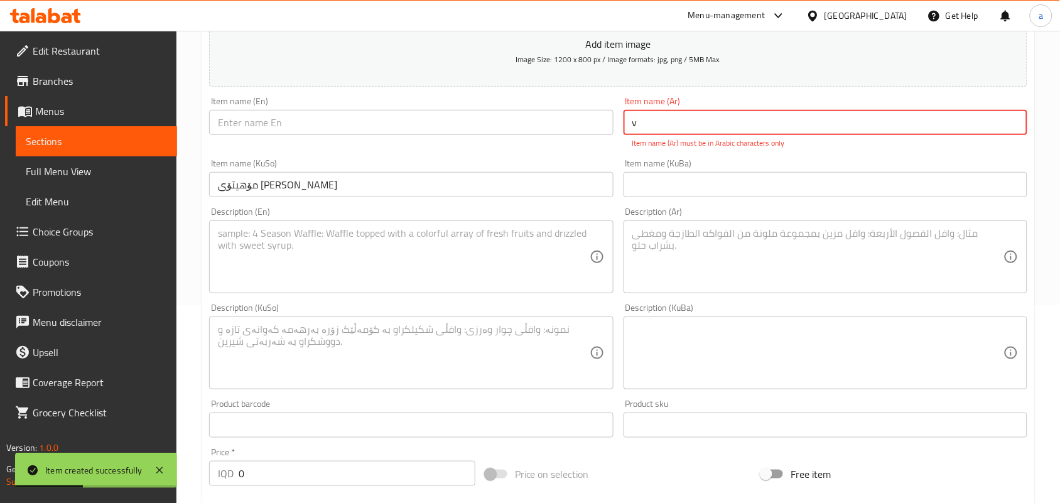
drag, startPoint x: 650, startPoint y: 131, endPoint x: 519, endPoint y: 148, distance: 132.4
click at [504, 146] on div "Add item image Image Size: 1200 x 800 px / Image formats: jpg, png / 5MB Max. I…" at bounding box center [618, 317] width 828 height 700
paste input "موهيتو توت أزرق"
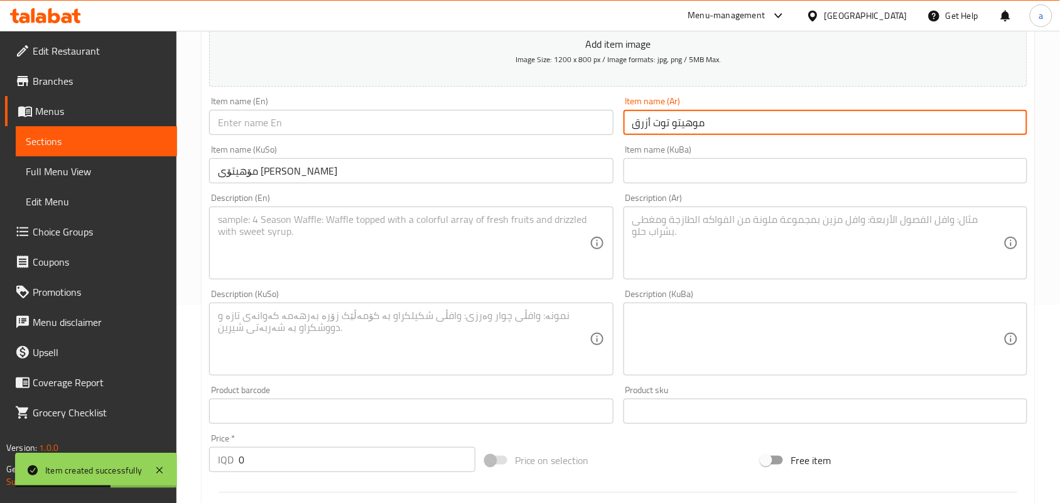
type input "موهيتو توت أزرق"
drag, startPoint x: 433, startPoint y: 138, endPoint x: 441, endPoint y: 145, distance: 10.2
click at [433, 135] on input "text" at bounding box center [411, 122] width 404 height 25
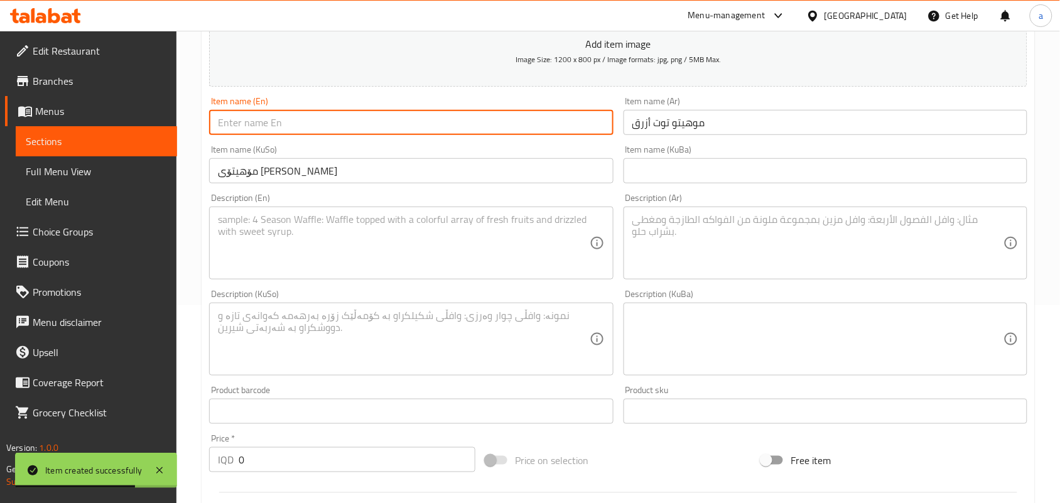
paste input "mojito Blueberry"
type input "mojito Blueberry"
click at [456, 264] on textarea at bounding box center [403, 244] width 371 height 60
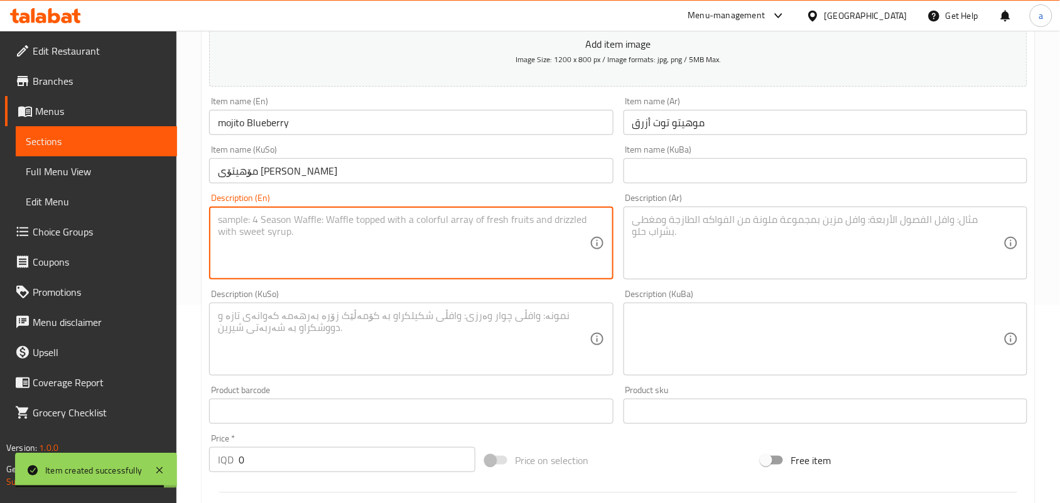
paste textarea "1 Cup"
type textarea "1 Cup"
click at [754, 224] on textarea at bounding box center [817, 244] width 371 height 60
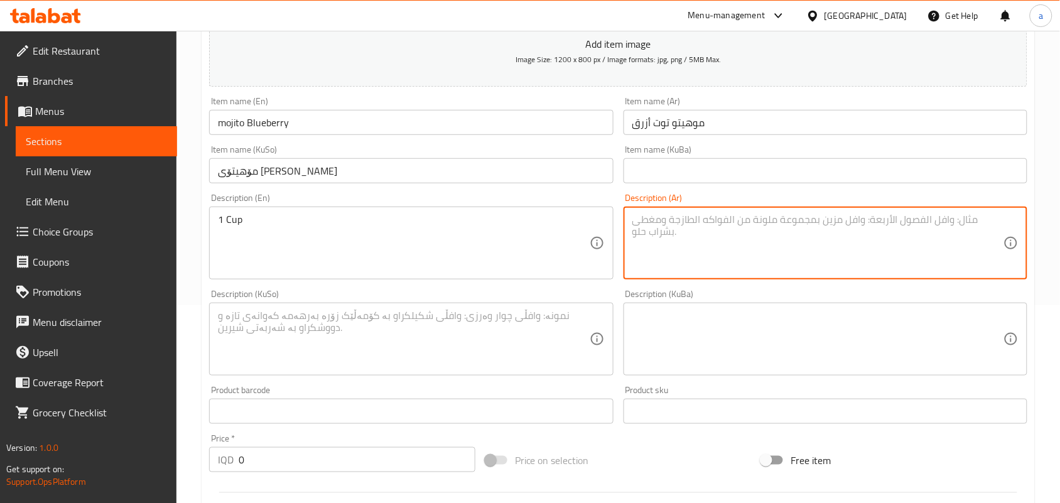
paste textarea "1 كوب"
type textarea "1 كوب"
click at [518, 284] on div "Description (En) 1 Cup Description (En)" at bounding box center [411, 236] width 414 height 96
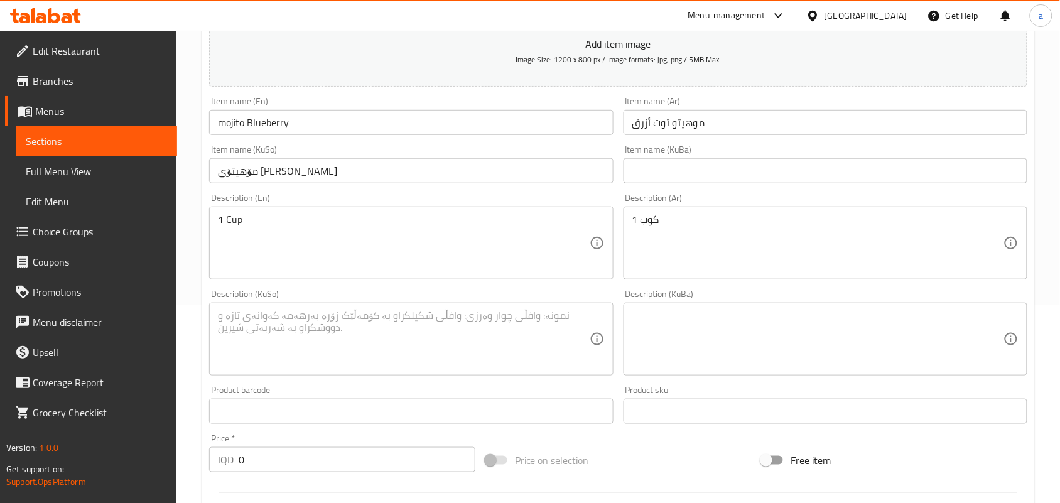
click at [490, 327] on textarea at bounding box center [403, 340] width 371 height 60
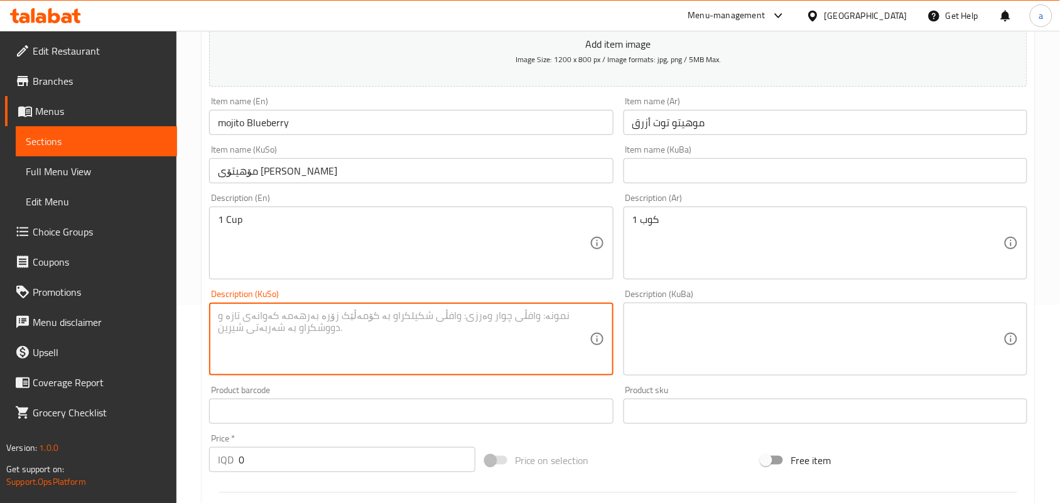
paste textarea "1 کوپ"
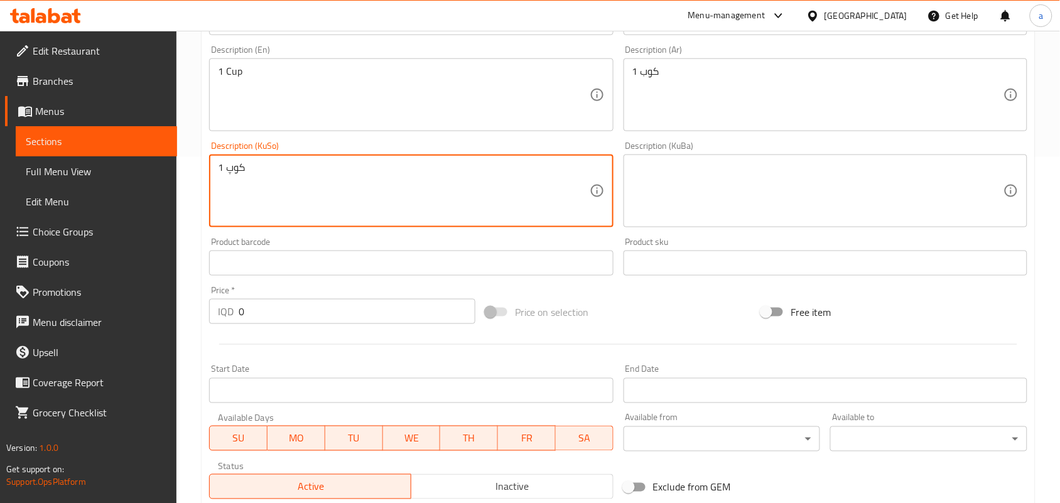
scroll to position [381, 0]
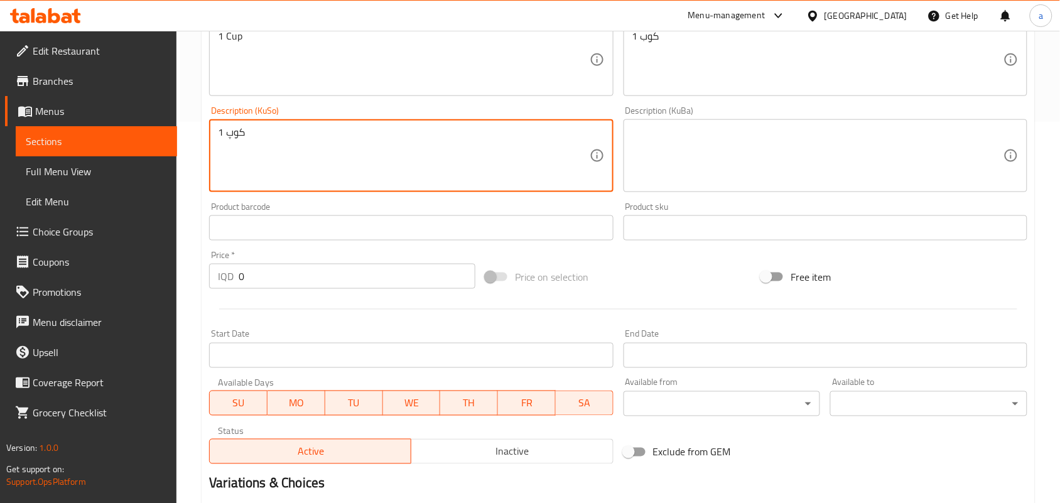
type textarea "1 کوپ"
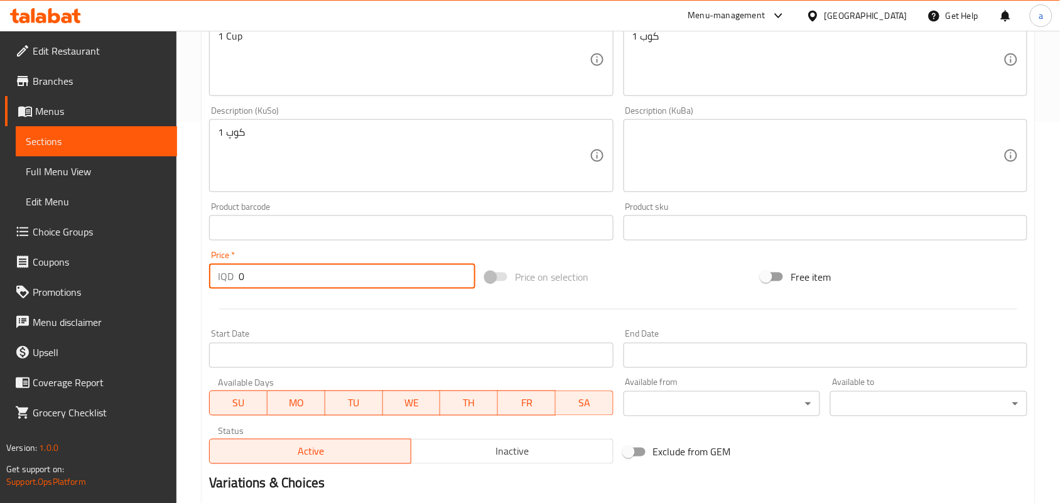
drag, startPoint x: 232, startPoint y: 296, endPoint x: 159, endPoint y: 296, distance: 73.5
click at [136, 296] on div "Edit Restaurant Branches Menus Sections Full Menu View Edit Menu Choice Groups …" at bounding box center [530, 150] width 1060 height 1001
paste input "500"
drag, startPoint x: 275, startPoint y: 294, endPoint x: 231, endPoint y: 293, distance: 44.0
click at [231, 289] on div "IQD 5000 Price *" at bounding box center [342, 276] width 266 height 25
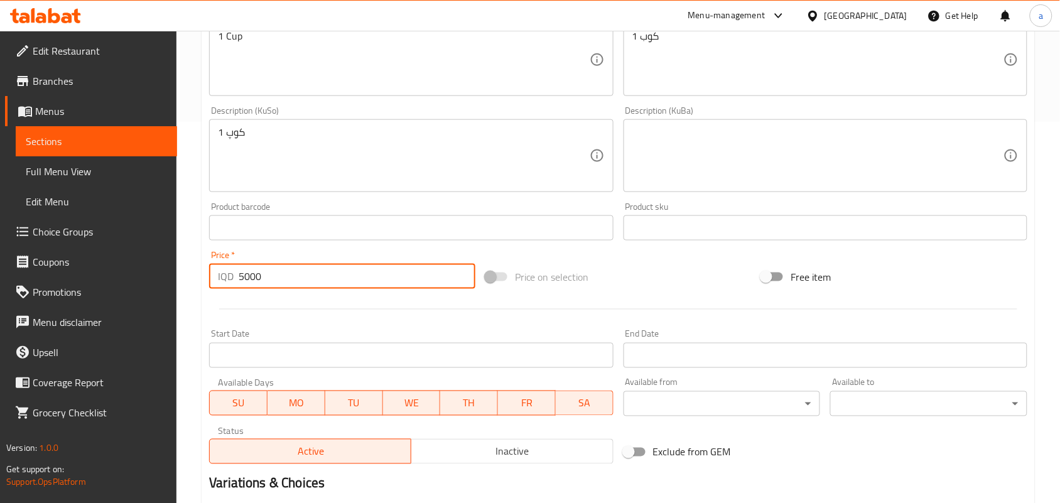
type input "5000"
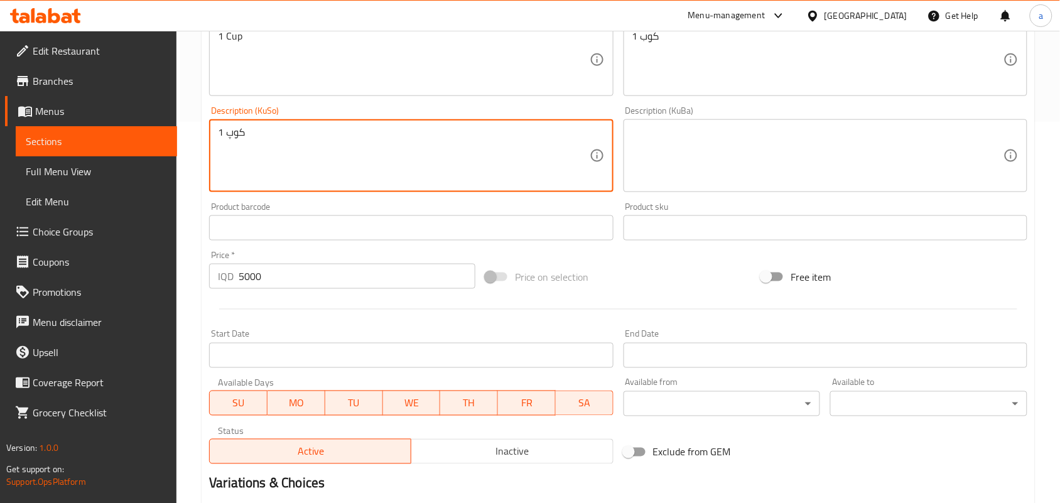
drag, startPoint x: 244, startPoint y: 146, endPoint x: 211, endPoint y: 143, distance: 32.9
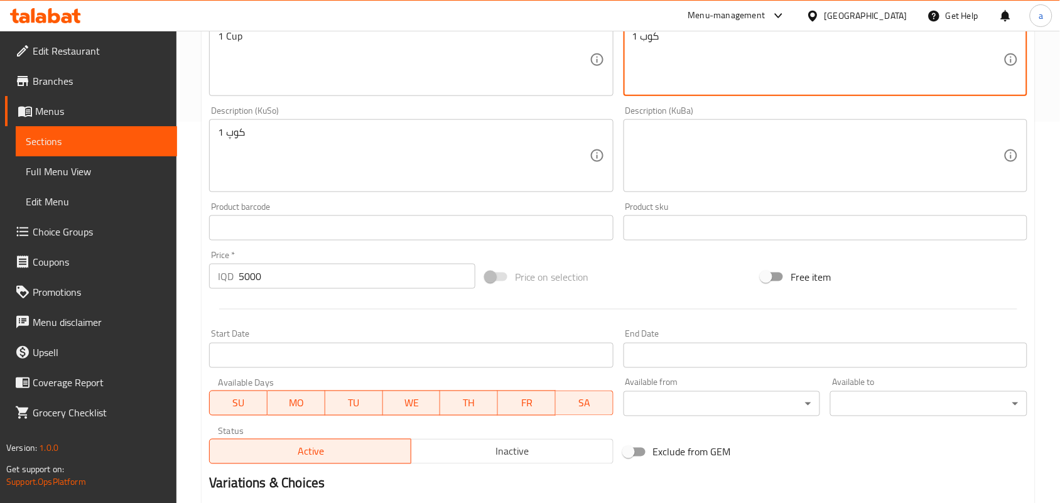
drag, startPoint x: 566, startPoint y: 52, endPoint x: 516, endPoint y: 55, distance: 50.3
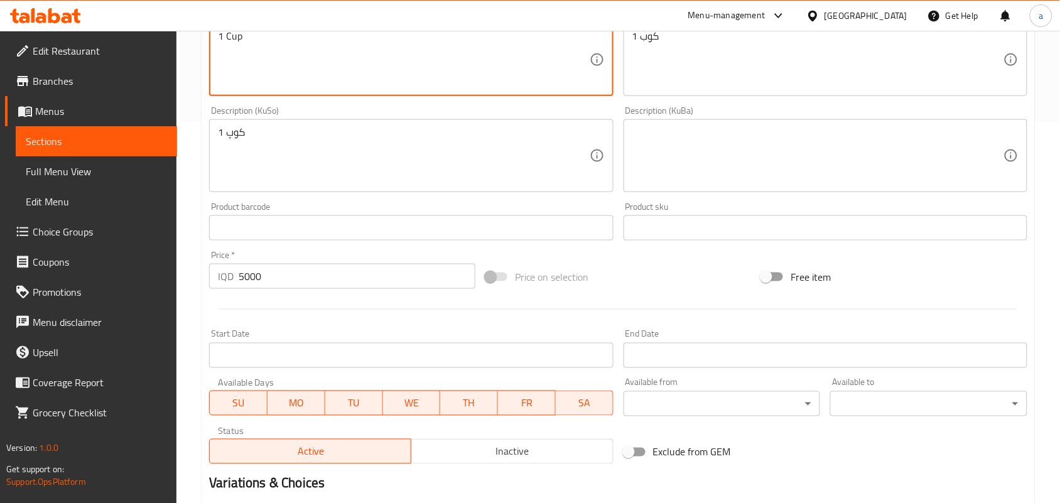
drag, startPoint x: 242, startPoint y: 45, endPoint x: 221, endPoint y: 55, distance: 22.8
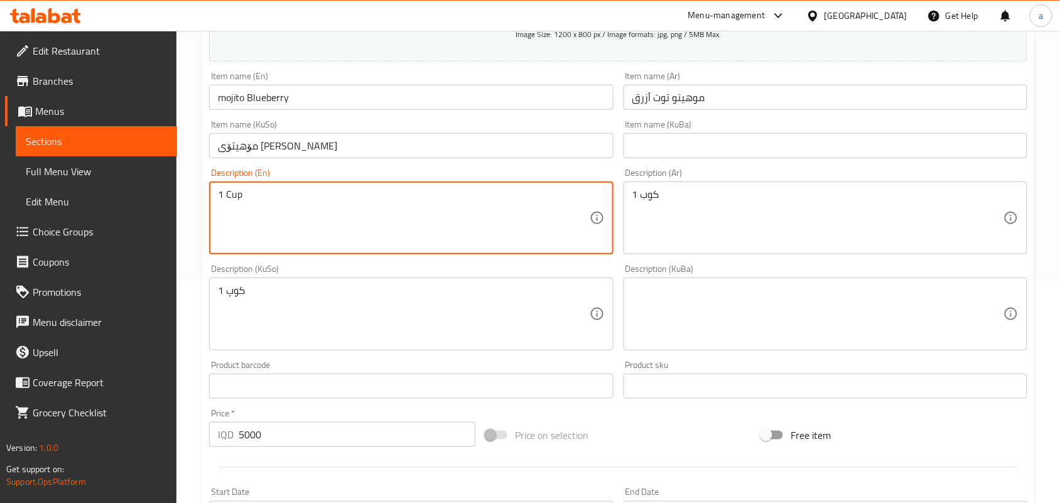
scroll to position [221, 0]
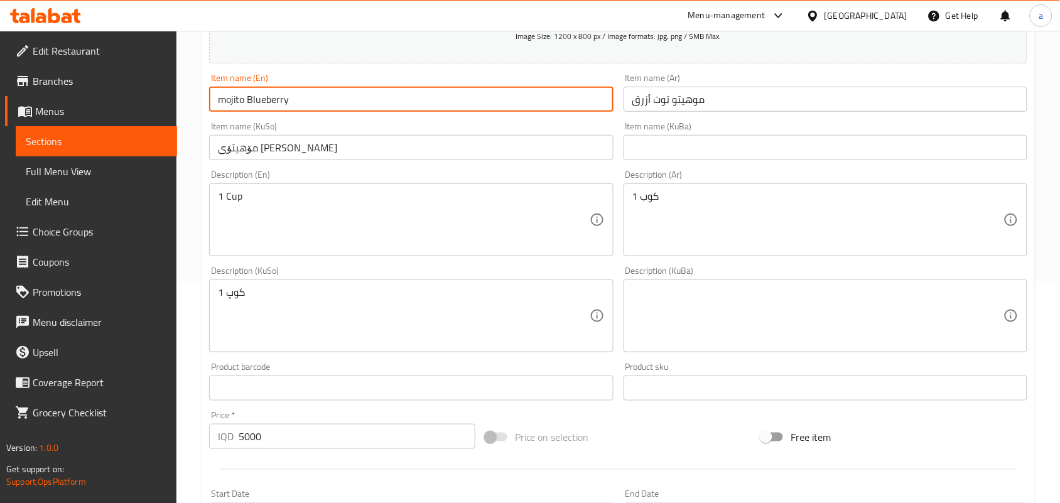
drag, startPoint x: 225, startPoint y: 112, endPoint x: 212, endPoint y: 110, distance: 13.3
click at [212, 110] on input "mojito Blueberry" at bounding box center [411, 99] width 404 height 25
type input "Mojito Blueberry"
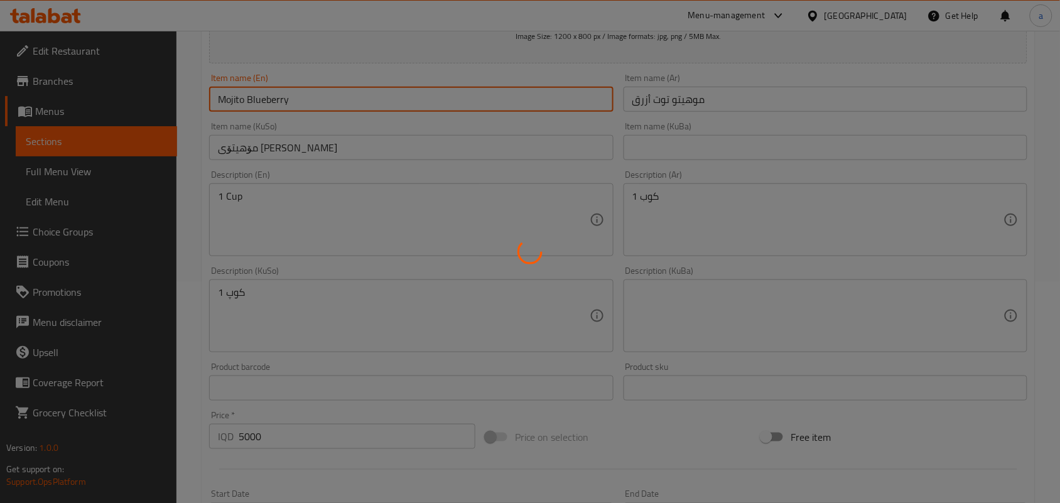
type input "0"
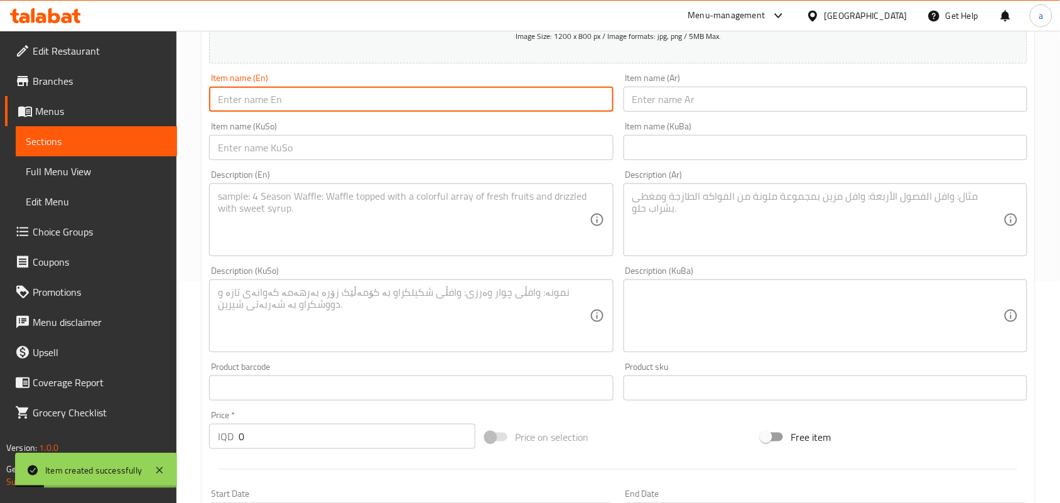
click at [451, 175] on div "Description (En) Description (En)" at bounding box center [411, 213] width 414 height 96
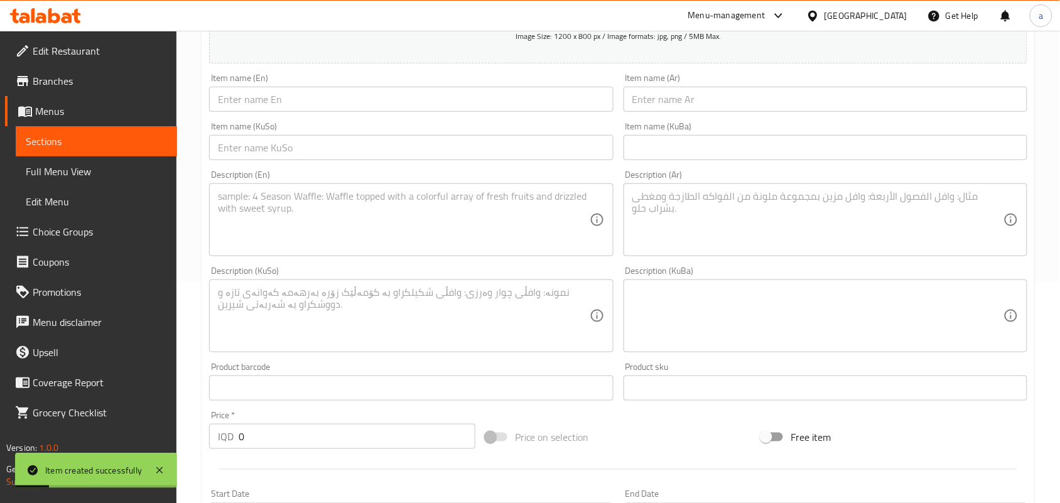
click at [457, 160] on input "text" at bounding box center [411, 147] width 404 height 25
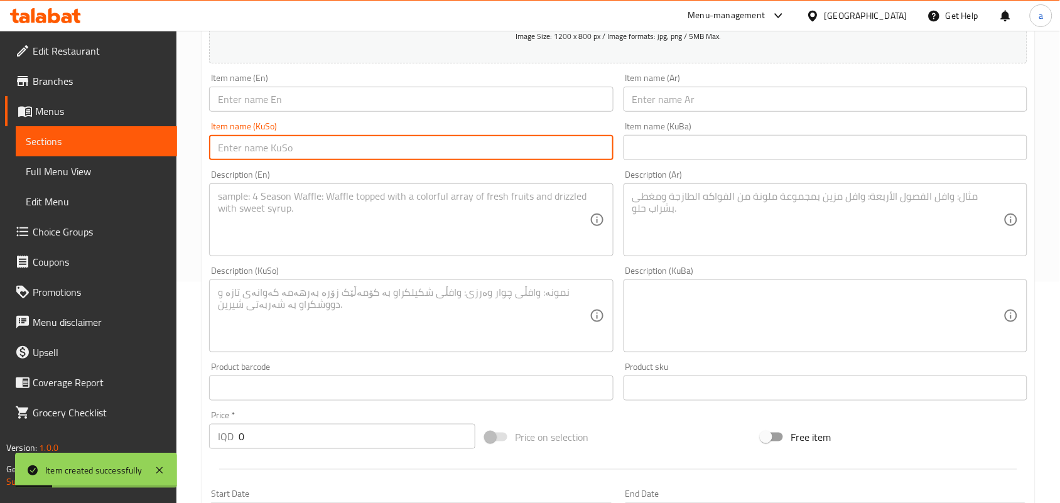
paste input "مۆهیتۆی سێوی سەوز"
type input "مۆهیتۆی سێوی سەوز"
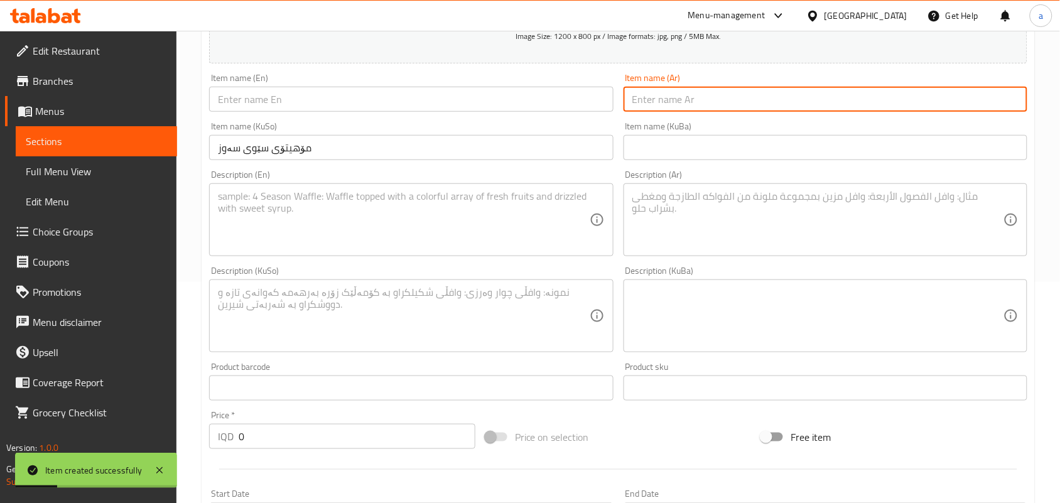
click at [693, 104] on input "text" at bounding box center [826, 99] width 404 height 25
paste input "موهيتو تفاح أخضر"
type input "موهيتو تفاح أخضر"
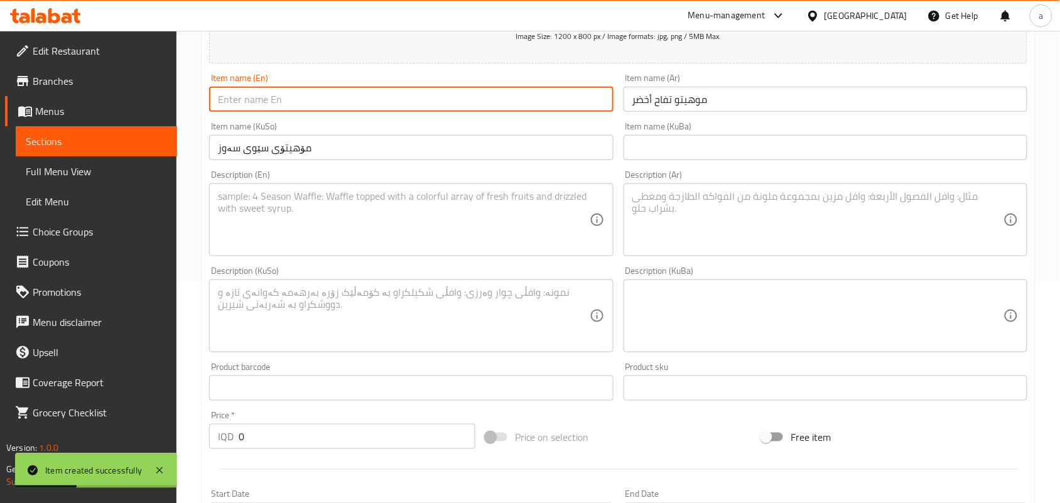
click at [451, 112] on input "text" at bounding box center [411, 99] width 404 height 25
paste input "Mojito Green Apple"
type input "Mojito Green Apple"
click at [386, 243] on textarea at bounding box center [403, 220] width 371 height 60
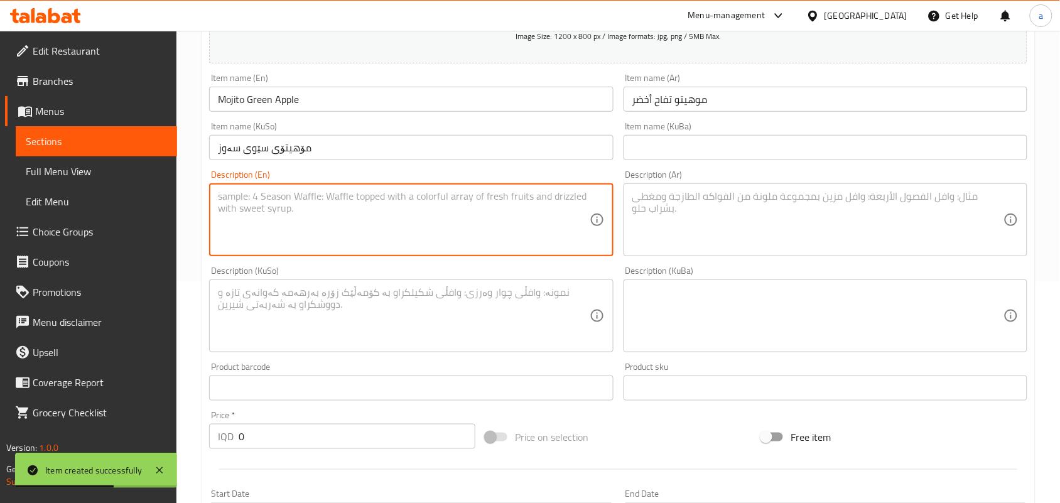
paste textarea "1 Cup"
type textarea "1 Cup"
drag, startPoint x: 642, startPoint y: 239, endPoint x: 669, endPoint y: 239, distance: 26.4
click at [645, 239] on textarea at bounding box center [817, 220] width 371 height 60
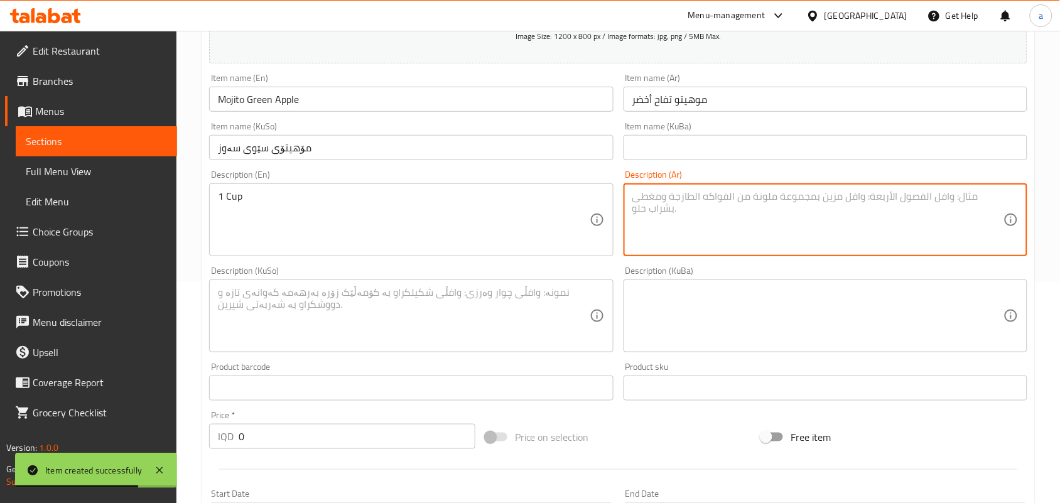
paste textarea "1 كوب"
type textarea "1 كوب"
click at [515, 315] on textarea at bounding box center [403, 316] width 371 height 60
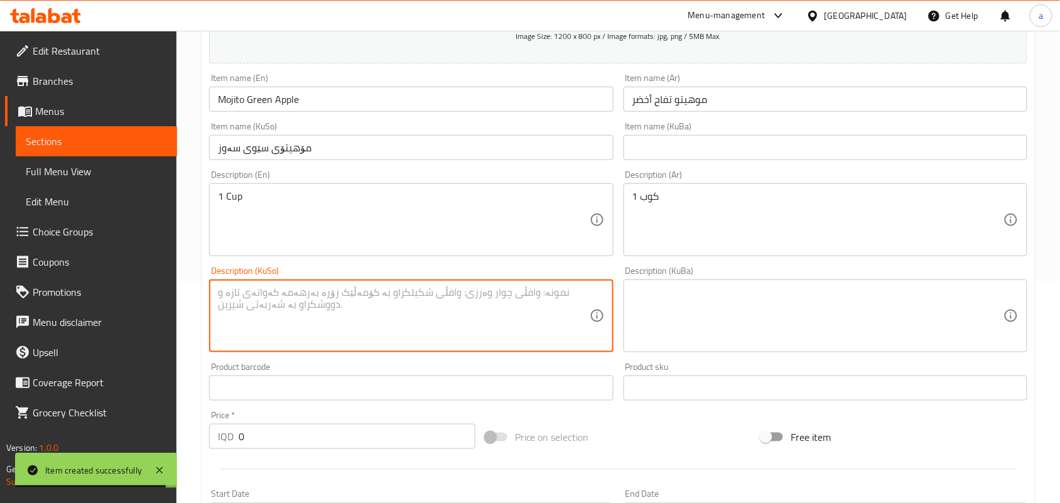
paste textarea "1 کوپ"
type textarea "1 کوپ"
drag, startPoint x: 230, startPoint y: 440, endPoint x: 203, endPoint y: 418, distance: 35.3
click at [203, 421] on div "Create new item Add item image Image Size: 1200 x 800 px / Image formats: jpg, …" at bounding box center [618, 338] width 833 height 875
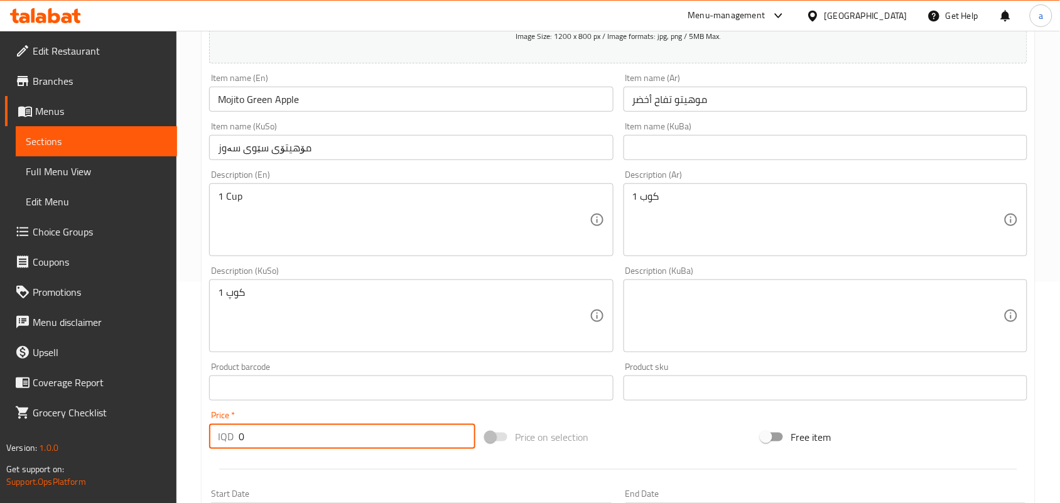
paste input "500"
type input "5000"
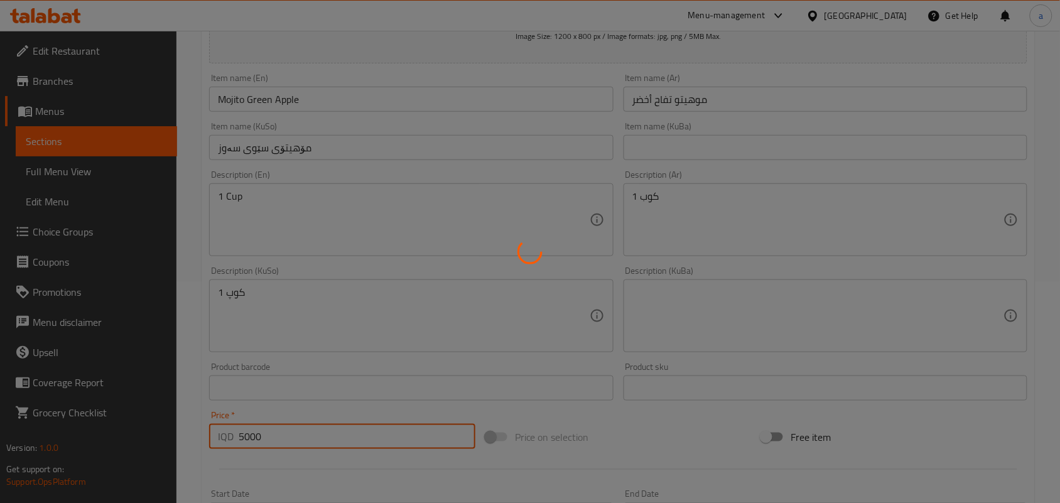
type input "0"
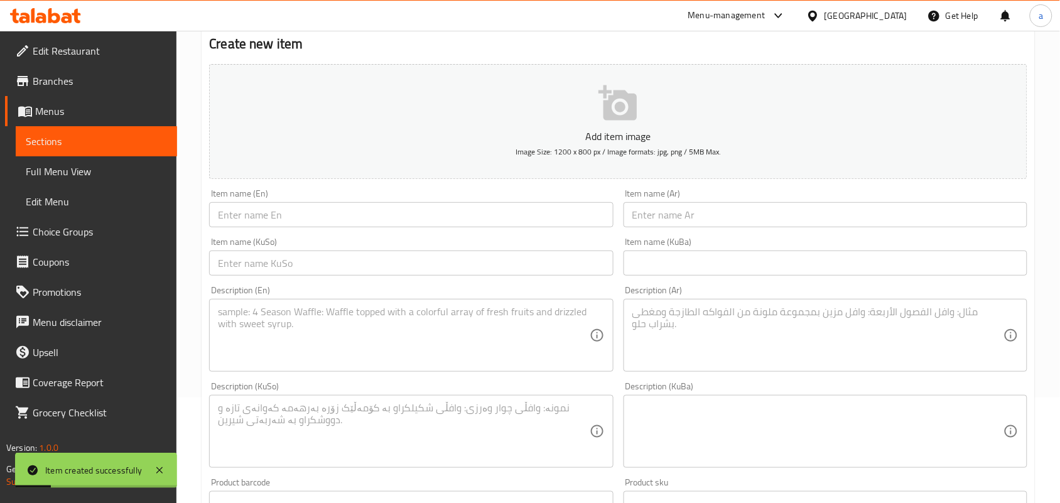
scroll to position [0, 0]
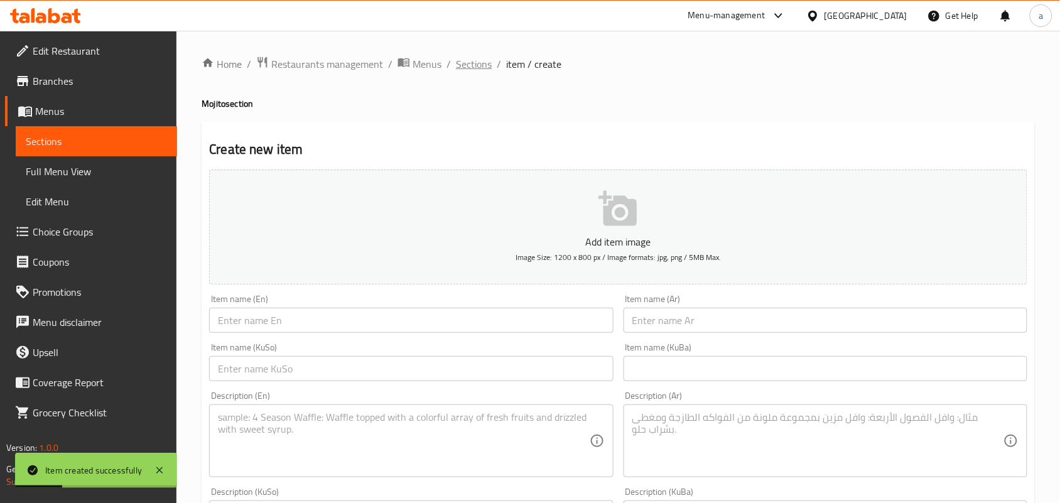
click at [468, 71] on span "Sections" at bounding box center [474, 64] width 36 height 15
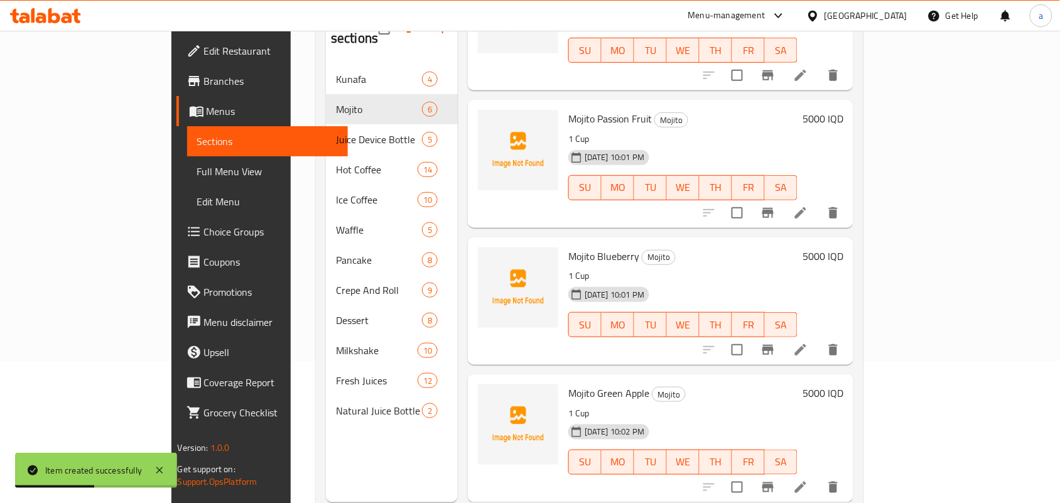
scroll to position [177, 0]
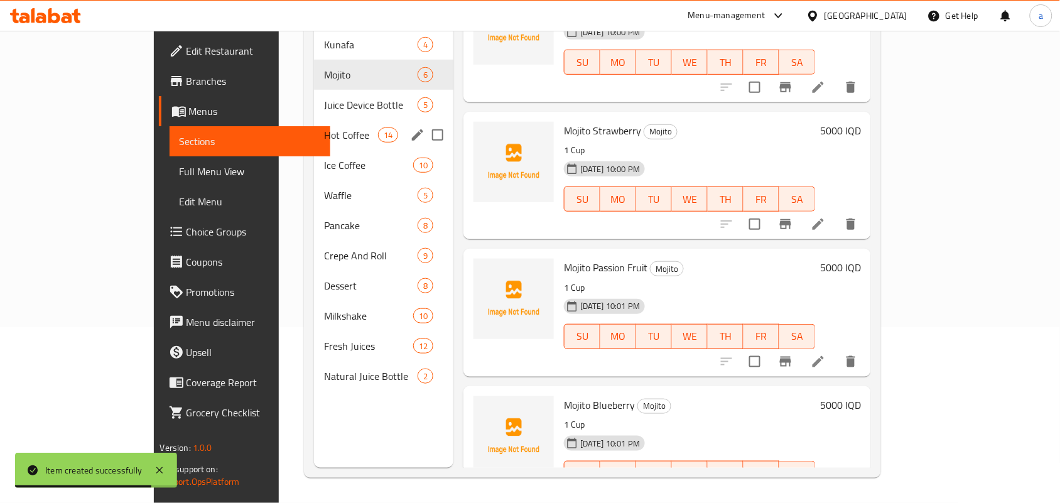
click at [324, 98] on span "Juice Device Bottle" at bounding box center [371, 104] width 94 height 15
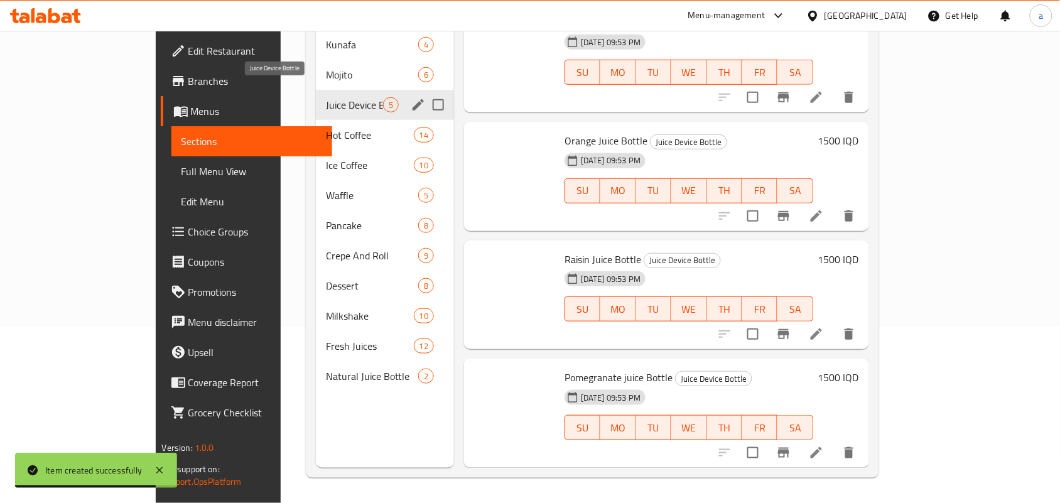
scroll to position [131, 0]
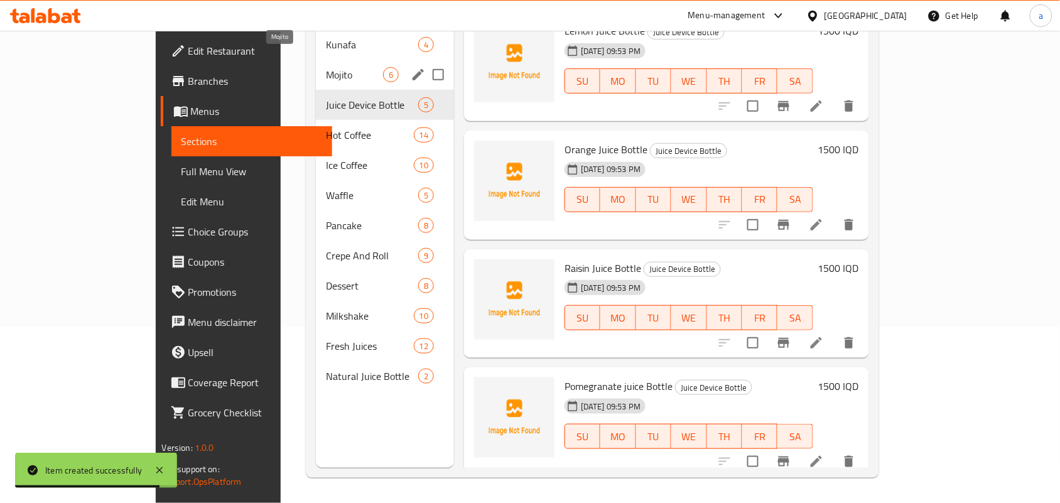
click at [326, 67] on span "Mojito" at bounding box center [354, 74] width 57 height 15
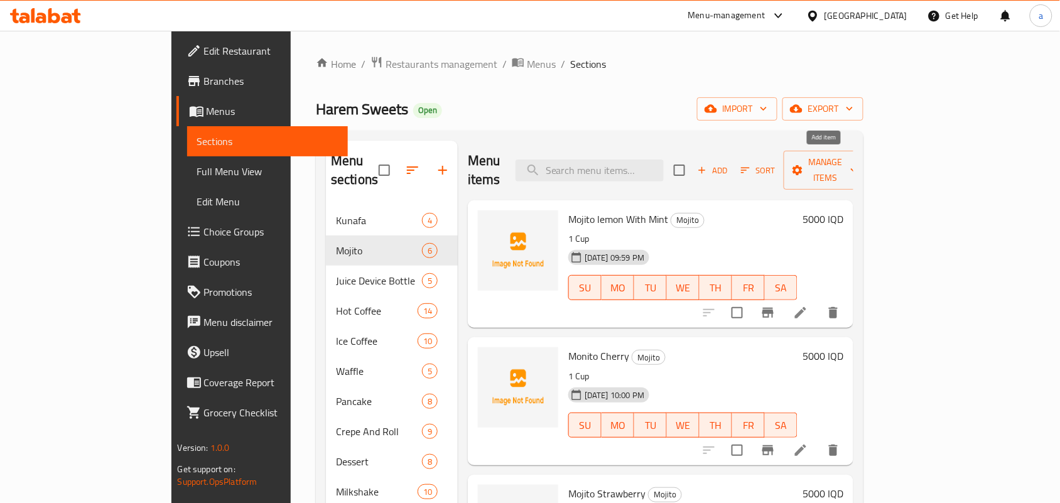
click at [708, 165] on icon "button" at bounding box center [701, 170] width 11 height 11
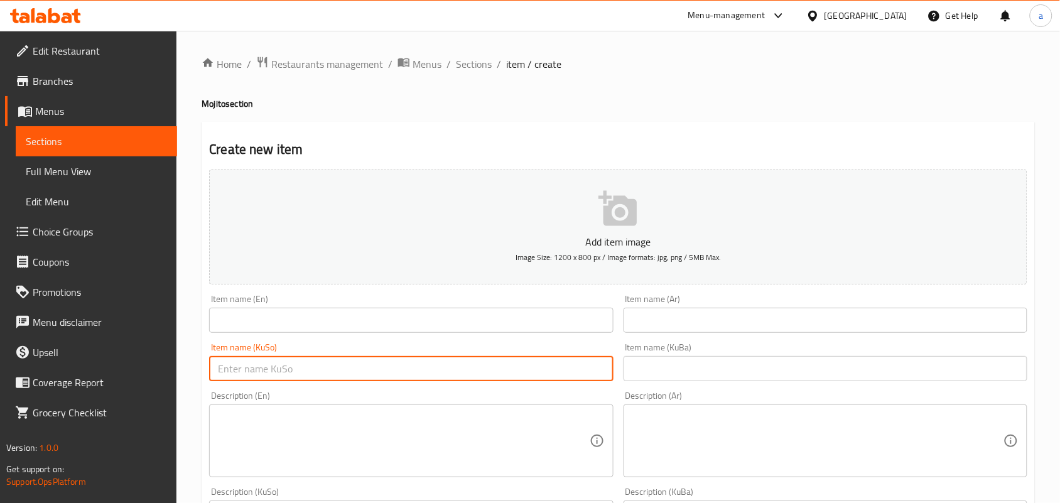
drag, startPoint x: 431, startPoint y: 381, endPoint x: 586, endPoint y: 349, distance: 158.3
click at [431, 381] on input "text" at bounding box center [411, 368] width 404 height 25
paste input "مۆهیتۆی مانگۆ"
type input "مۆهیتۆی مانگۆ"
click at [650, 325] on input "text" at bounding box center [826, 320] width 404 height 25
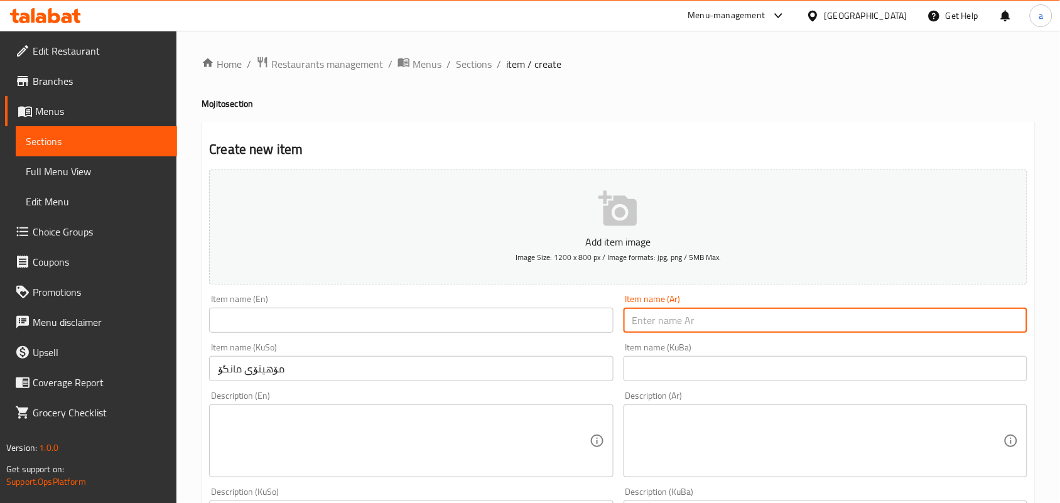
paste input "[PERSON_NAME]"
type input "[PERSON_NAME]"
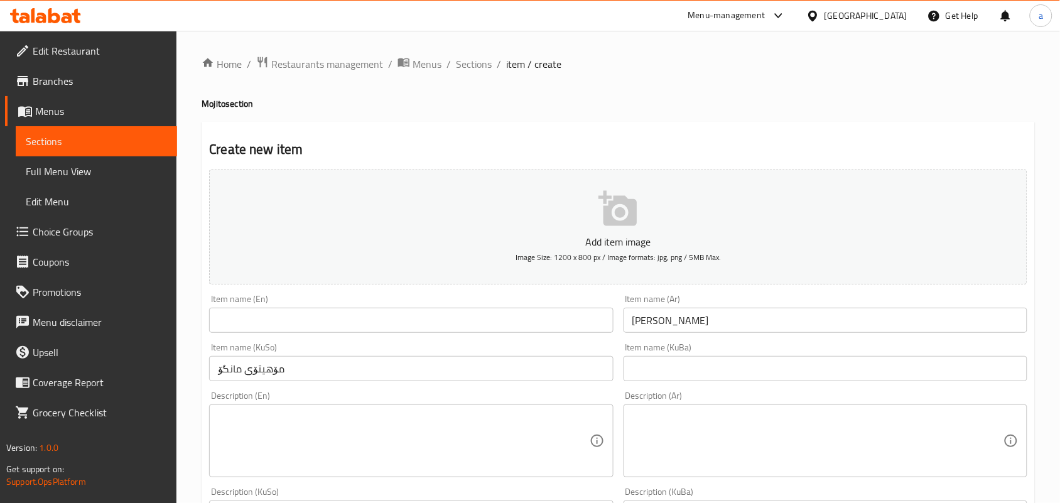
click at [463, 346] on div "Item name (KuSo) مۆهیتۆی مانگۆ Item name (KuSo)" at bounding box center [411, 362] width 414 height 48
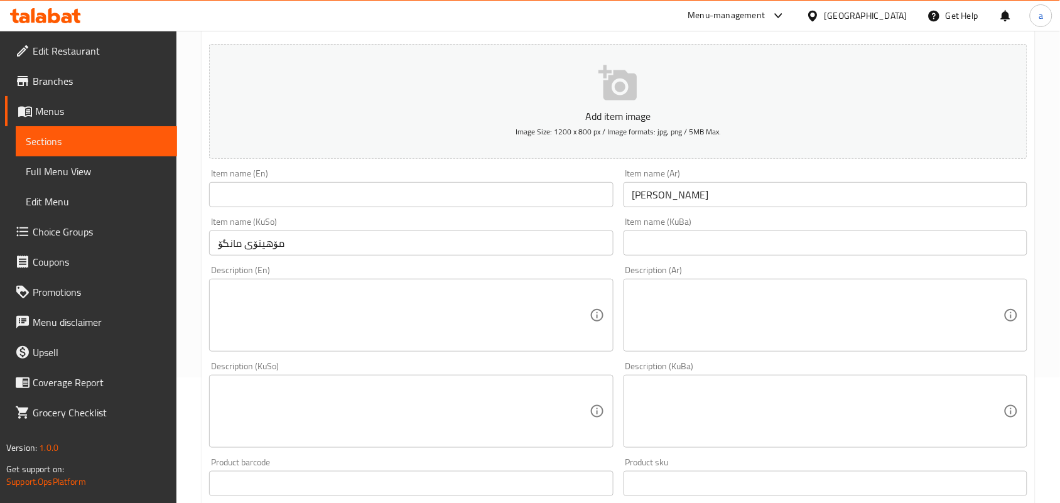
scroll to position [183, 0]
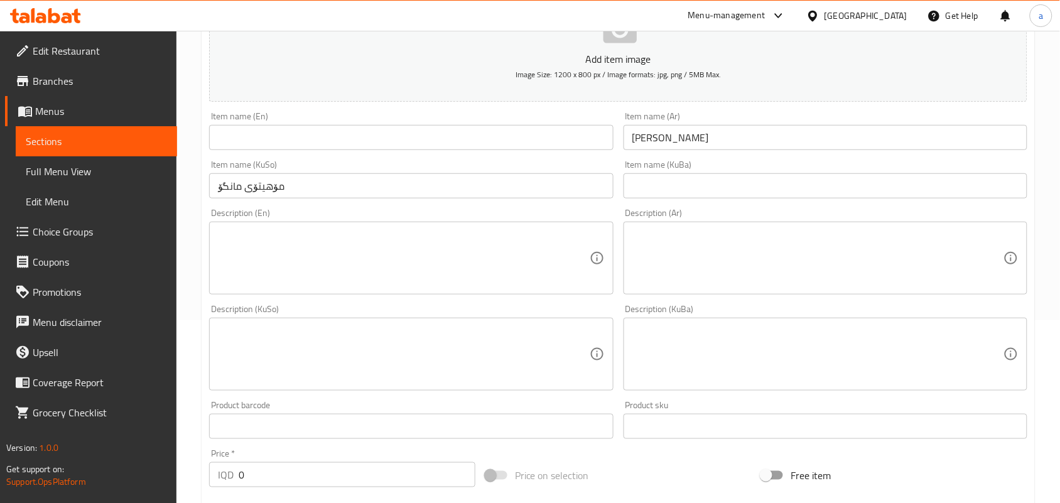
drag, startPoint x: 450, startPoint y: 234, endPoint x: 445, endPoint y: 239, distance: 7.6
click at [449, 234] on div "Description (En)" at bounding box center [411, 258] width 404 height 73
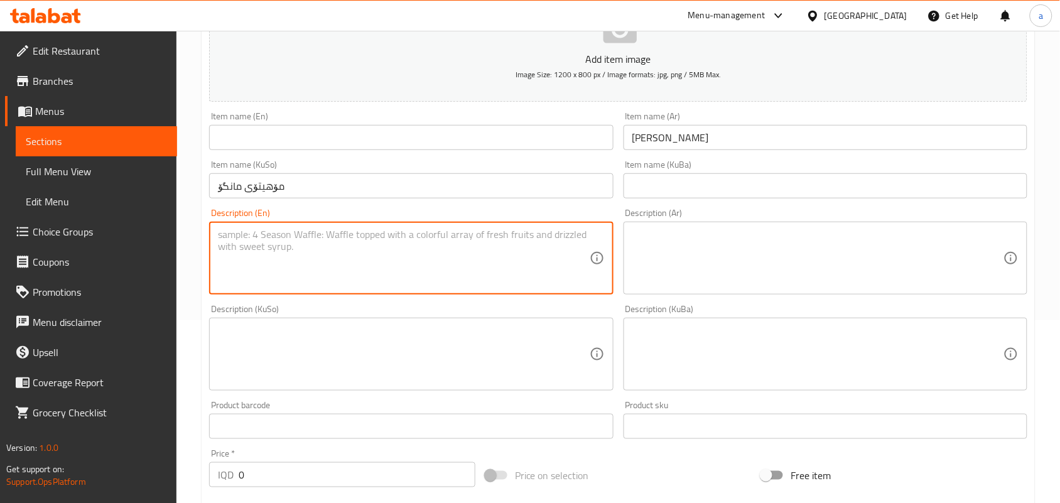
paste textarea "1 Cup"
type textarea "1 Cup"
click at [720, 268] on textarea at bounding box center [817, 259] width 371 height 60
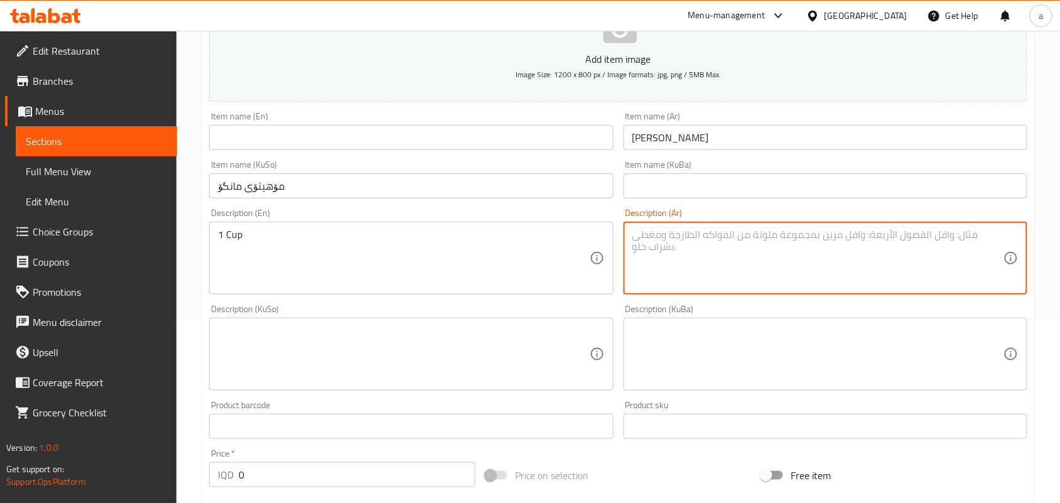
paste textarea "1 كوب"
type textarea "1 كوب"
click at [450, 378] on textarea at bounding box center [403, 355] width 371 height 60
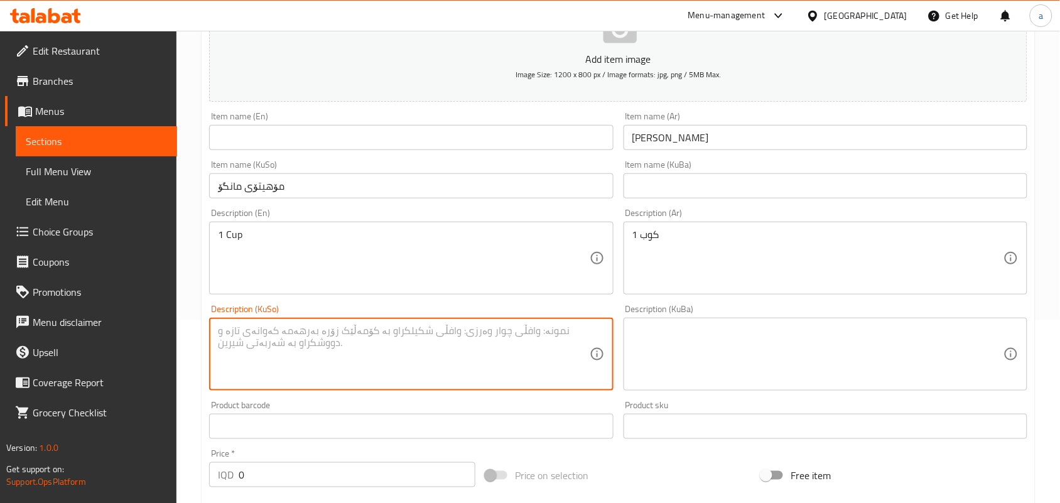
paste textarea "1 کوپ"
type textarea "1 کوپ"
drag, startPoint x: 255, startPoint y: 487, endPoint x: 224, endPoint y: 485, distance: 30.8
click at [224, 485] on div "IQD 0 Price *" at bounding box center [342, 474] width 266 height 25
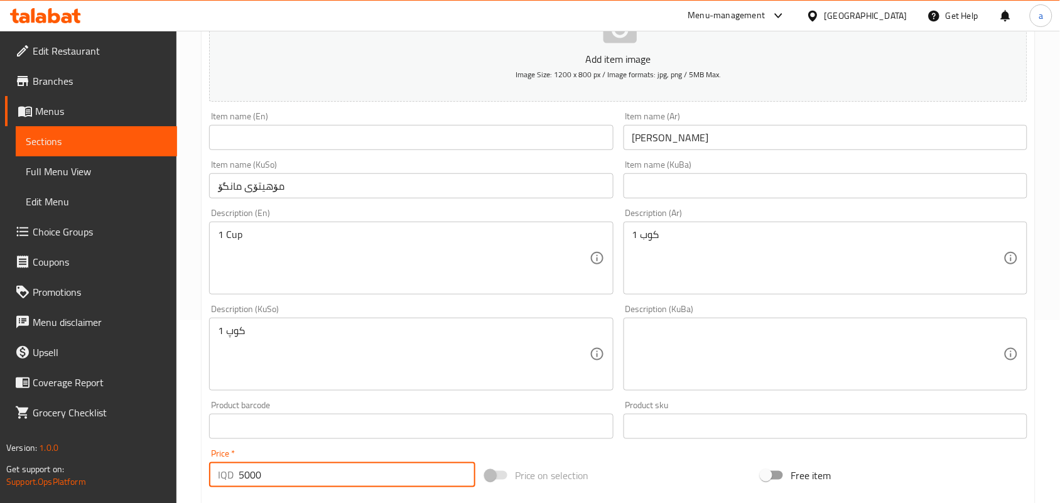
type input "5000"
click at [401, 140] on input "text" at bounding box center [411, 137] width 404 height 25
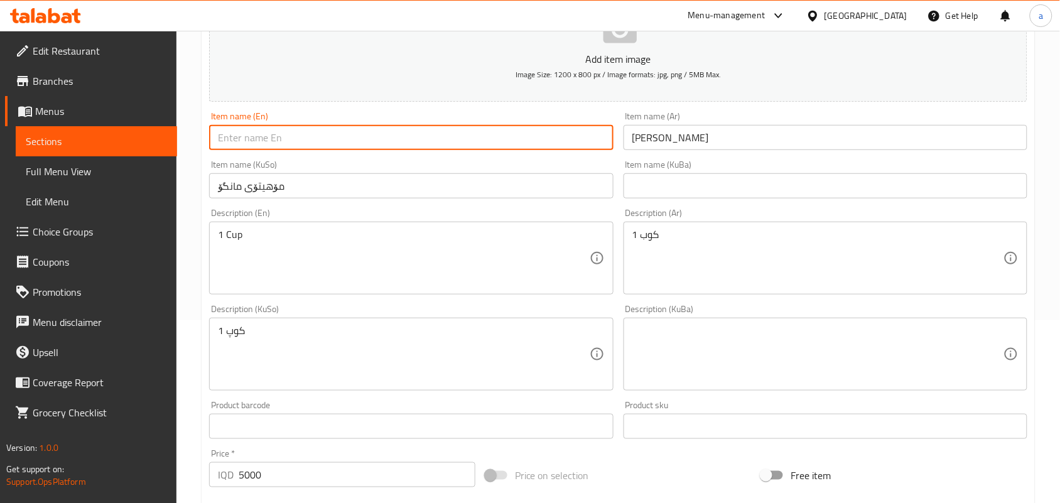
paste input "[PERSON_NAME]"
type input "[PERSON_NAME]"
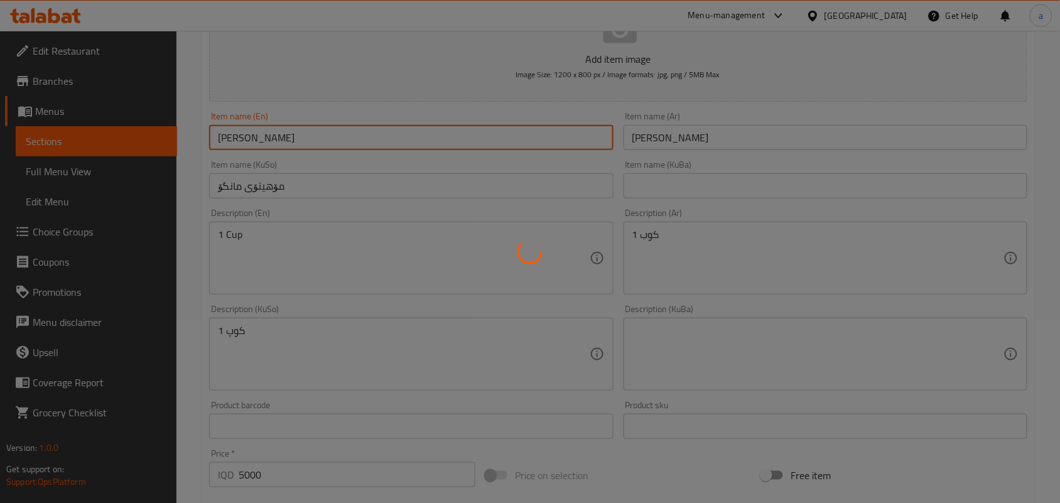
type input "0"
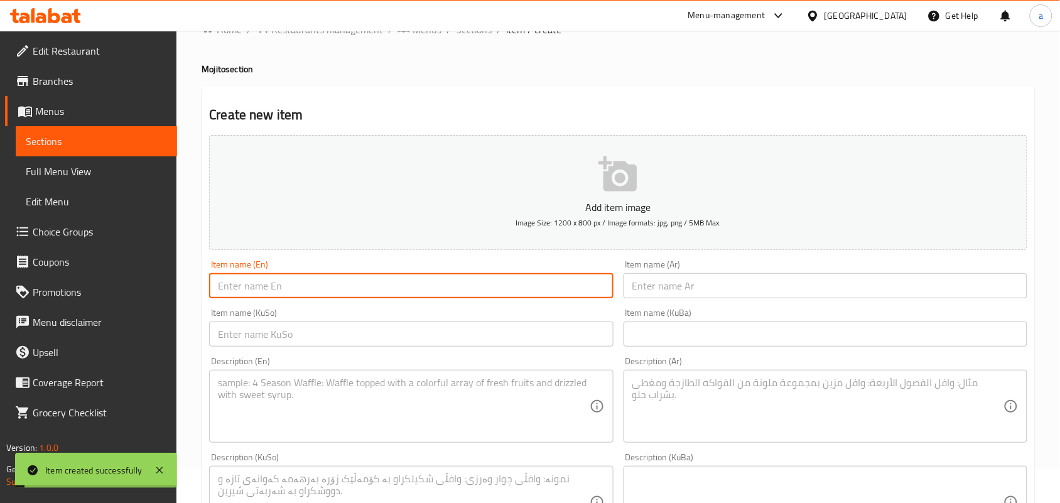
scroll to position [0, 0]
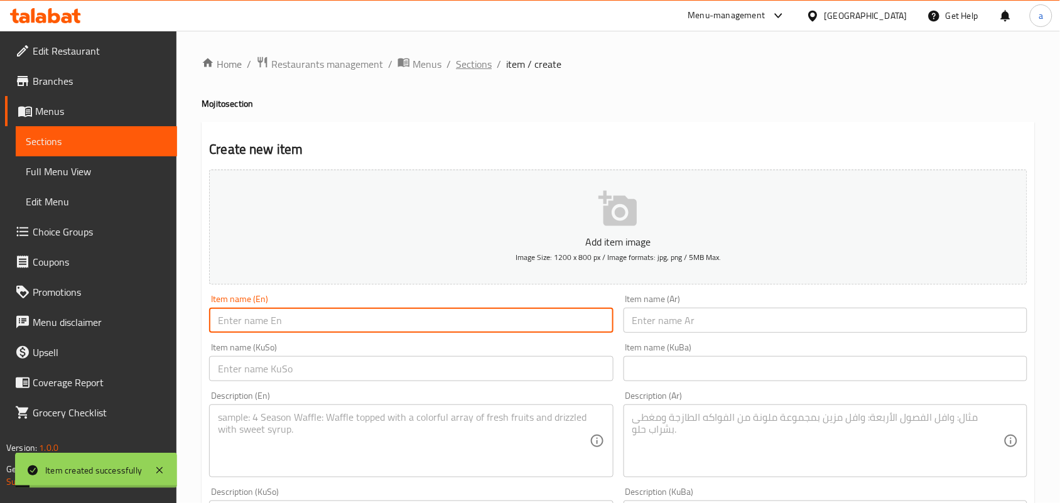
click at [488, 63] on span "Sections" at bounding box center [474, 64] width 36 height 15
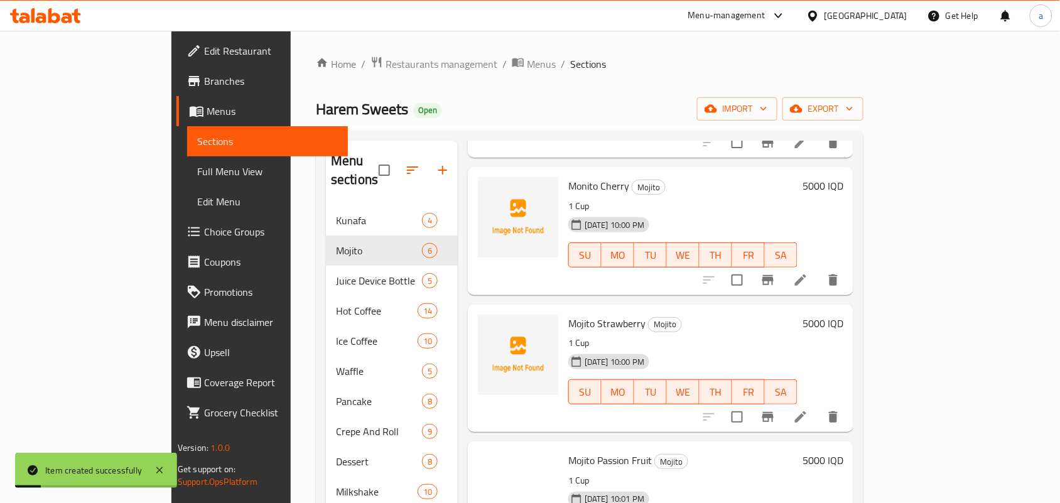
scroll to position [371, 0]
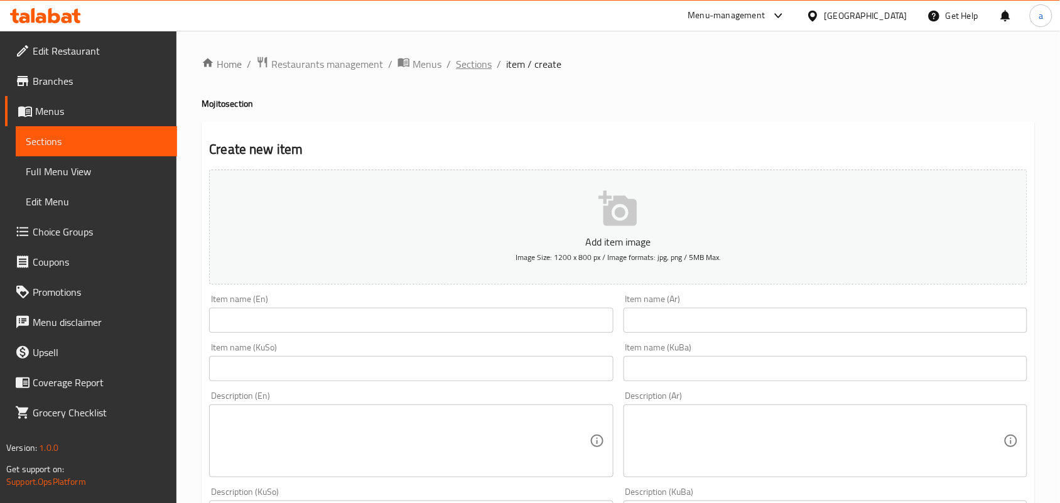
click at [471, 60] on span "Sections" at bounding box center [474, 64] width 36 height 15
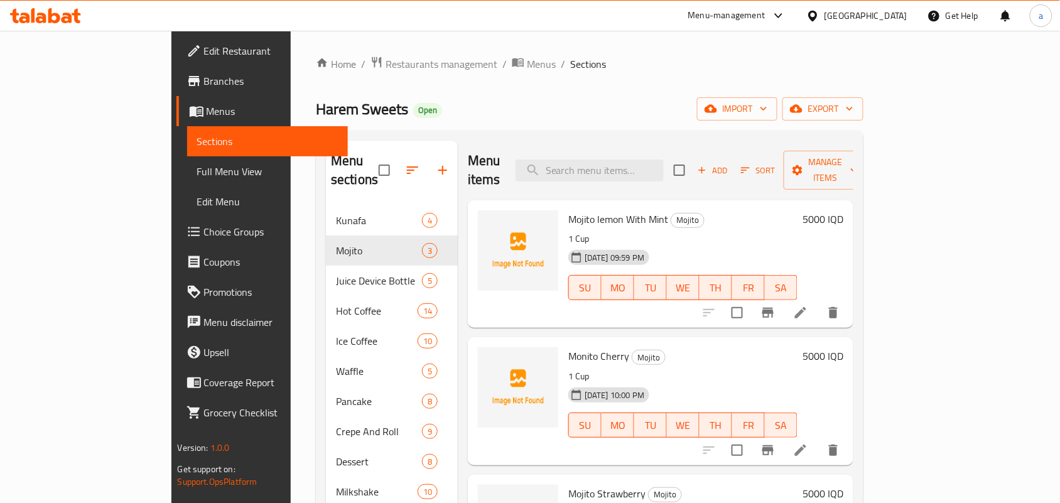
scroll to position [177, 0]
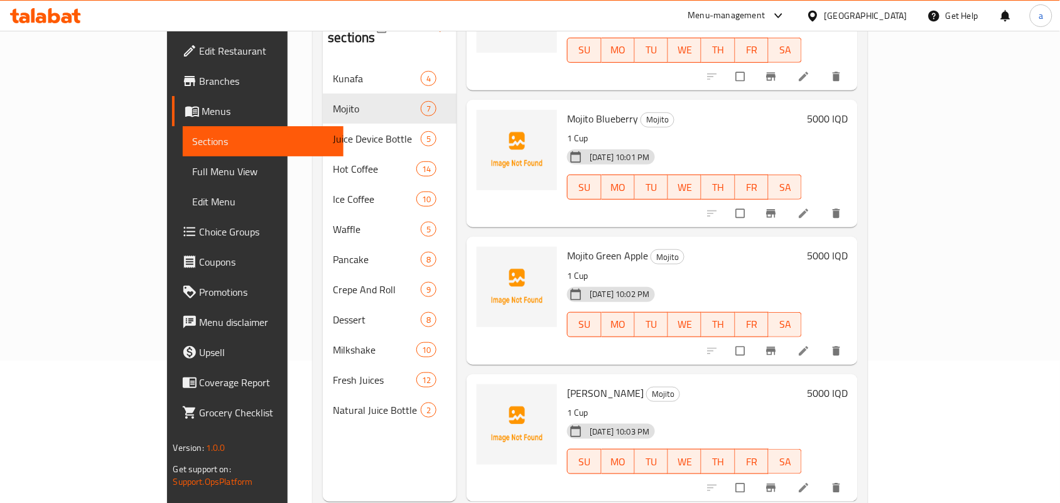
scroll to position [177, 0]
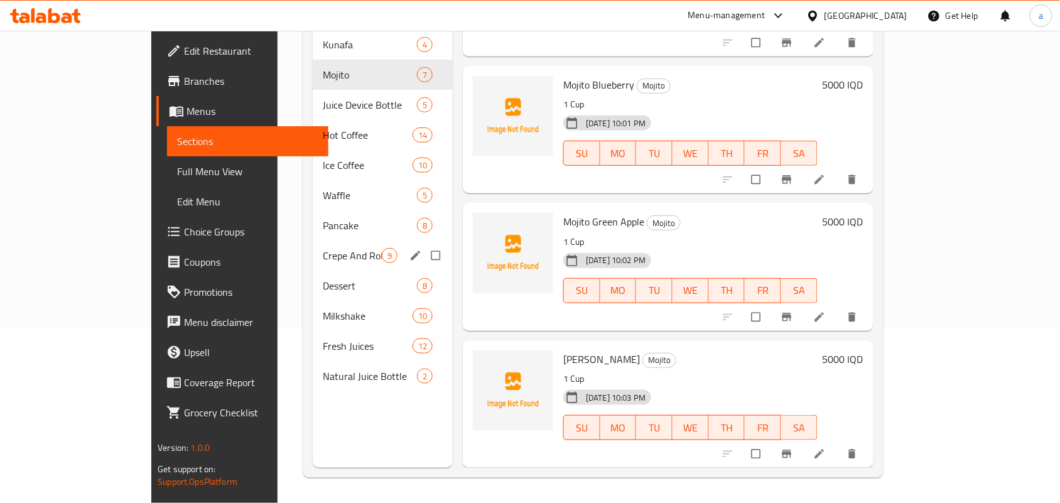
click at [313, 257] on div "Crepe And Roll 9" at bounding box center [383, 256] width 140 height 30
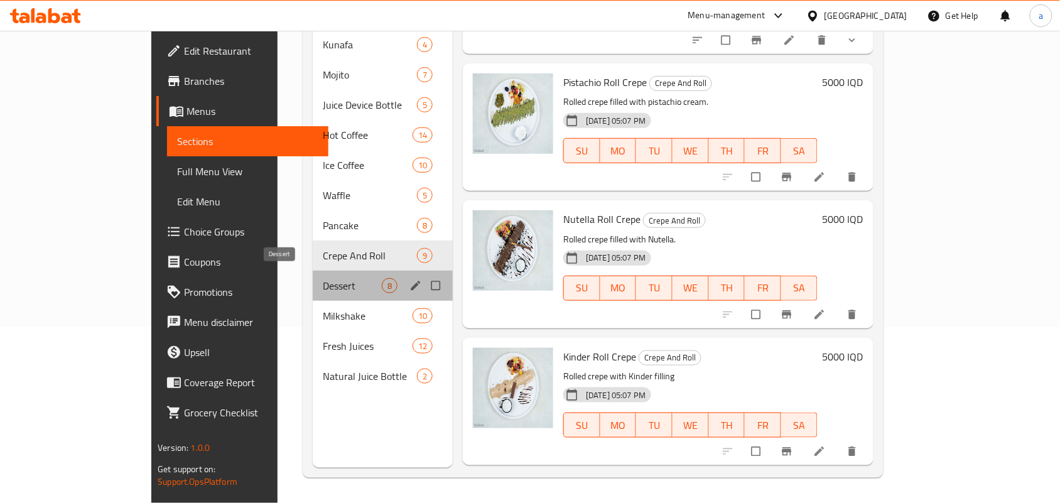
click at [323, 278] on span "Dessert" at bounding box center [352, 285] width 59 height 15
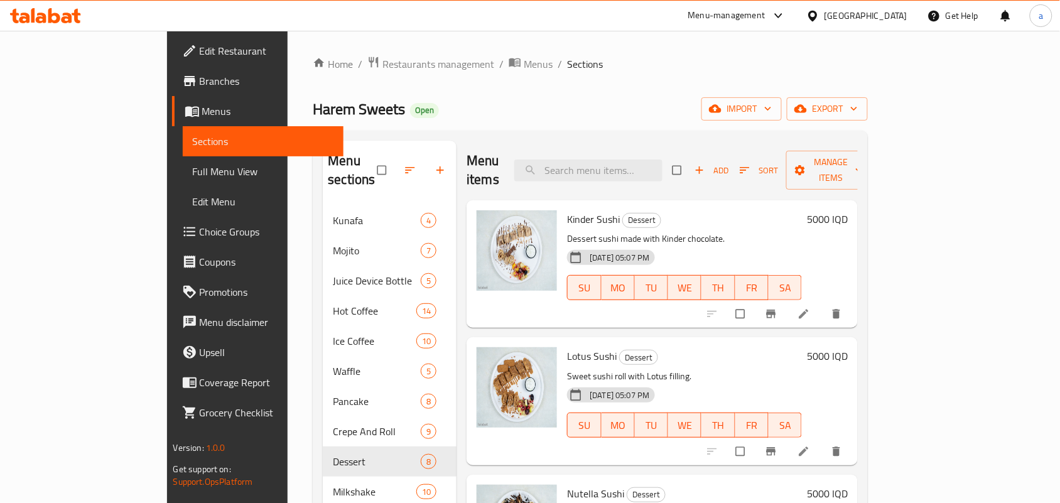
click at [728, 163] on span "Add" at bounding box center [712, 170] width 34 height 14
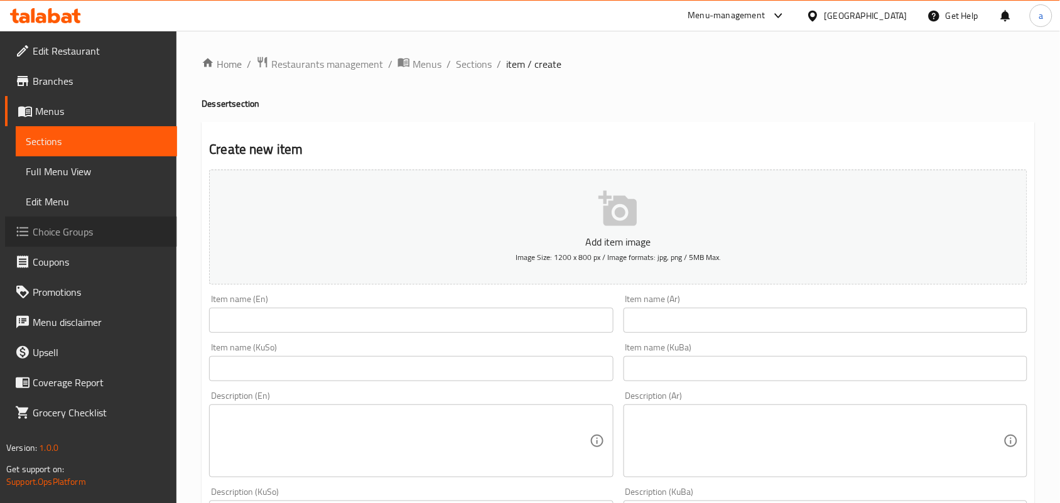
click at [68, 237] on span "Choice Groups" at bounding box center [100, 231] width 134 height 15
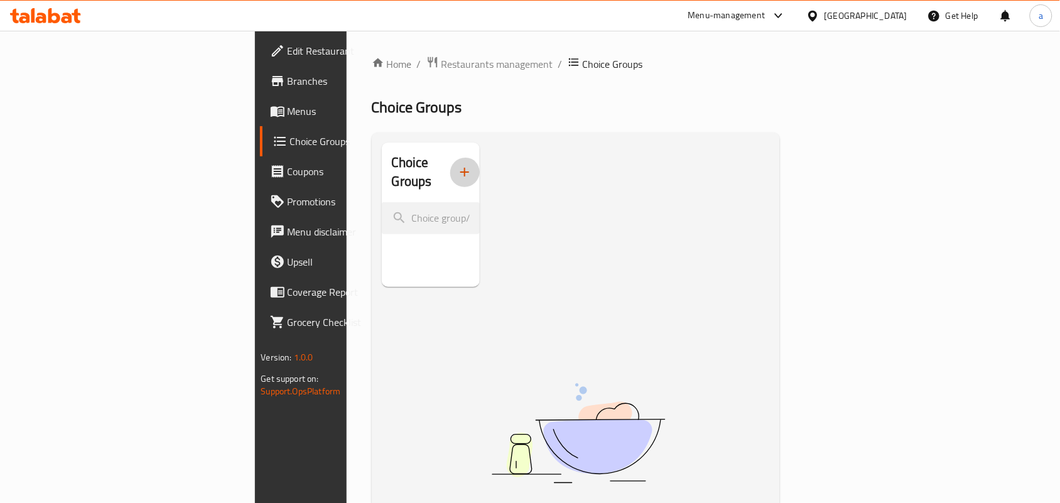
click at [457, 171] on icon "button" at bounding box center [464, 172] width 15 height 15
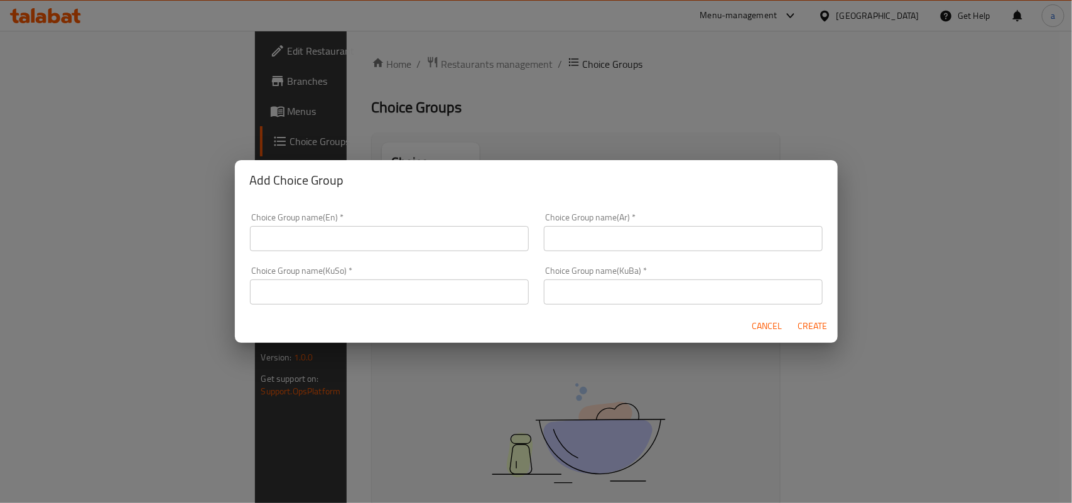
click at [358, 222] on div "Choice Group name(En)   * Choice Group name(En) *" at bounding box center [389, 232] width 279 height 38
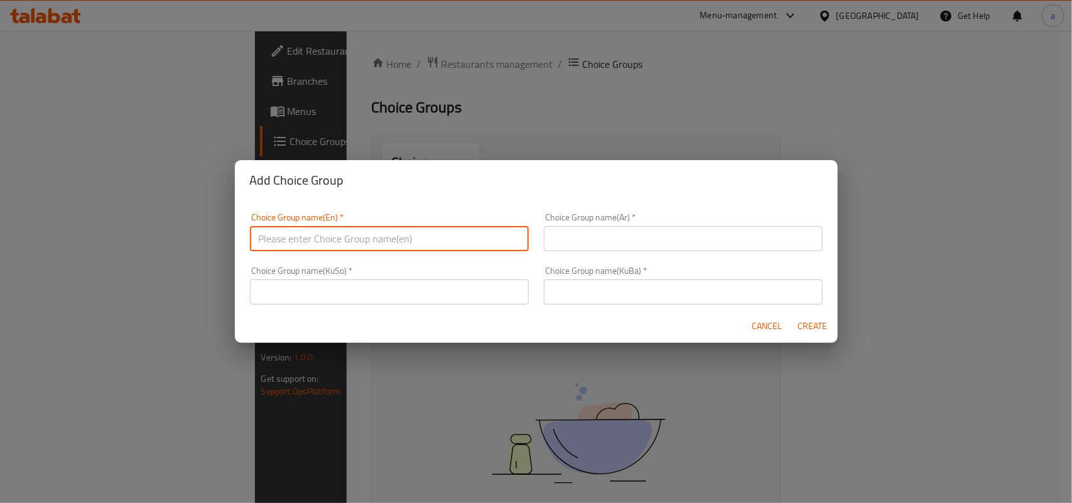
click at [360, 228] on input "text" at bounding box center [389, 238] width 279 height 25
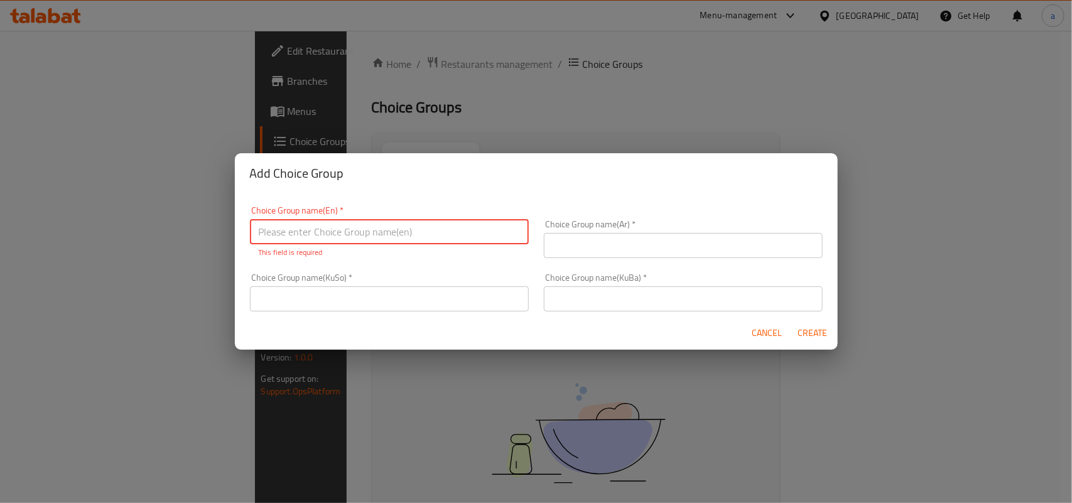
paste input "Your Choice Of Weight:"
type input "Your Choice Of Weight:"
click at [622, 252] on div "Choice Group name(Ar)   * Choice Group name(Ar) *" at bounding box center [683, 238] width 294 height 53
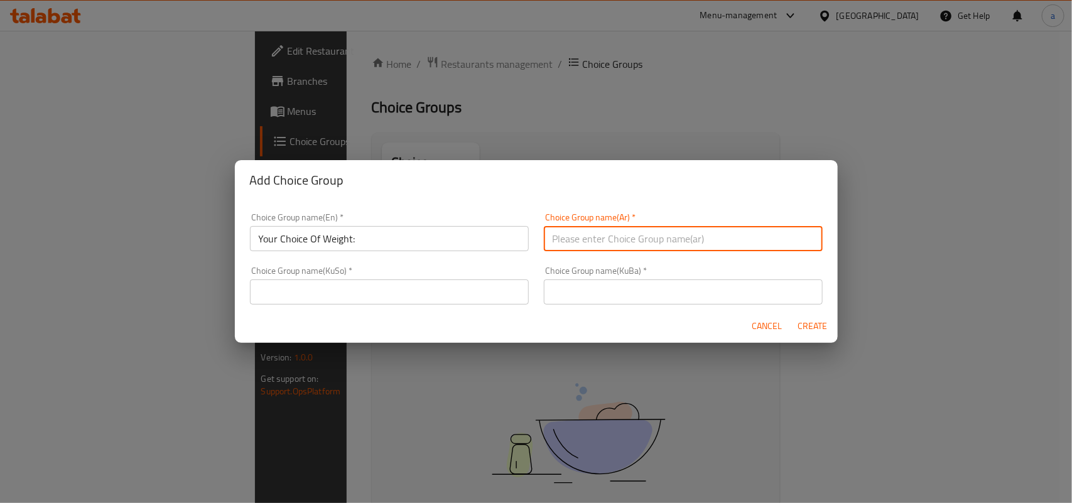
paste input "إختيارك من الوزن:"
type input "إختيارك من الوزن:"
click at [447, 278] on div "Choice Group name(KuSo)   * Choice Group name(KuSo) *" at bounding box center [389, 285] width 279 height 38
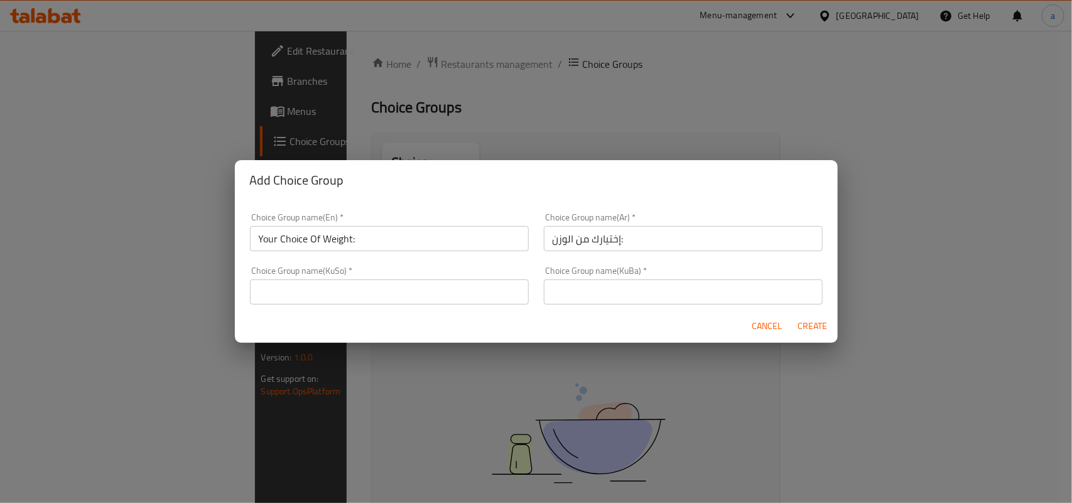
click at [446, 281] on input "text" at bounding box center [389, 291] width 279 height 25
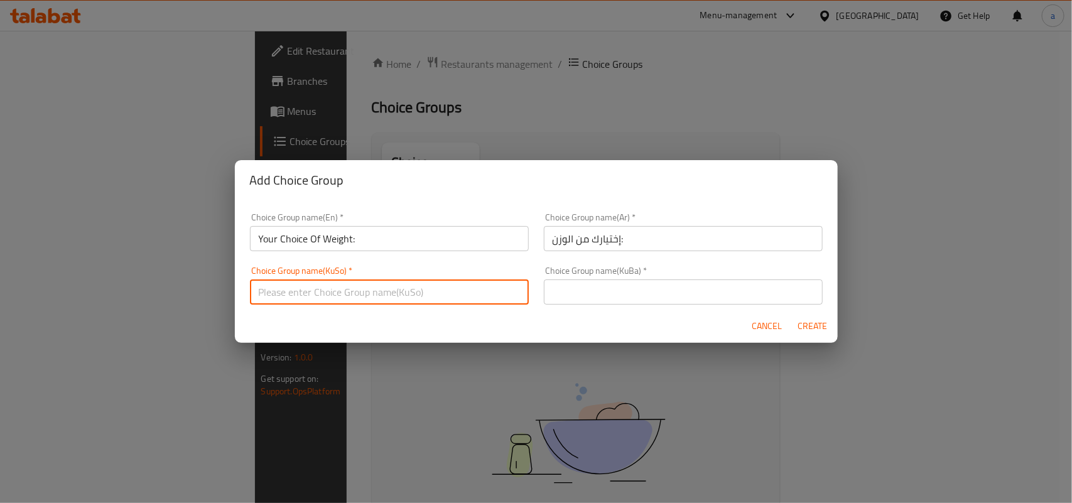
paste input "هەڵبژاردنت لە کێش:"
type input "هەڵبژاردنت لە کێش:"
click at [594, 274] on div "Choice Group name(KuBa)   * Choice Group name(KuBa) *" at bounding box center [683, 285] width 279 height 38
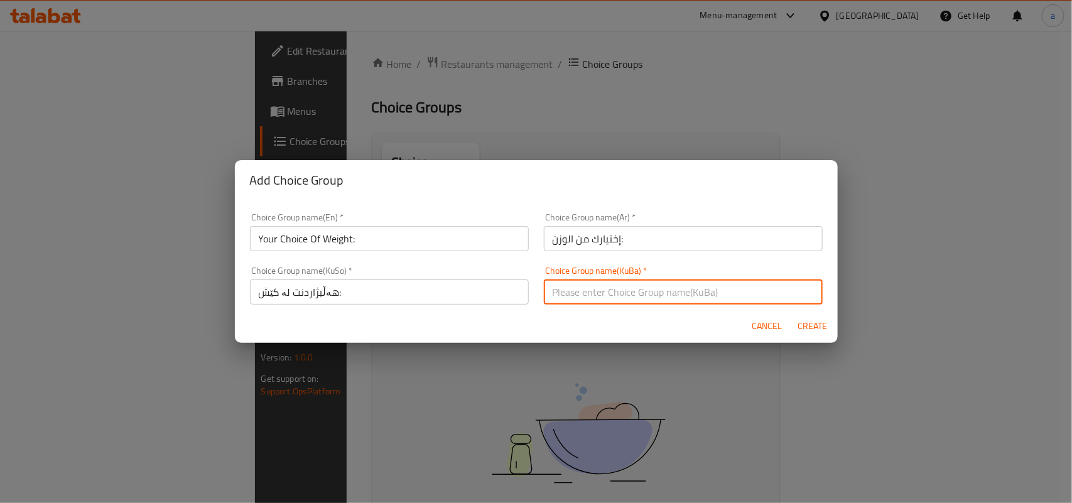
click at [603, 286] on input "text" at bounding box center [683, 291] width 279 height 25
paste input "هەڵبژاردنت لە کێش:"
type input "هەڵبژاردنت لە کێش:"
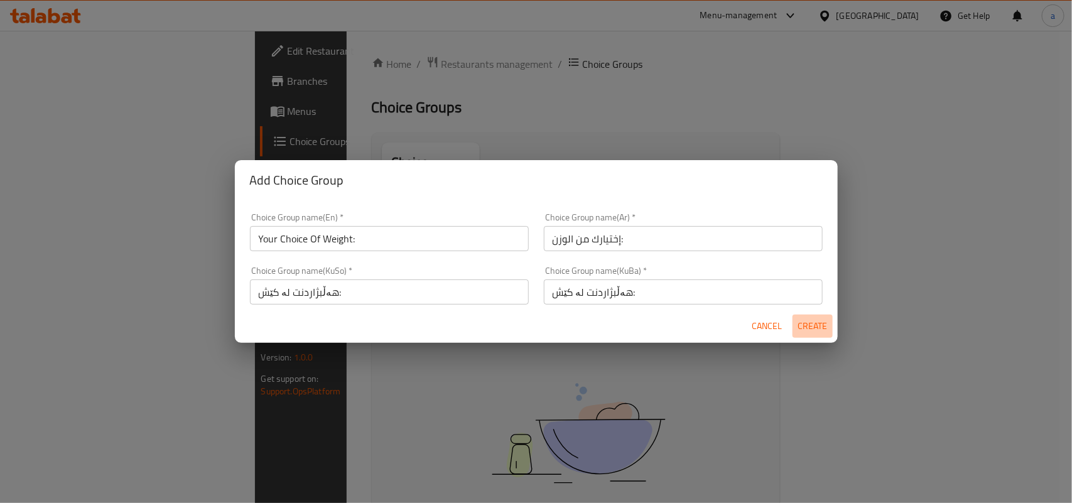
click at [820, 328] on span "Create" at bounding box center [813, 326] width 30 height 16
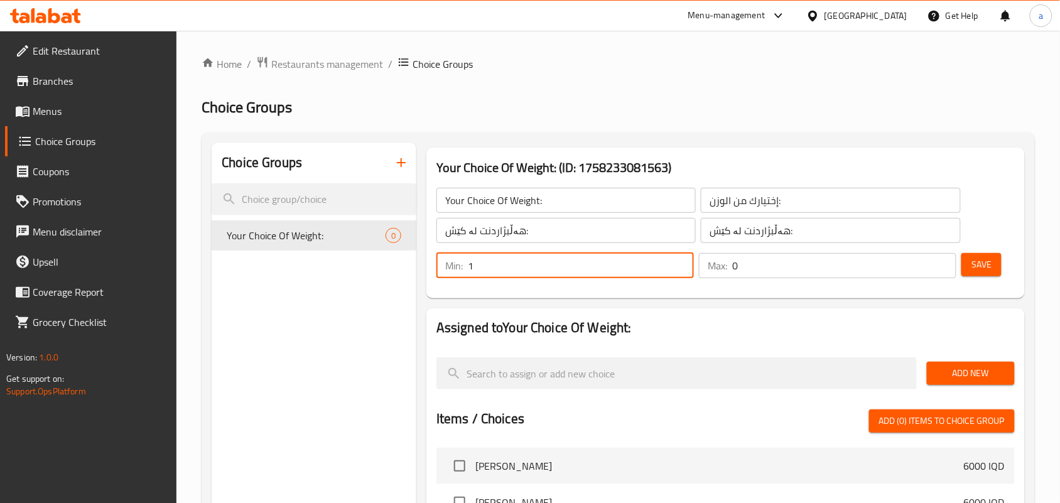
type input "1"
click at [681, 263] on input "1" at bounding box center [581, 265] width 226 height 25
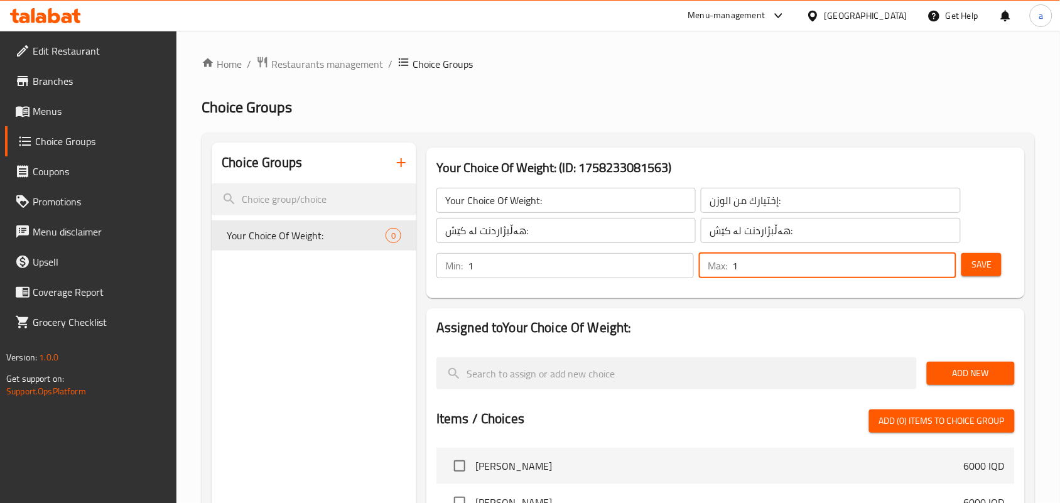
drag, startPoint x: 939, startPoint y: 264, endPoint x: 953, endPoint y: 265, distance: 13.9
type input "1"
click at [942, 264] on input "1" at bounding box center [844, 265] width 224 height 25
drag, startPoint x: 972, startPoint y: 268, endPoint x: 887, endPoint y: 305, distance: 91.9
click at [972, 270] on span "Save" at bounding box center [982, 265] width 20 height 16
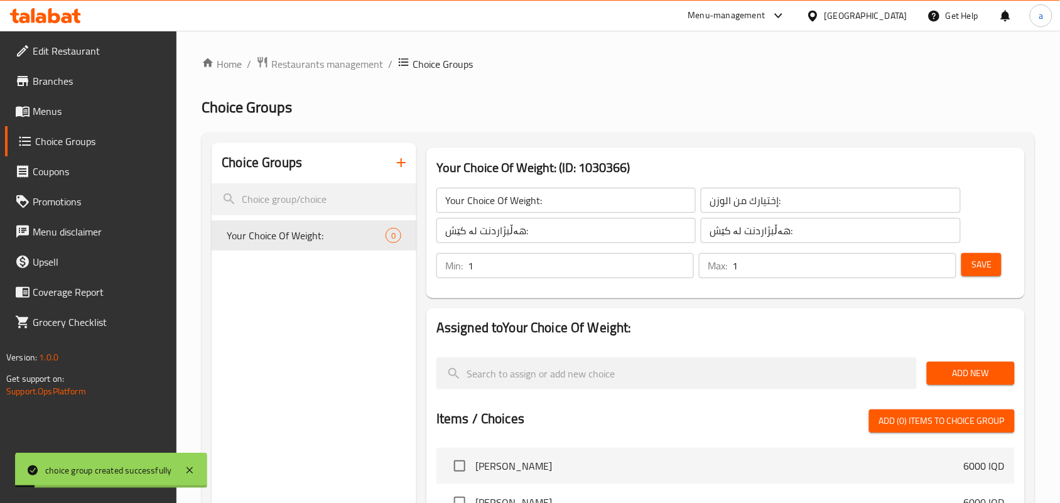
click at [973, 377] on span "Add New" at bounding box center [971, 373] width 68 height 16
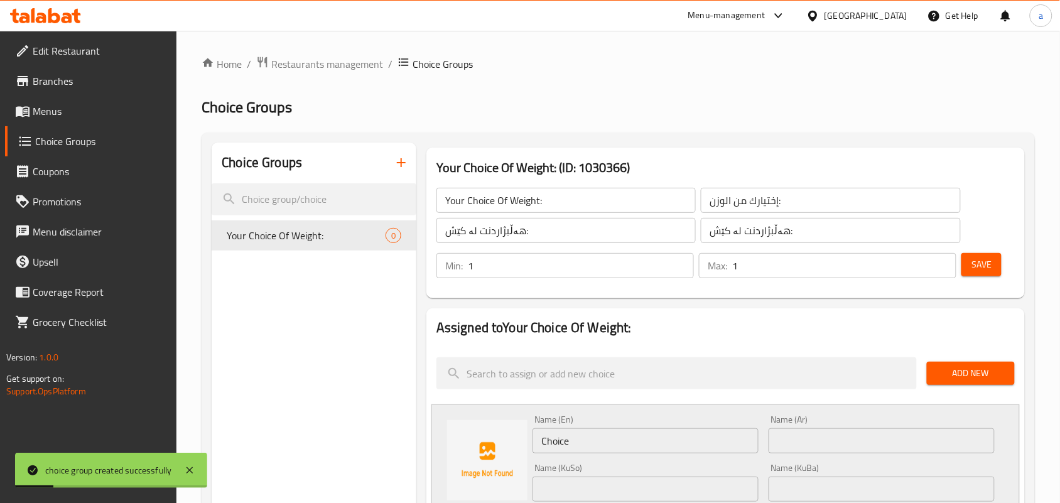
scroll to position [183, 0]
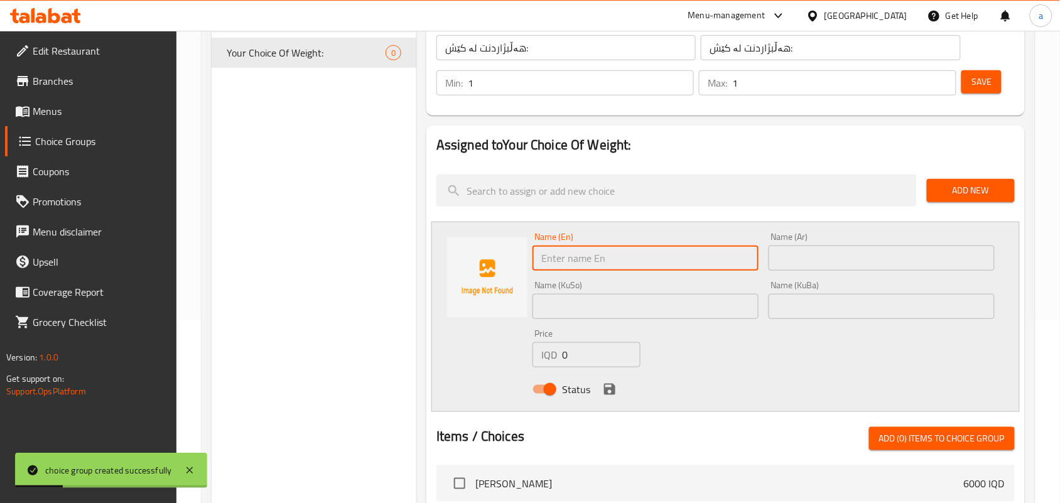
drag, startPoint x: 575, startPoint y: 274, endPoint x: 457, endPoint y: 281, distance: 118.3
click at [454, 279] on div "Name (En) Name (En) Name (Ar) Name (Ar) Name (KuSo) Name (KuSo) Name (KuBa) Nam…" at bounding box center [725, 317] width 588 height 190
type input "1 Kilo"
click at [802, 263] on input "text" at bounding box center [882, 258] width 226 height 25
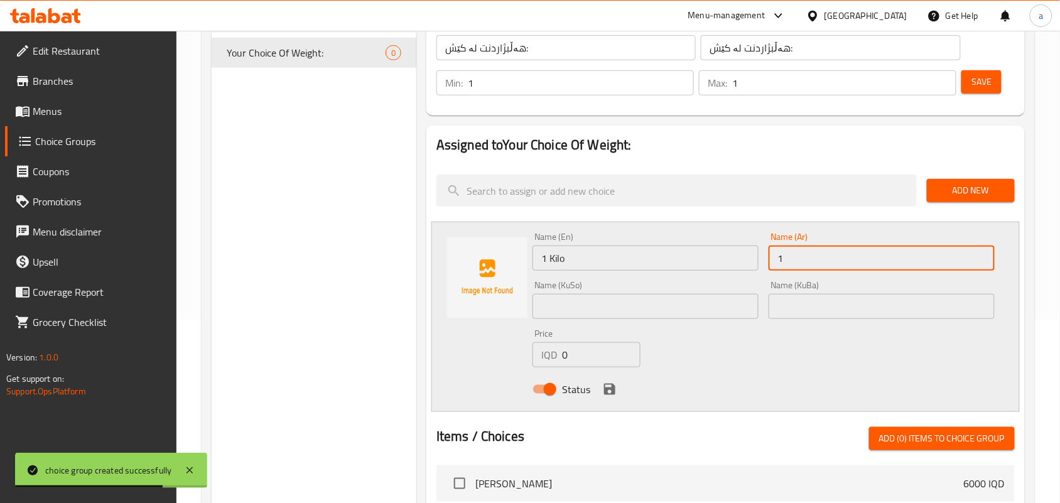
type input "1 کیلو"
click at [669, 305] on input "text" at bounding box center [646, 306] width 226 height 25
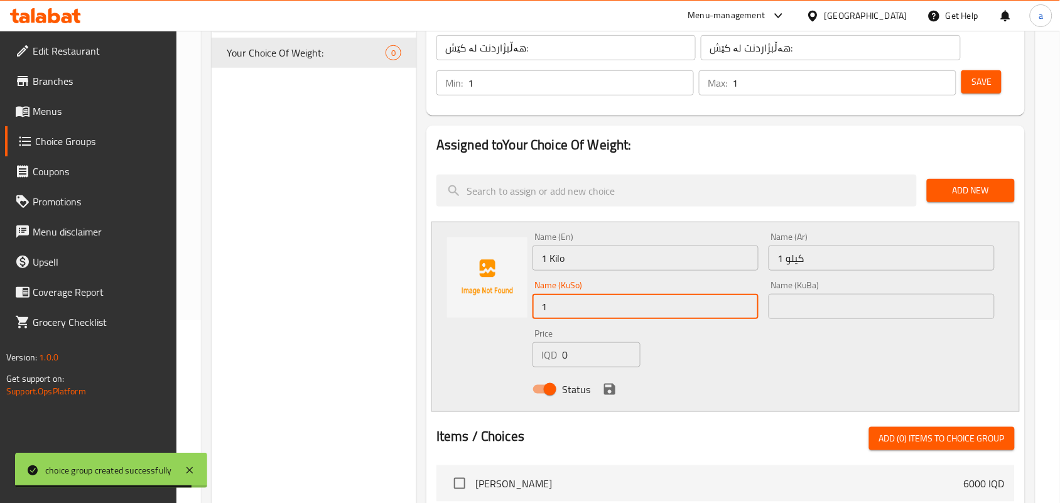
type input "1 کیلۆ"
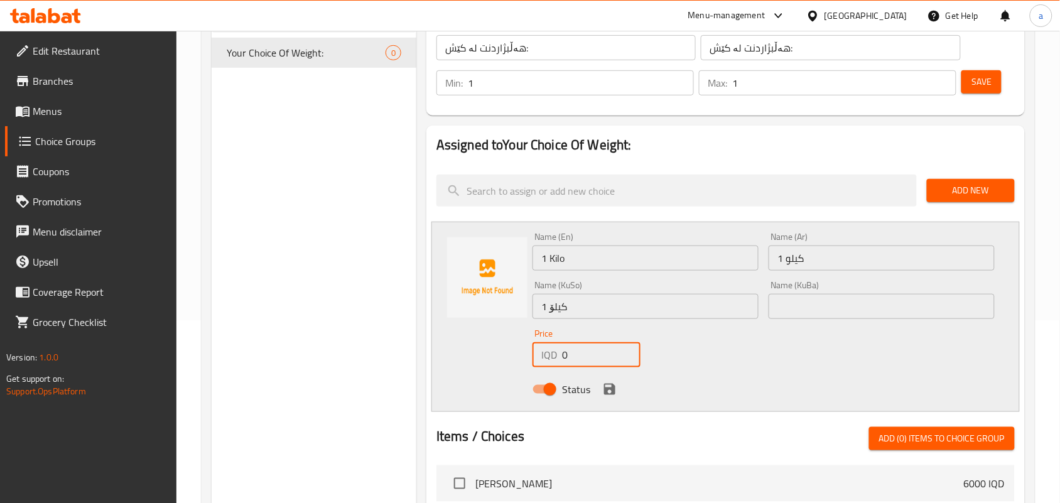
drag, startPoint x: 578, startPoint y: 363, endPoint x: 503, endPoint y: 367, distance: 74.9
click at [496, 368] on div "Name (En) 1 Kilo Name (En) Name (Ar) 1 کیلو Name (Ar) Name (KuSo) 1 کیلۆ Name (…" at bounding box center [725, 317] width 588 height 190
paste input "1500"
type input "15000"
click at [612, 397] on icon "save" at bounding box center [609, 389] width 15 height 15
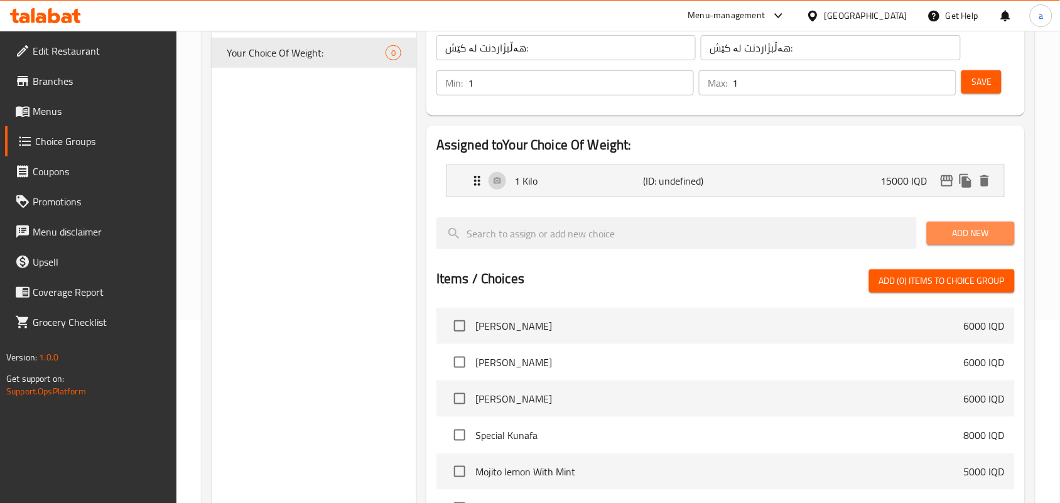
click at [937, 241] on span "Add New" at bounding box center [971, 233] width 68 height 16
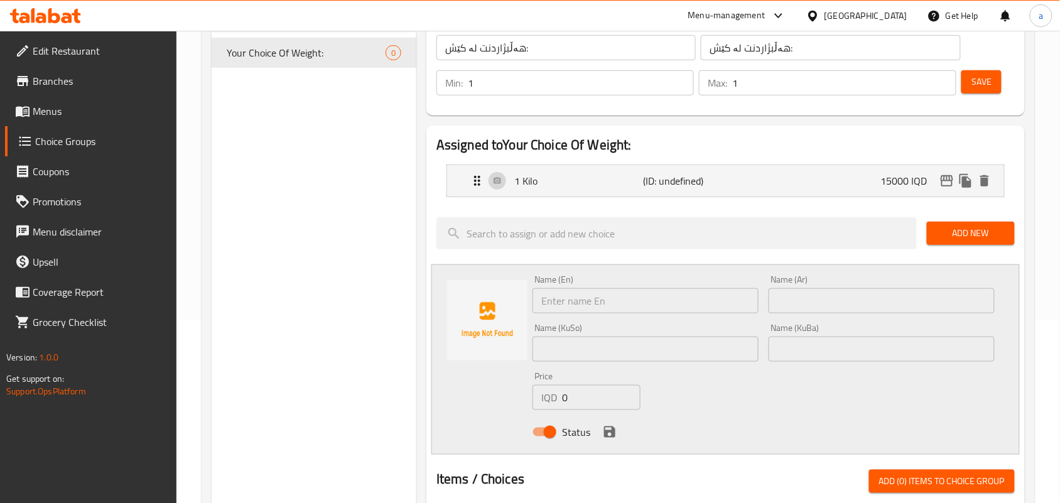
drag, startPoint x: 635, startPoint y: 308, endPoint x: 314, endPoint y: 325, distance: 321.4
click at [280, 324] on div "Choice Groups Your Choice Of Weight: 0 Your Choice Of Weight: (ID: 1030366) You…" at bounding box center [621, 434] width 818 height 948
click at [553, 313] on input "text" at bounding box center [646, 300] width 226 height 25
type input "1/2 Kilo"
click at [805, 305] on input "text" at bounding box center [882, 300] width 226 height 25
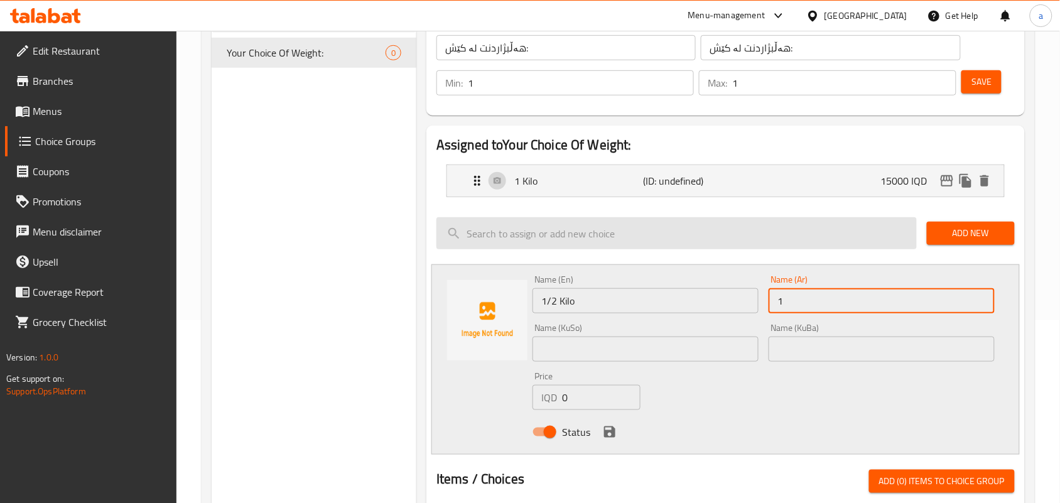
type input "1/2 كيلو"
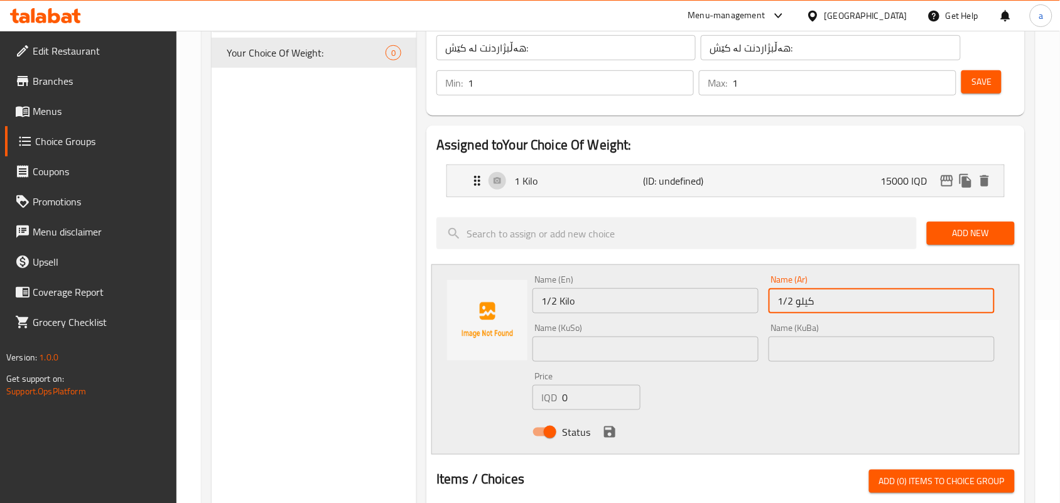
click at [654, 360] on input "text" at bounding box center [646, 349] width 226 height 25
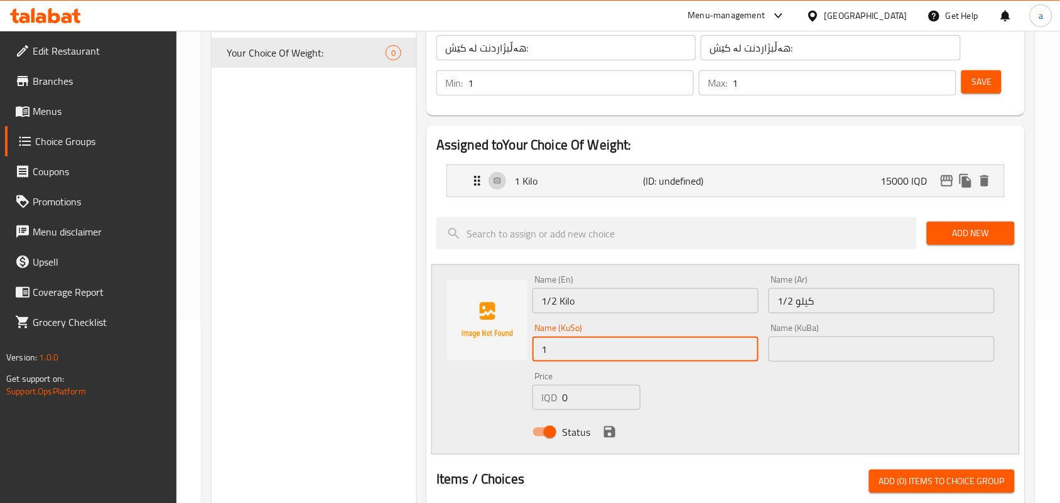
type input "1/2 کیلۆ"
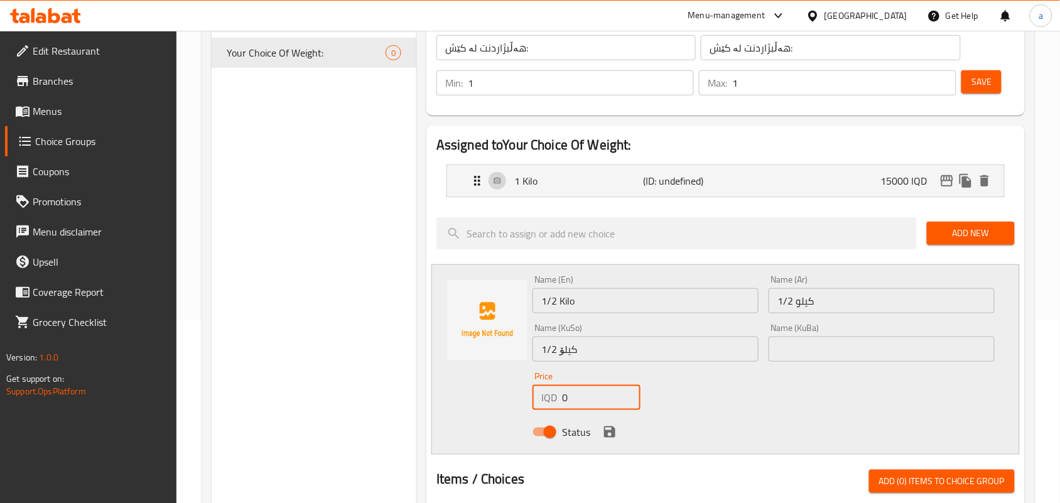
drag, startPoint x: 579, startPoint y: 406, endPoint x: 589, endPoint y: 406, distance: 10.1
click at [560, 406] on div "IQD 0 Price" at bounding box center [587, 397] width 108 height 25
paste input "750"
type input "7500"
click at [610, 438] on icon "save" at bounding box center [609, 432] width 15 height 15
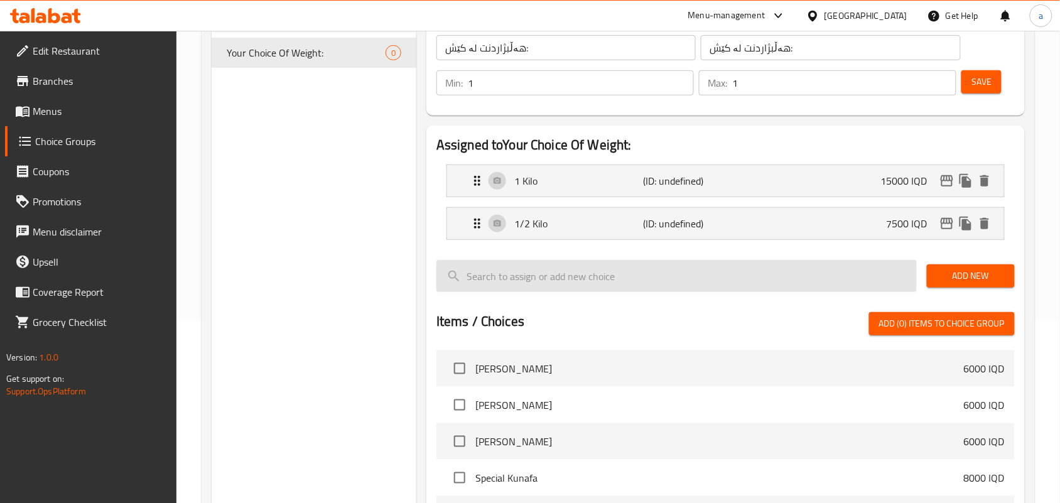
scroll to position [0, 0]
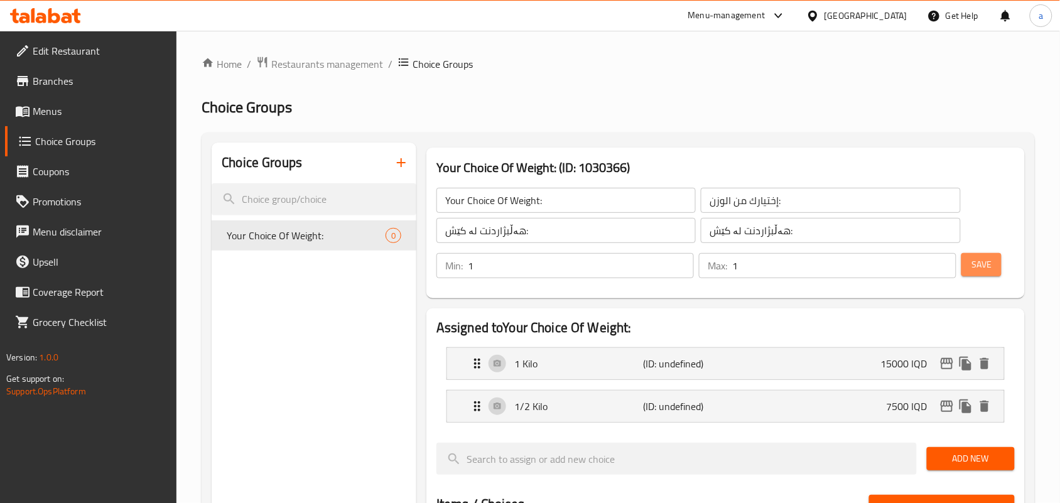
click at [999, 268] on button "Save" at bounding box center [981, 264] width 40 height 23
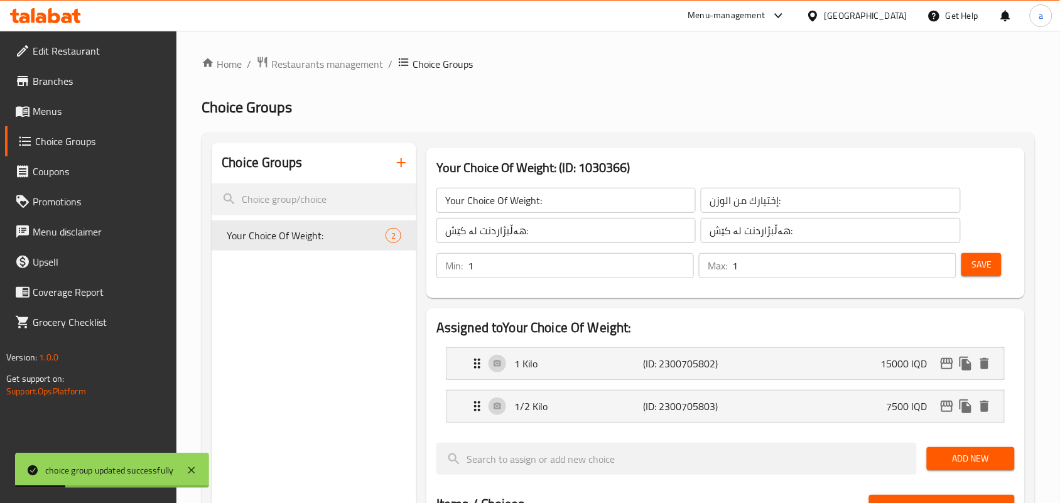
click at [67, 119] on span "Menus" at bounding box center [100, 111] width 134 height 15
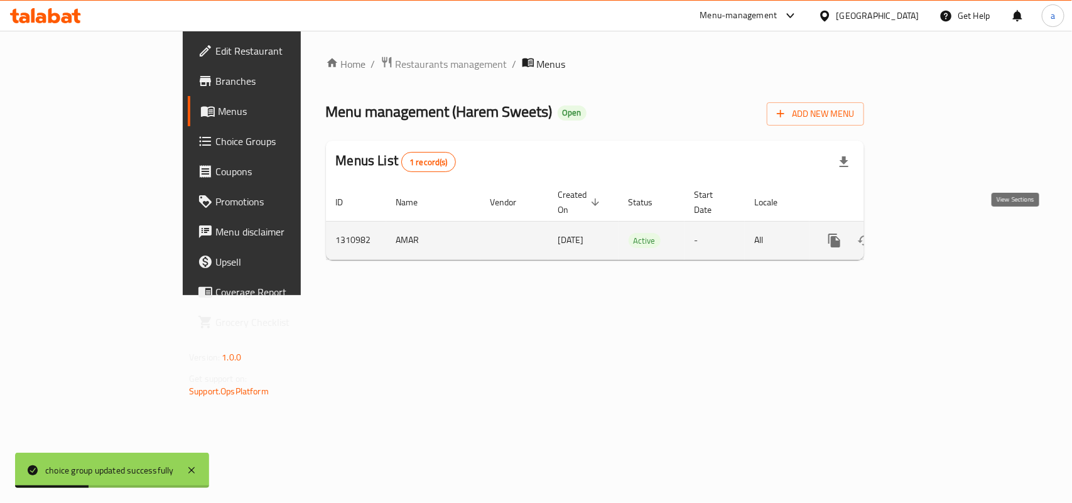
click at [931, 236] on icon "enhanced table" at bounding box center [924, 240] width 11 height 11
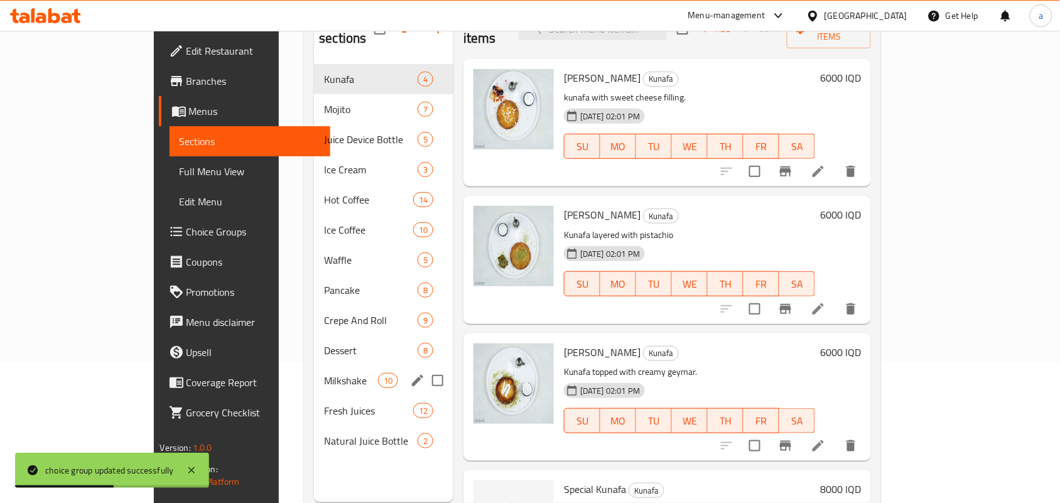
scroll to position [177, 0]
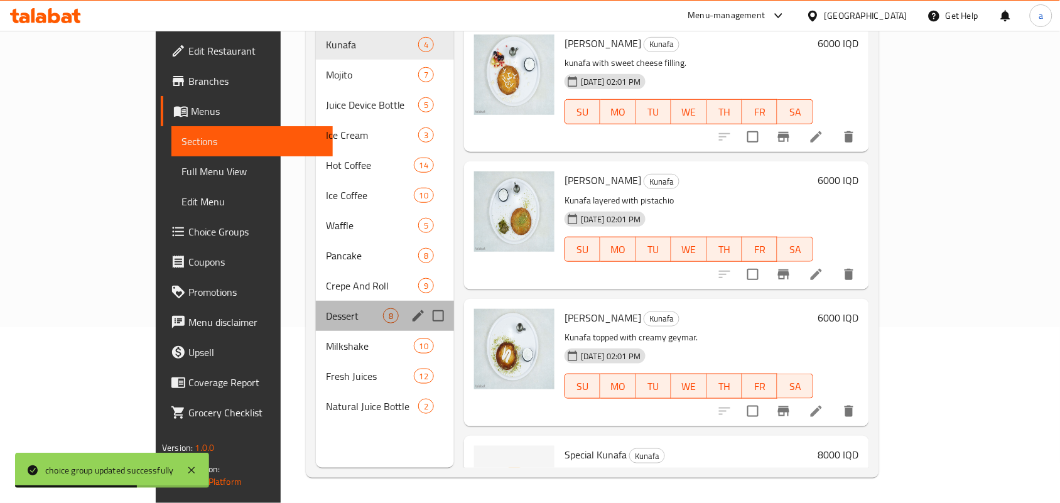
click at [316, 318] on div "Dessert 8" at bounding box center [385, 316] width 138 height 30
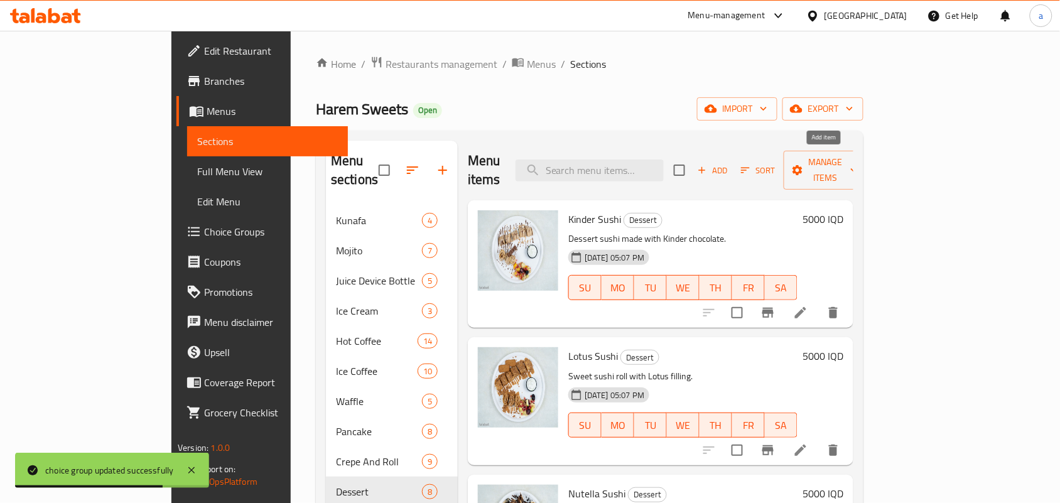
click at [708, 166] on icon "button" at bounding box center [701, 170] width 11 height 11
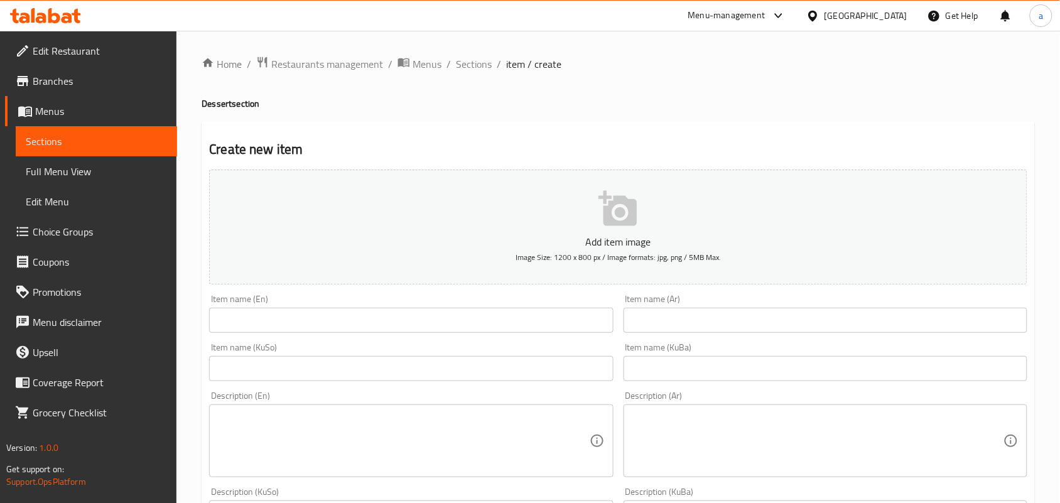
click at [324, 328] on input "text" at bounding box center [411, 320] width 404 height 25
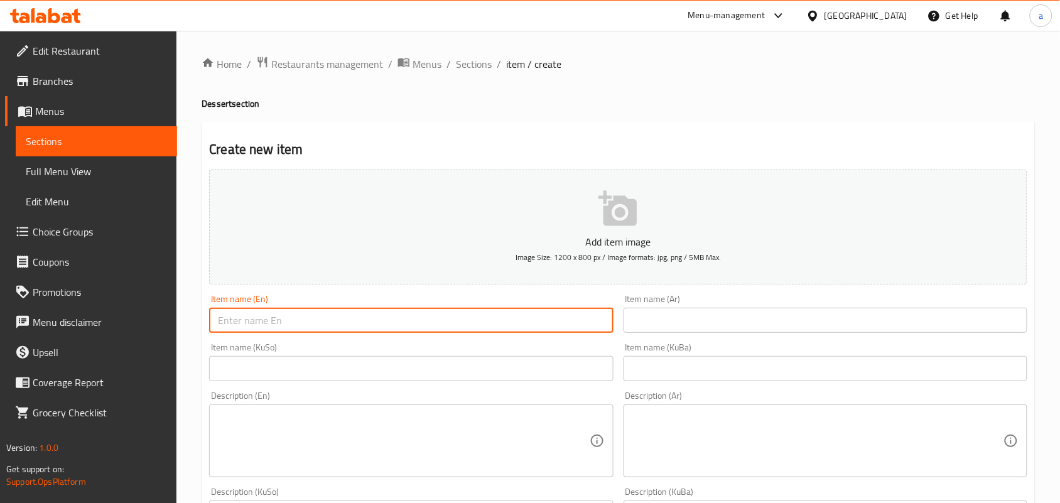
paste input "Choclate Balls"
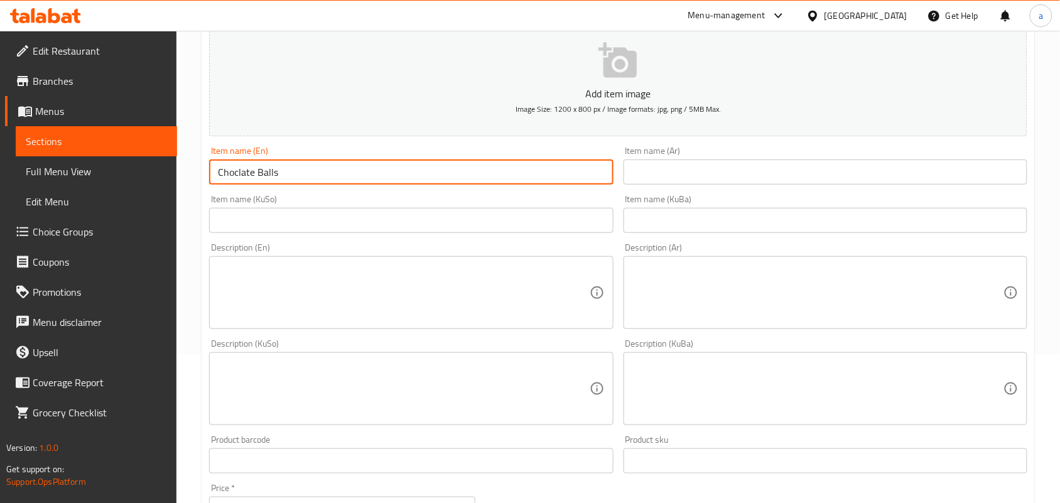
scroll to position [183, 0]
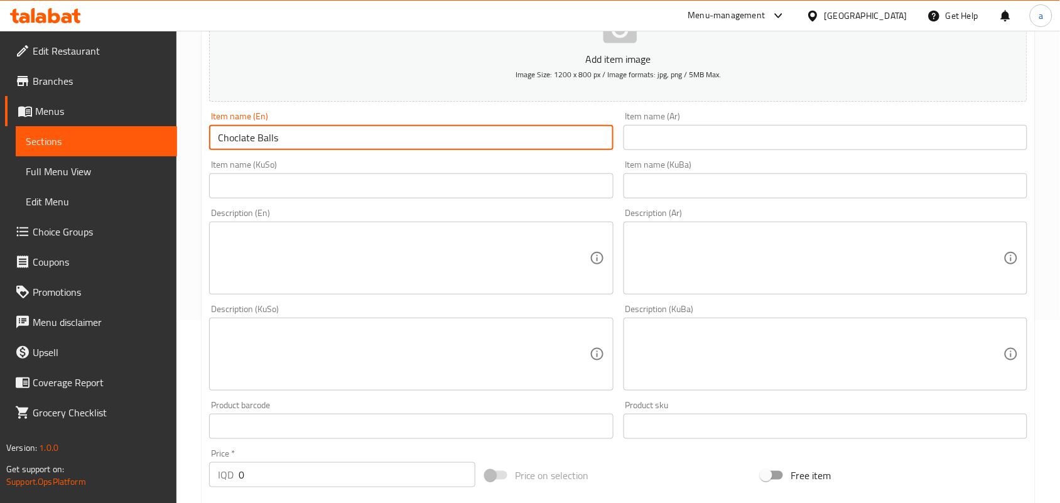
type input "Choclate Balls"
click at [695, 149] on input "text" at bounding box center [826, 137] width 404 height 25
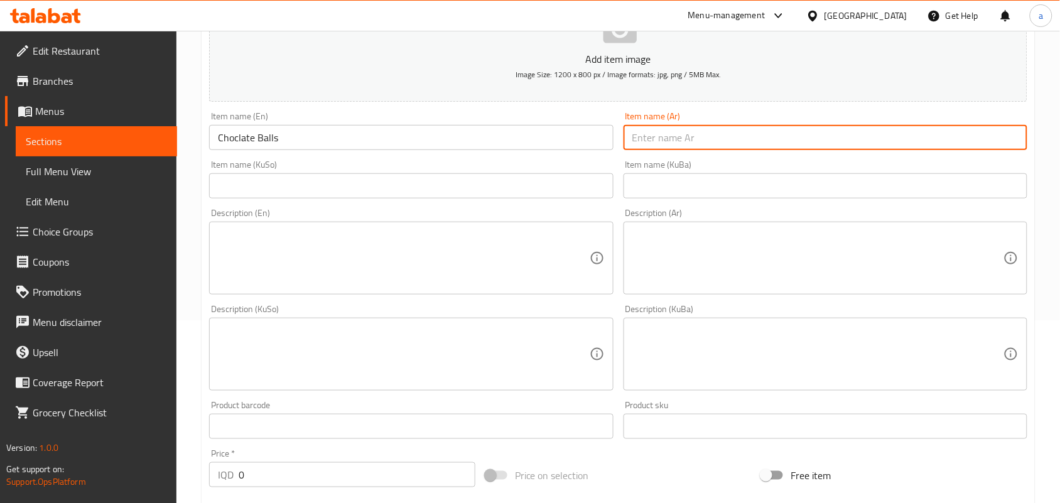
paste input "كرات الشوكولاتة"
click at [988, 150] on input "كرات الشوكولاتة" at bounding box center [826, 137] width 404 height 25
type input "كرات شوكولاتة"
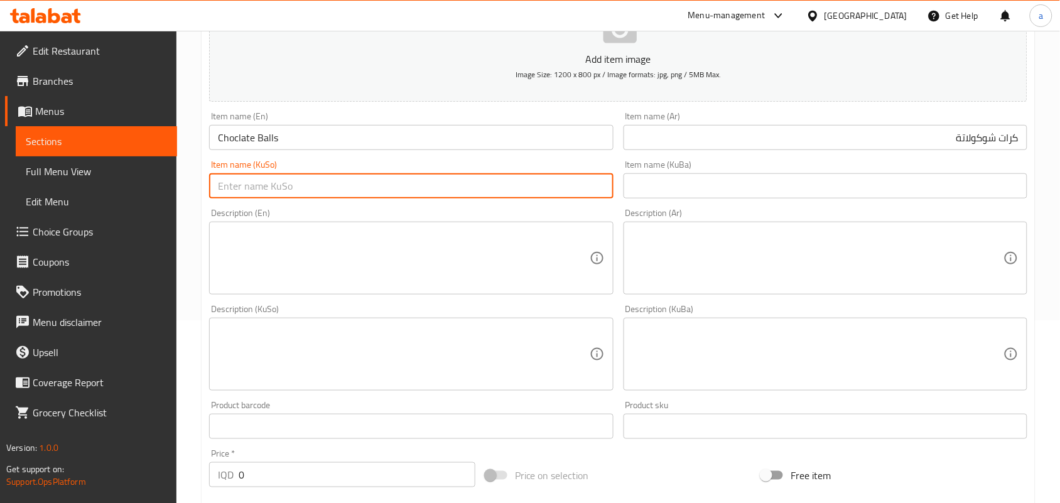
click at [586, 198] on input "text" at bounding box center [411, 185] width 404 height 25
paste input "تۆپی شوکولاتە"
click at [578, 198] on input "تۆپی شوکولاتە" at bounding box center [411, 185] width 404 height 25
click at [271, 150] on input "Choclate Balls" at bounding box center [411, 137] width 404 height 25
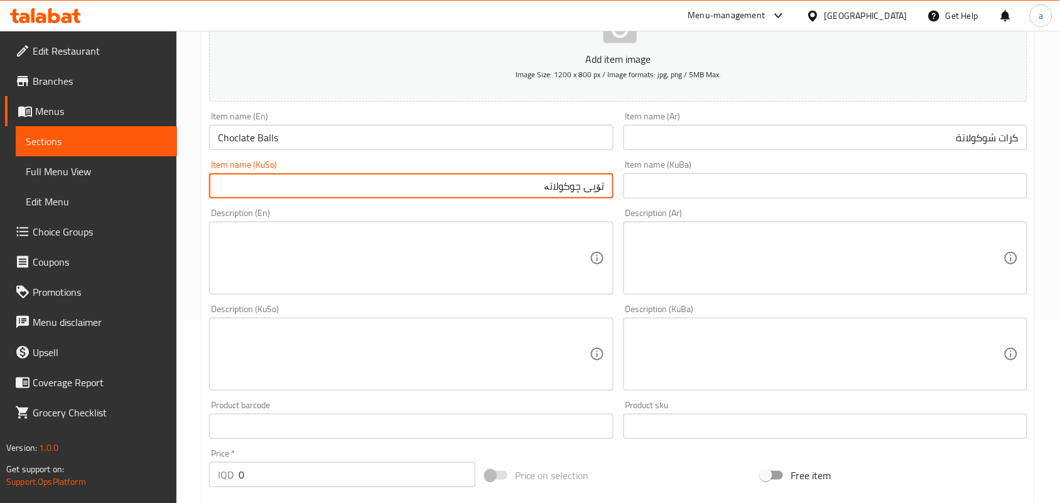
click at [598, 198] on input "تۆپی چوکولاتە" at bounding box center [411, 185] width 404 height 25
paste input "ڵە"
type input "تۆپەڵەی چوکولاتە"
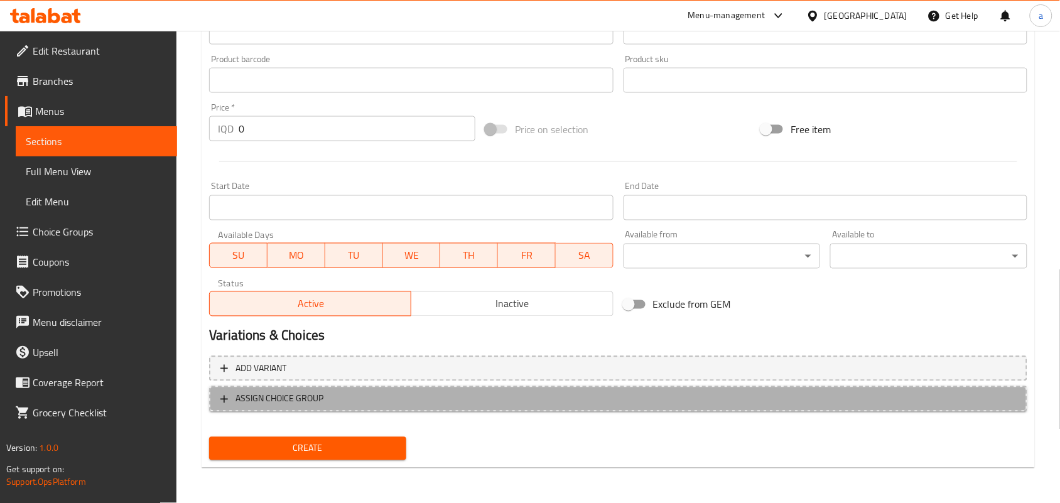
click at [547, 393] on span "ASSIGN CHOICE GROUP" at bounding box center [618, 399] width 796 height 16
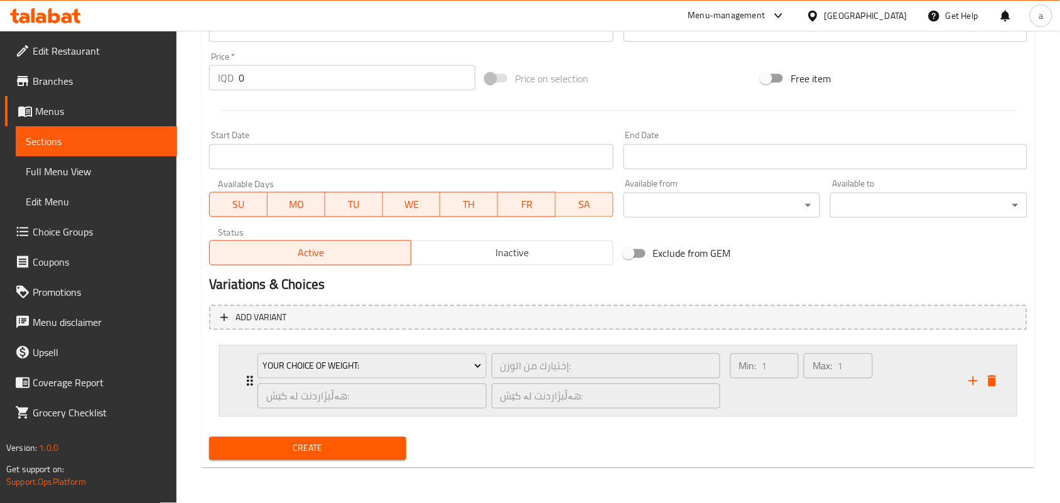
click at [812, 409] on div "Max: 1 ​" at bounding box center [837, 381] width 73 height 60
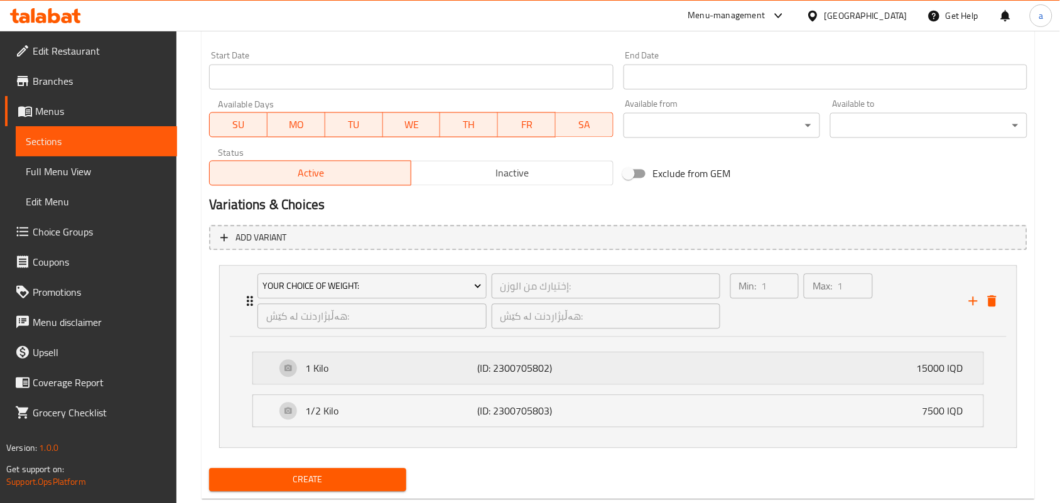
scroll to position [711, 0]
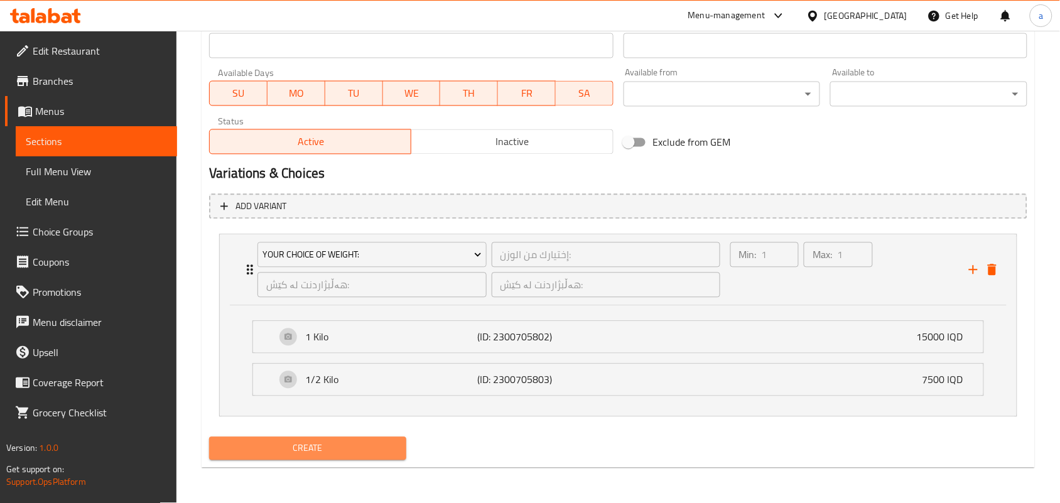
click at [366, 453] on span "Create" at bounding box center [307, 449] width 177 height 16
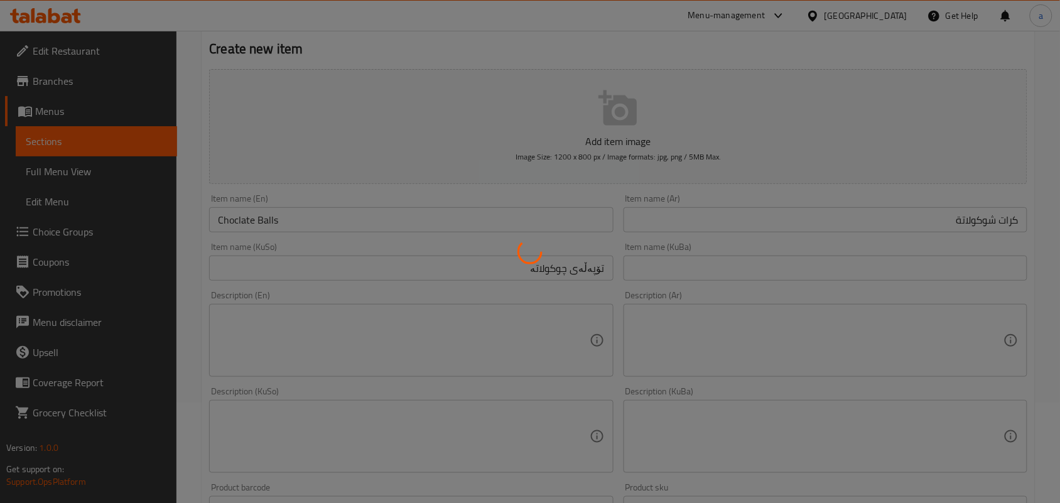
scroll to position [0, 0]
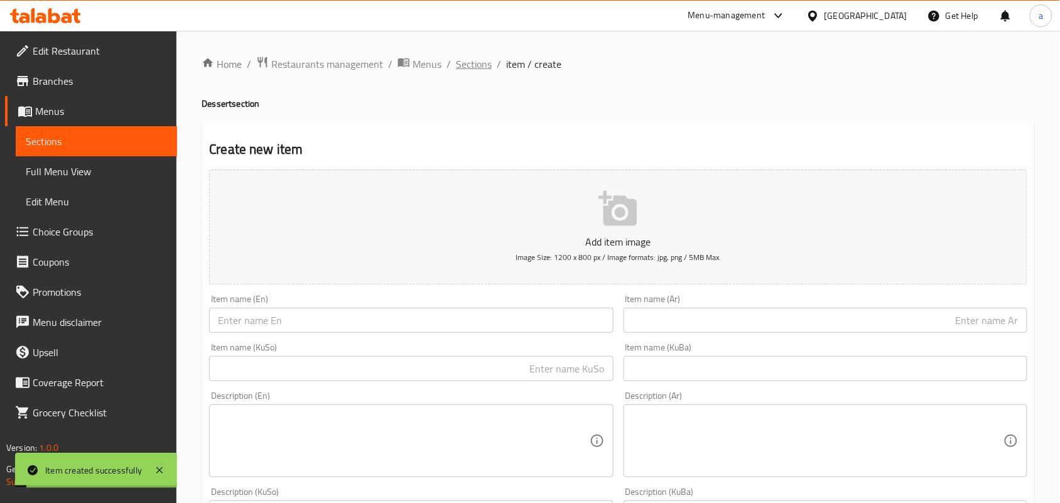
click at [488, 58] on span "Sections" at bounding box center [474, 64] width 36 height 15
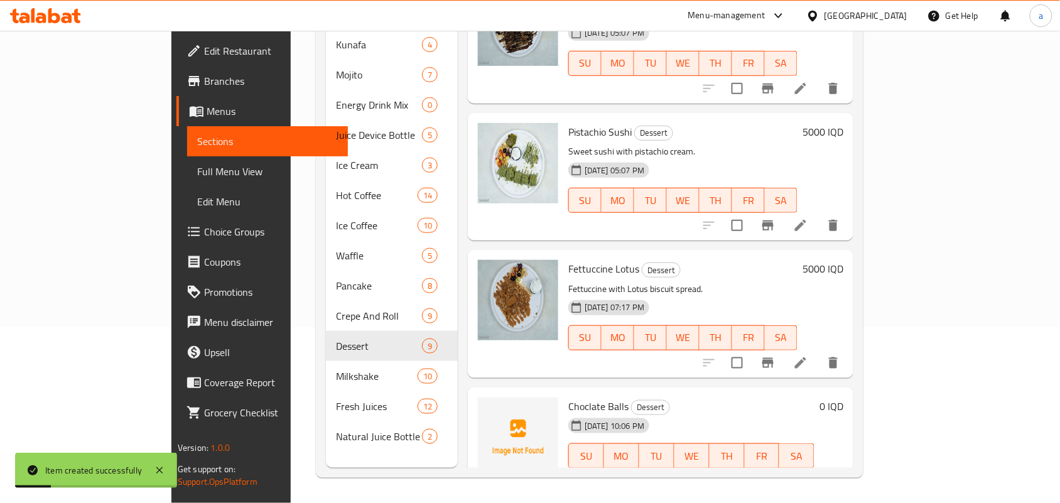
scroll to position [771, 0]
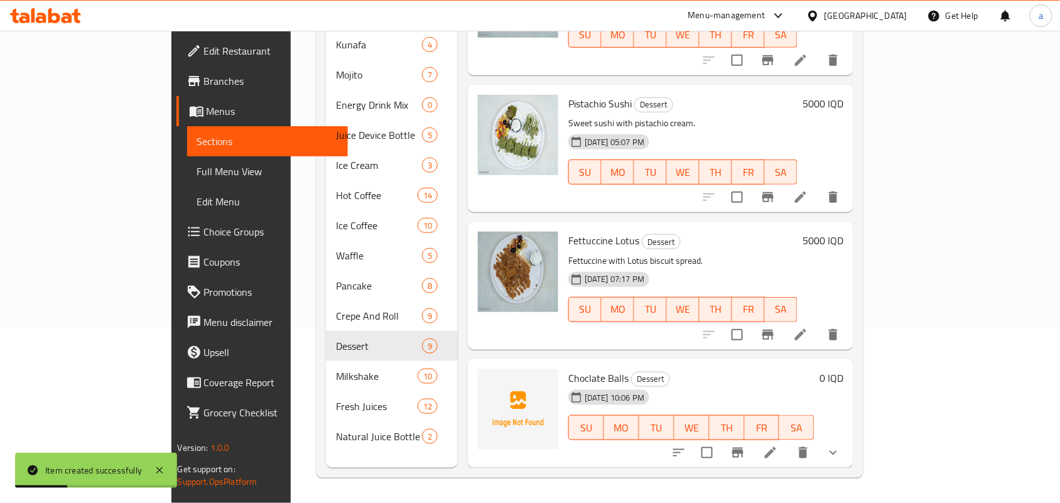
click at [848, 460] on button "show more" at bounding box center [833, 453] width 30 height 30
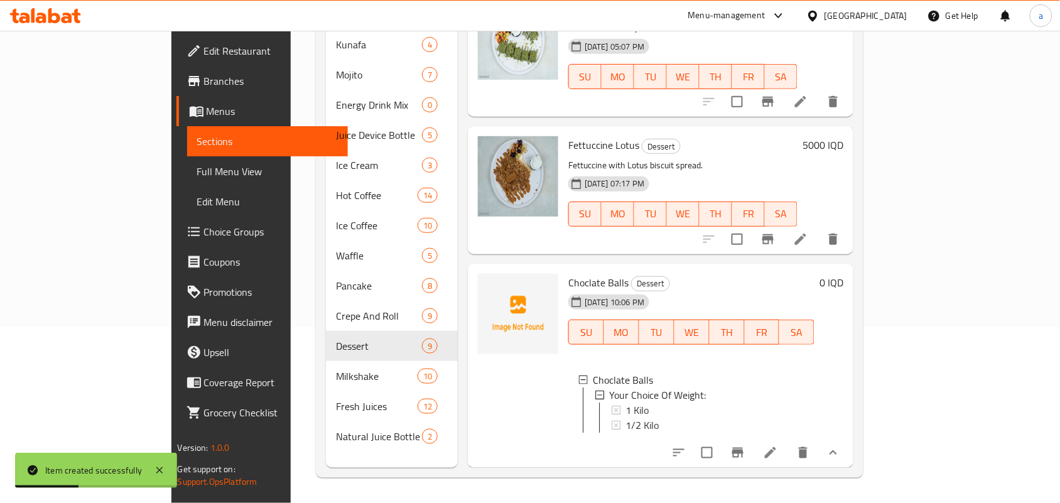
scroll to position [1, 0]
click at [197, 168] on span "Full Menu View" at bounding box center [267, 171] width 141 height 15
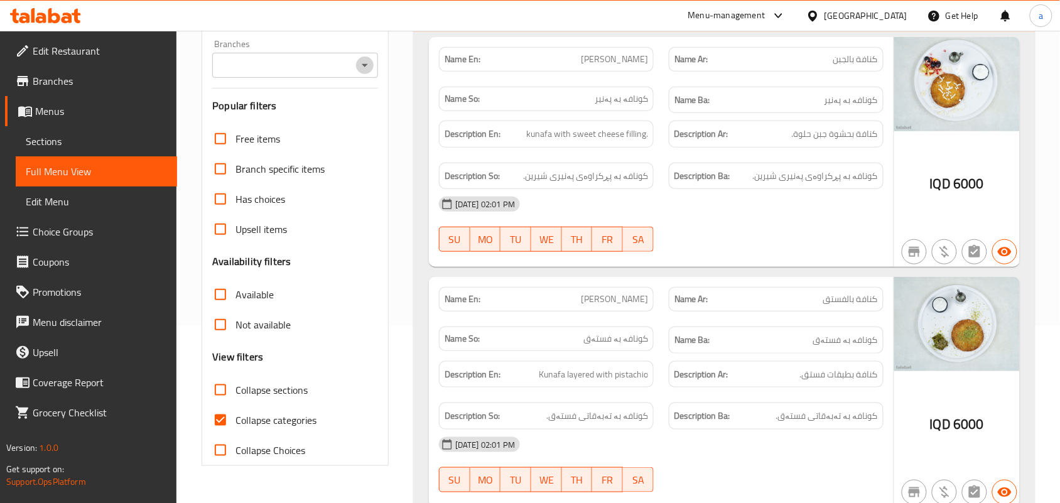
click at [371, 73] on icon "Open" at bounding box center [364, 65] width 15 height 15
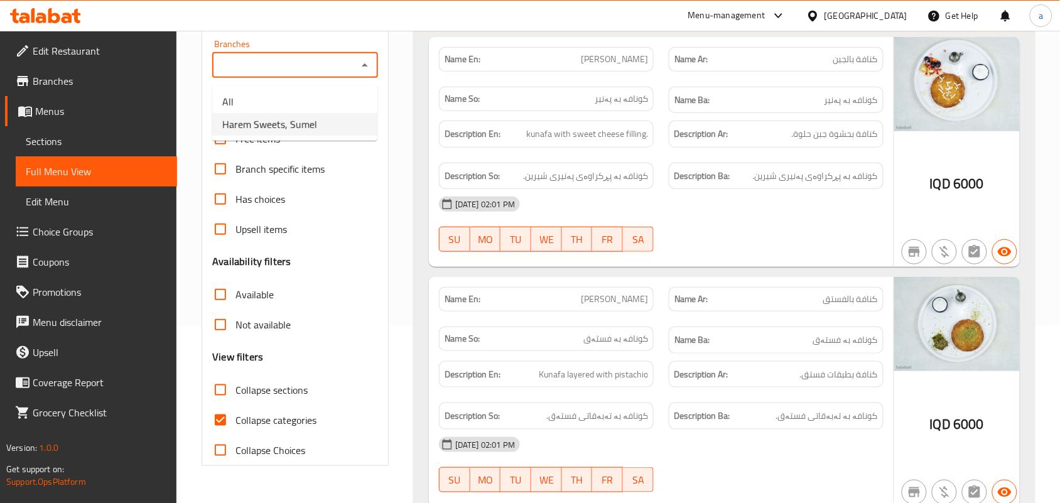
click at [315, 122] on span "Harem Sweets, Sumel" at bounding box center [269, 124] width 95 height 15
type input "Harem Sweets, Sumel"
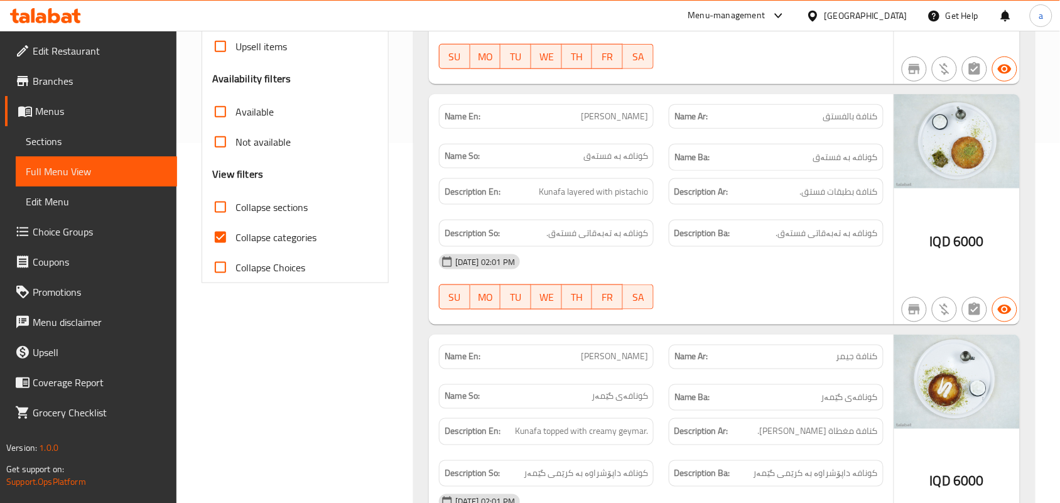
click at [224, 218] on input "Collapse sections" at bounding box center [220, 207] width 30 height 30
checkbox input "true"
click at [237, 245] on span "Collapse categories" at bounding box center [276, 237] width 81 height 15
click at [236, 252] on input "Collapse categories" at bounding box center [220, 237] width 30 height 30
checkbox input "false"
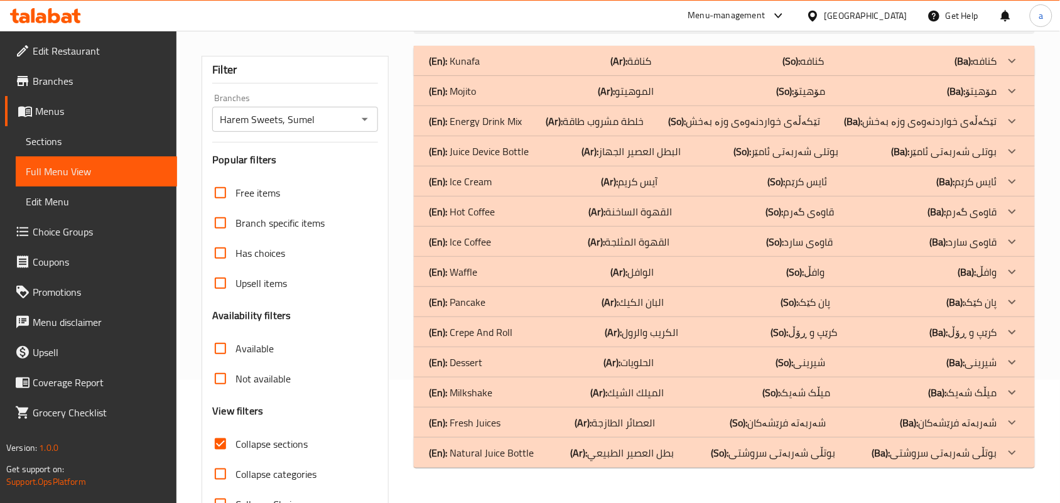
scroll to position [185, 0]
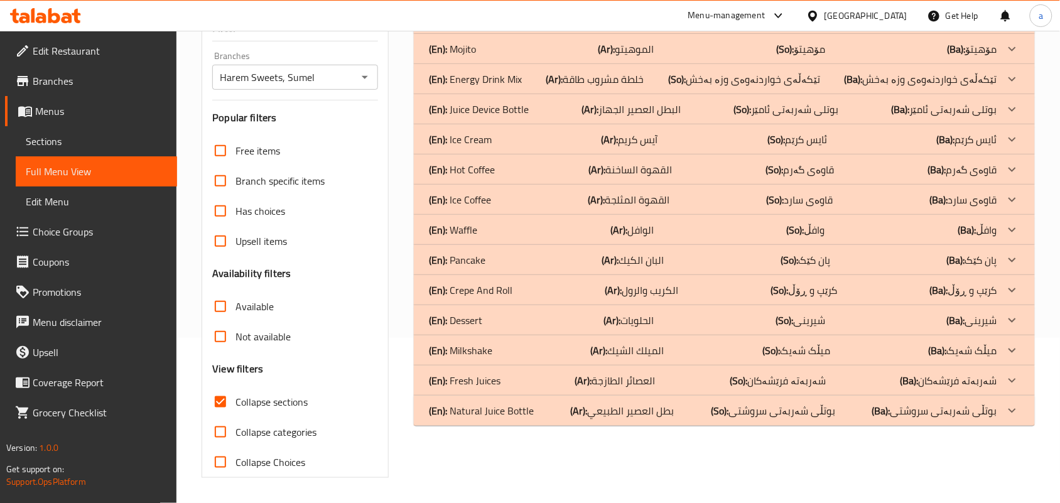
drag, startPoint x: 664, startPoint y: 315, endPoint x: 752, endPoint y: 302, distance: 88.8
click at [664, 314] on div "(En): Dessert (Ar): الحلويات (So): شیرینی (Ba): شیرینی" at bounding box center [713, 320] width 568 height 15
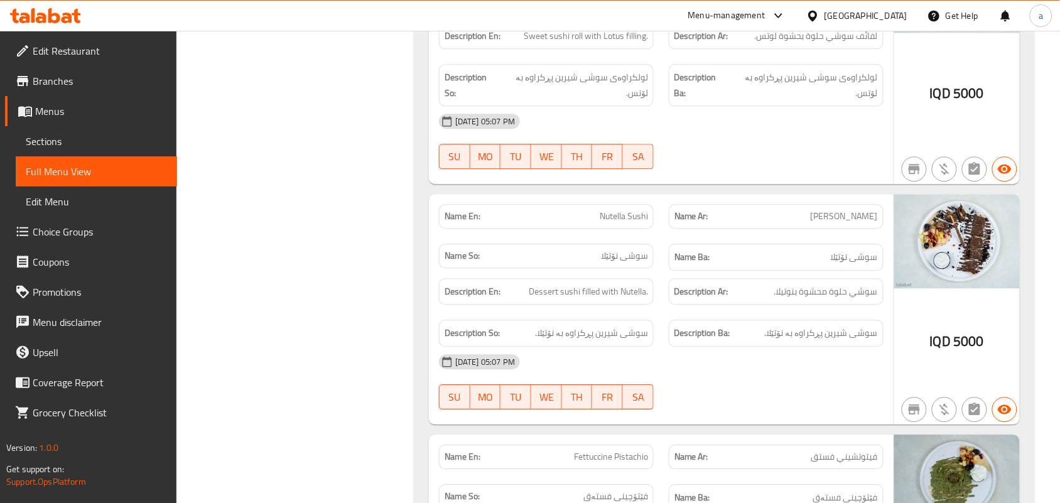
scroll to position [124, 0]
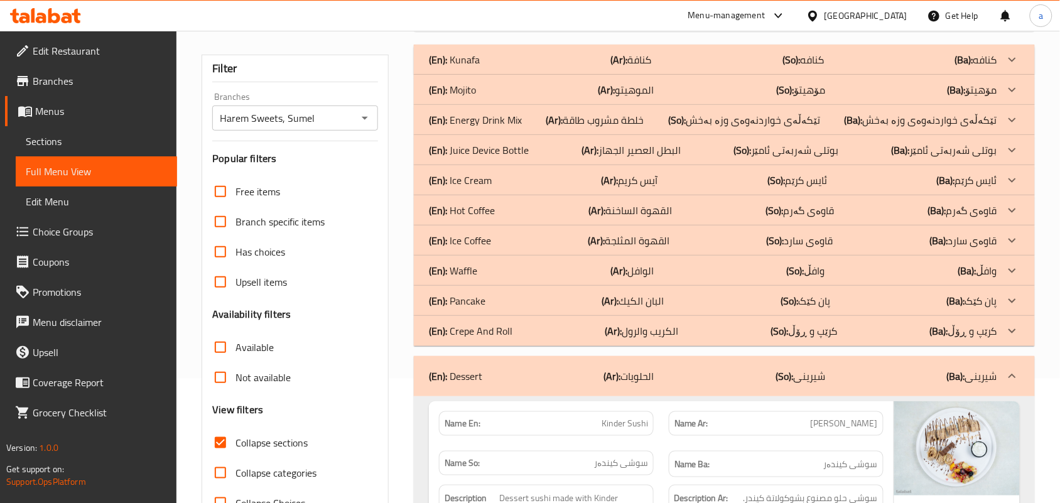
click at [691, 158] on div "(En): Juice Device Bottle (Ar): البطل العصير الجهاز (So): بوتلی شەربەتی ئامێر (…" at bounding box center [713, 150] width 568 height 15
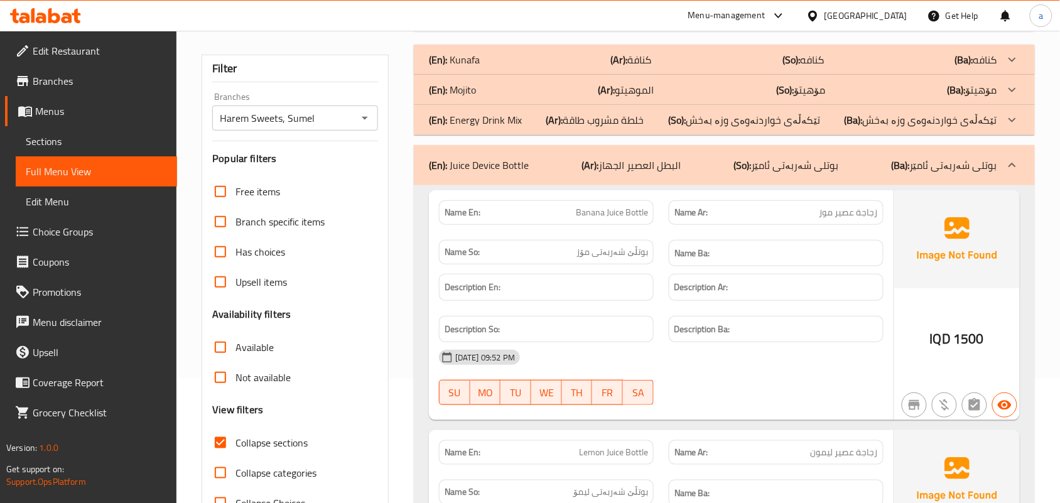
click at [707, 97] on div "(En): Mojito (Ar): الموهيتو (So): مۆهیتۆ (Ba): مۆهیتۆ" at bounding box center [713, 89] width 568 height 15
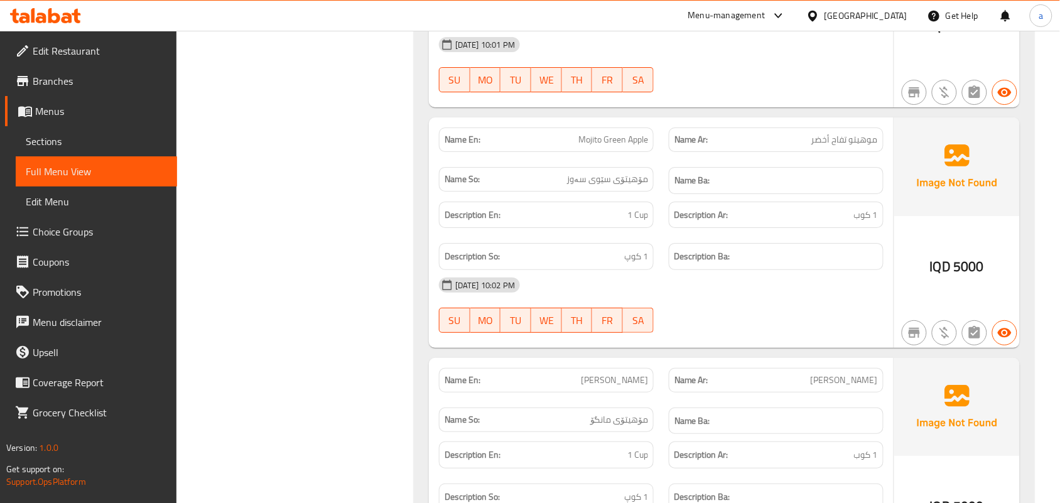
scroll to position [0, 0]
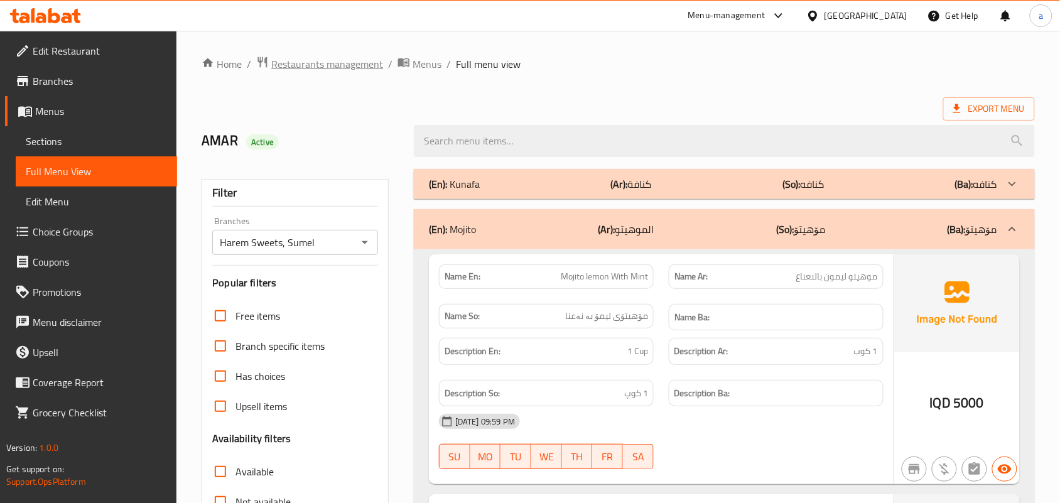
click at [350, 70] on span "Restaurants management" at bounding box center [327, 64] width 112 height 15
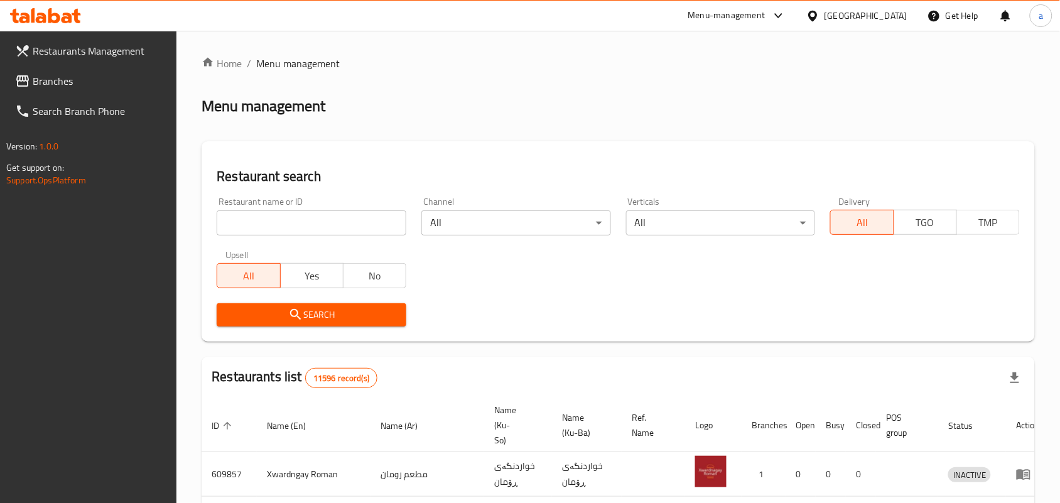
click at [279, 227] on input "search" at bounding box center [312, 222] width 190 height 25
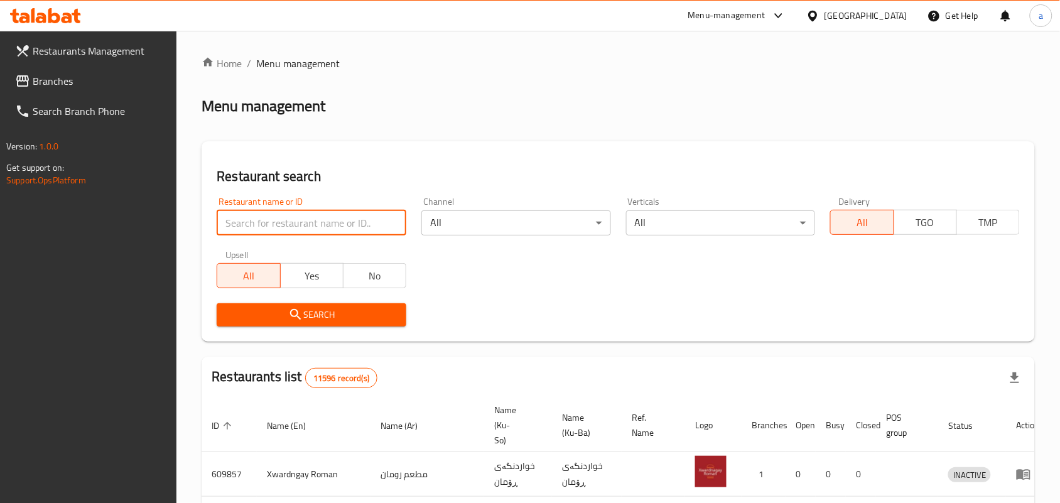
paste input "Al-Saffar Sweets"
type input "Al-Saffar Sweets"
click button "Search" at bounding box center [312, 314] width 190 height 23
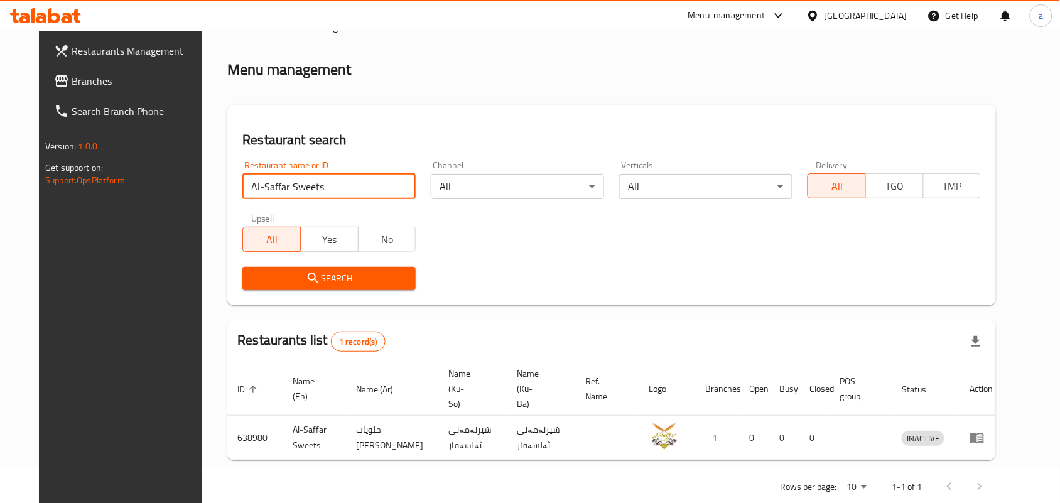
scroll to position [57, 0]
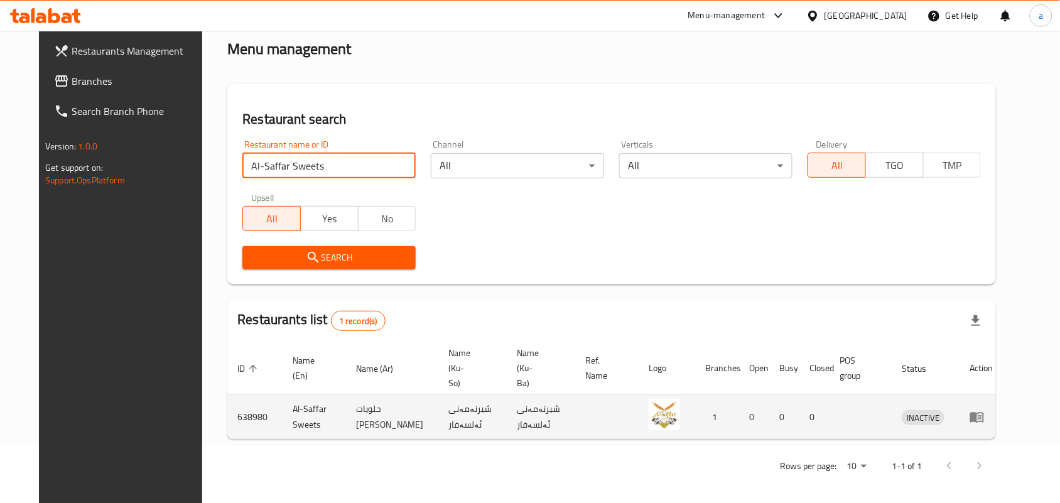
click at [982, 415] on icon "enhanced table" at bounding box center [980, 417] width 4 height 5
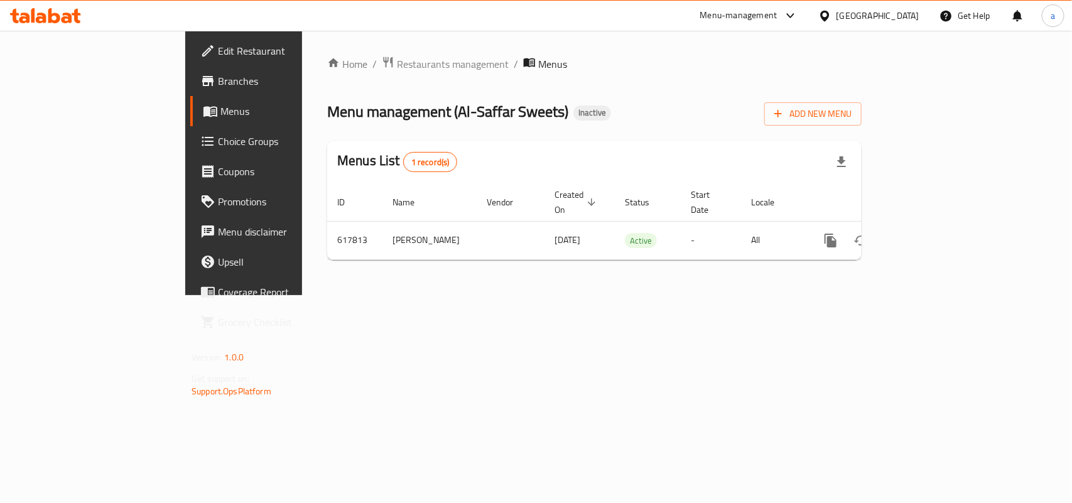
click at [218, 55] on span "Edit Restaurant" at bounding box center [286, 50] width 136 height 15
